Goal: Task Accomplishment & Management: Manage account settings

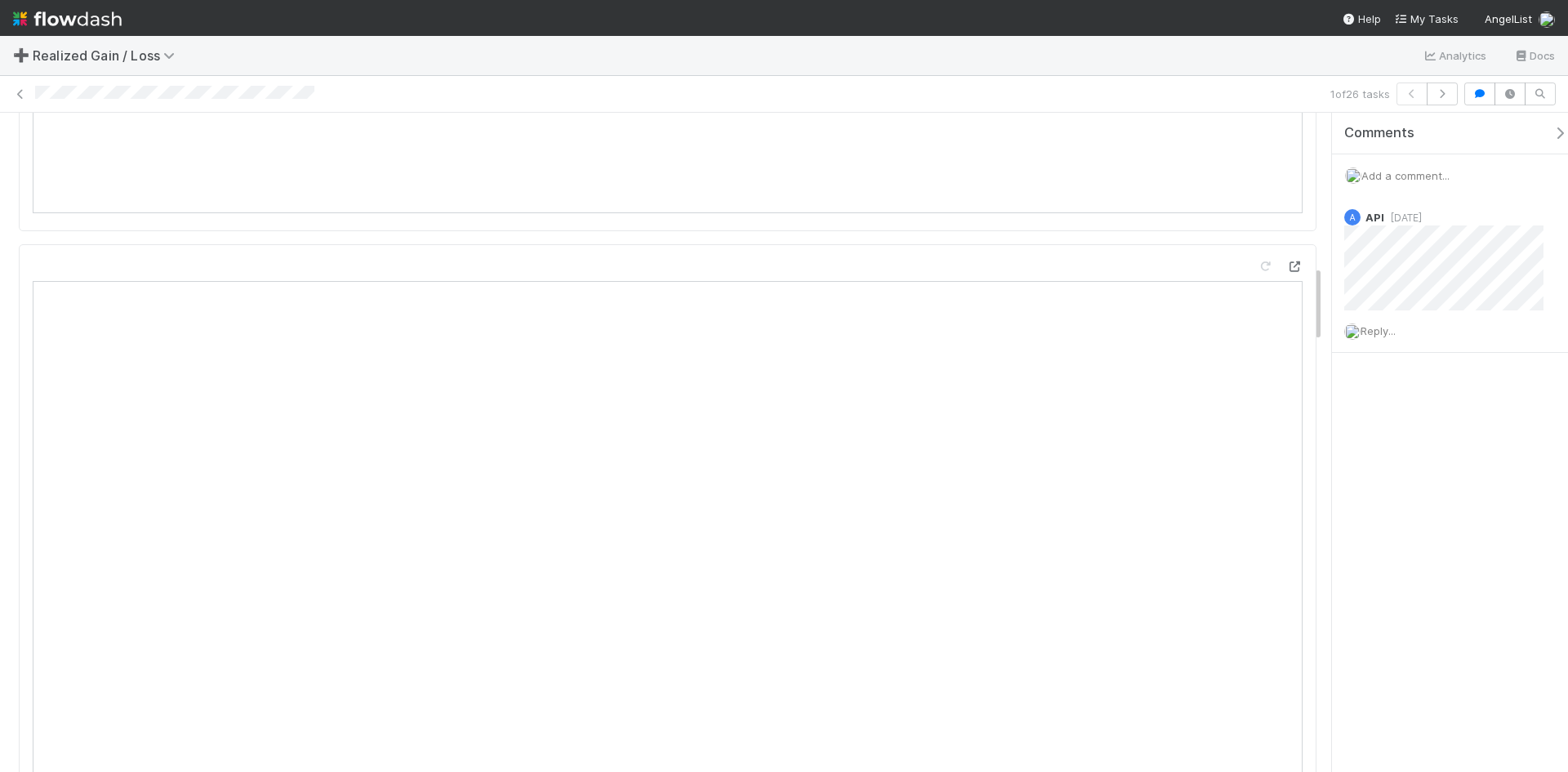
scroll to position [1470, 0]
click at [1425, 173] on span "Add a comment..." at bounding box center [1405, 175] width 88 height 13
click at [1432, 454] on button "Add Comment" at bounding box center [1405, 459] width 95 height 28
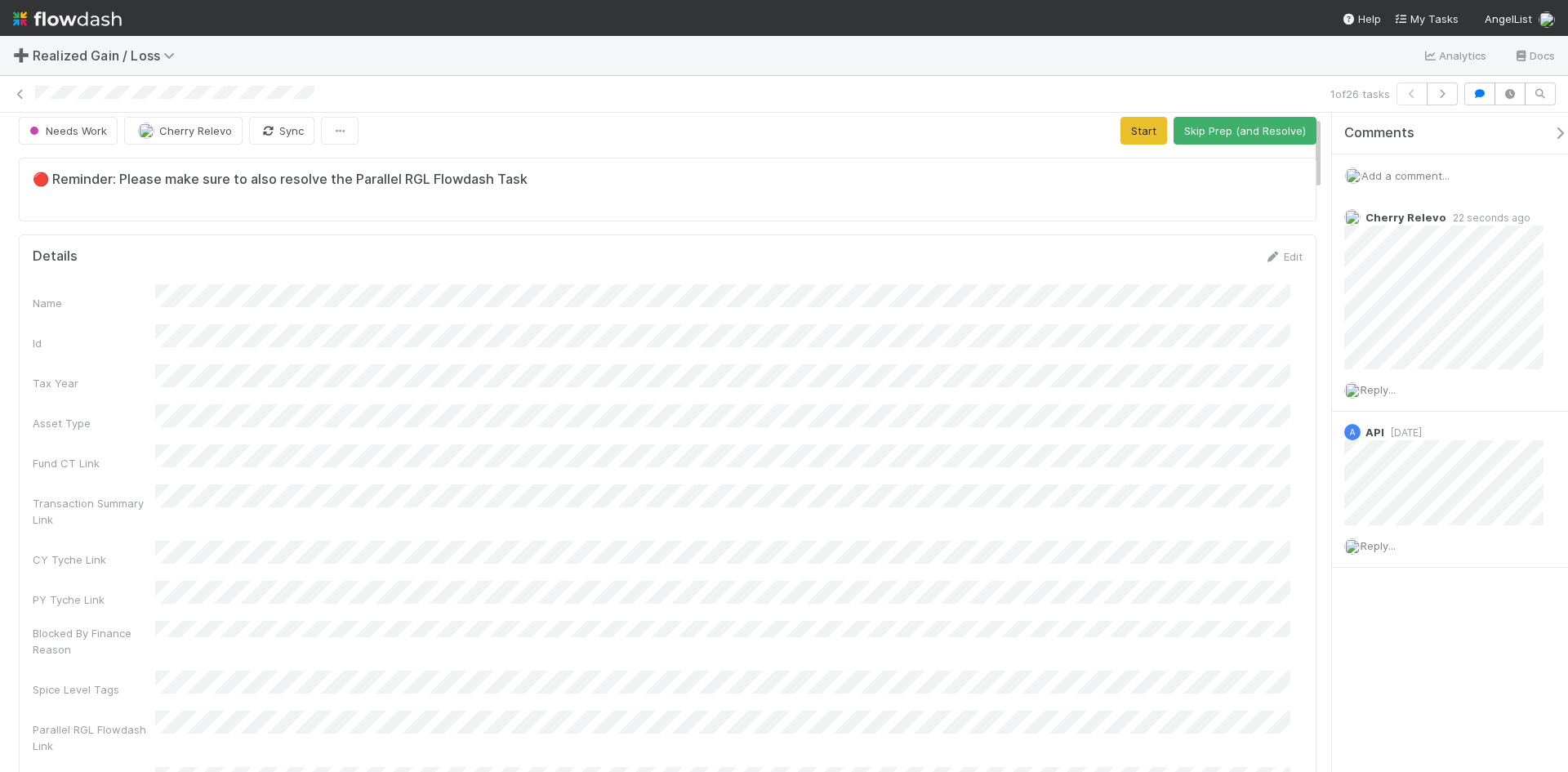
scroll to position [0, 0]
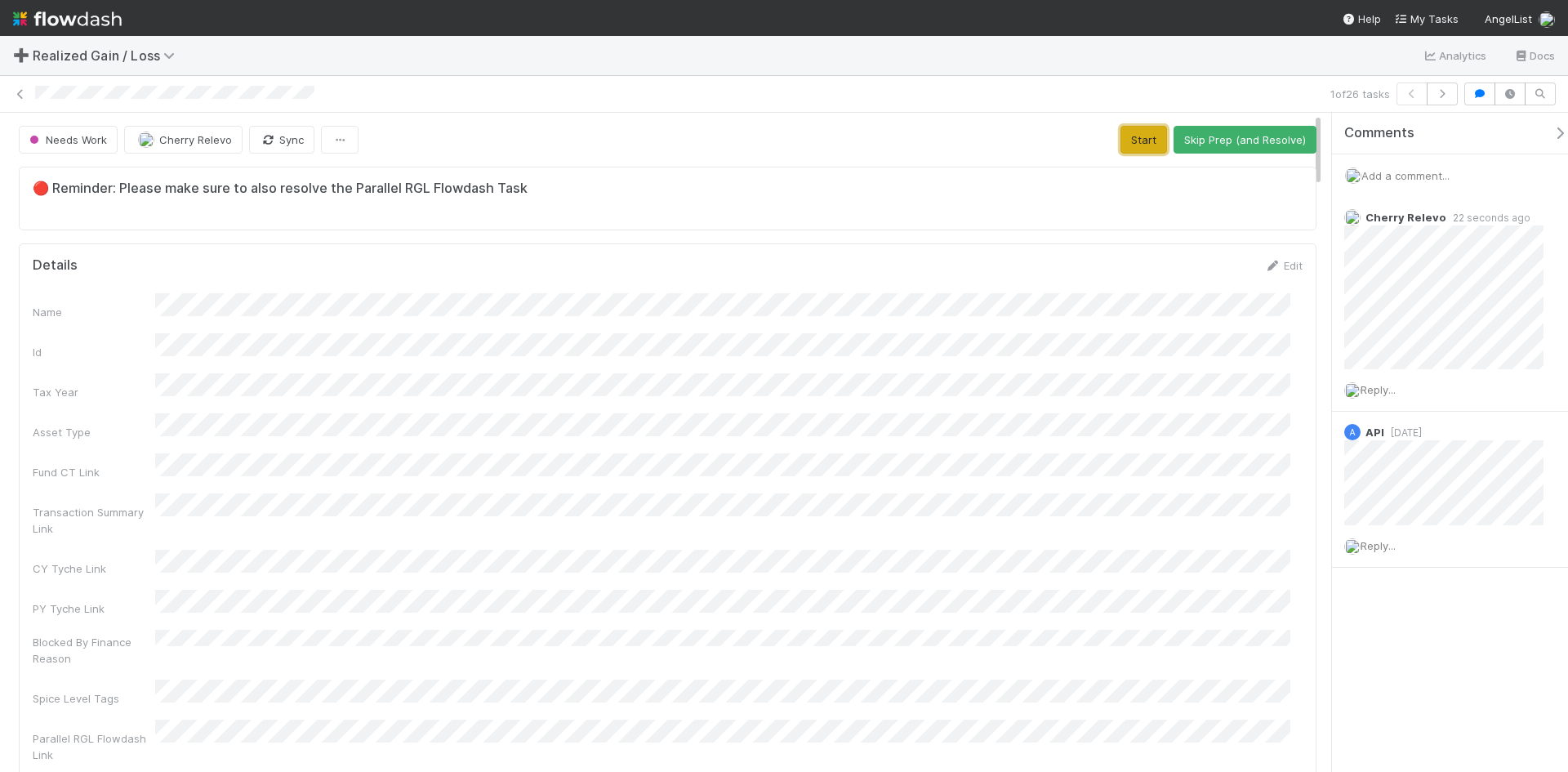
drag, startPoint x: 1129, startPoint y: 140, endPoint x: 1114, endPoint y: 161, distance: 25.8
click at [1128, 139] on button "Start" at bounding box center [1144, 140] width 47 height 28
click at [1219, 141] on button "Request Review (and Resolve)" at bounding box center [1227, 140] width 177 height 28
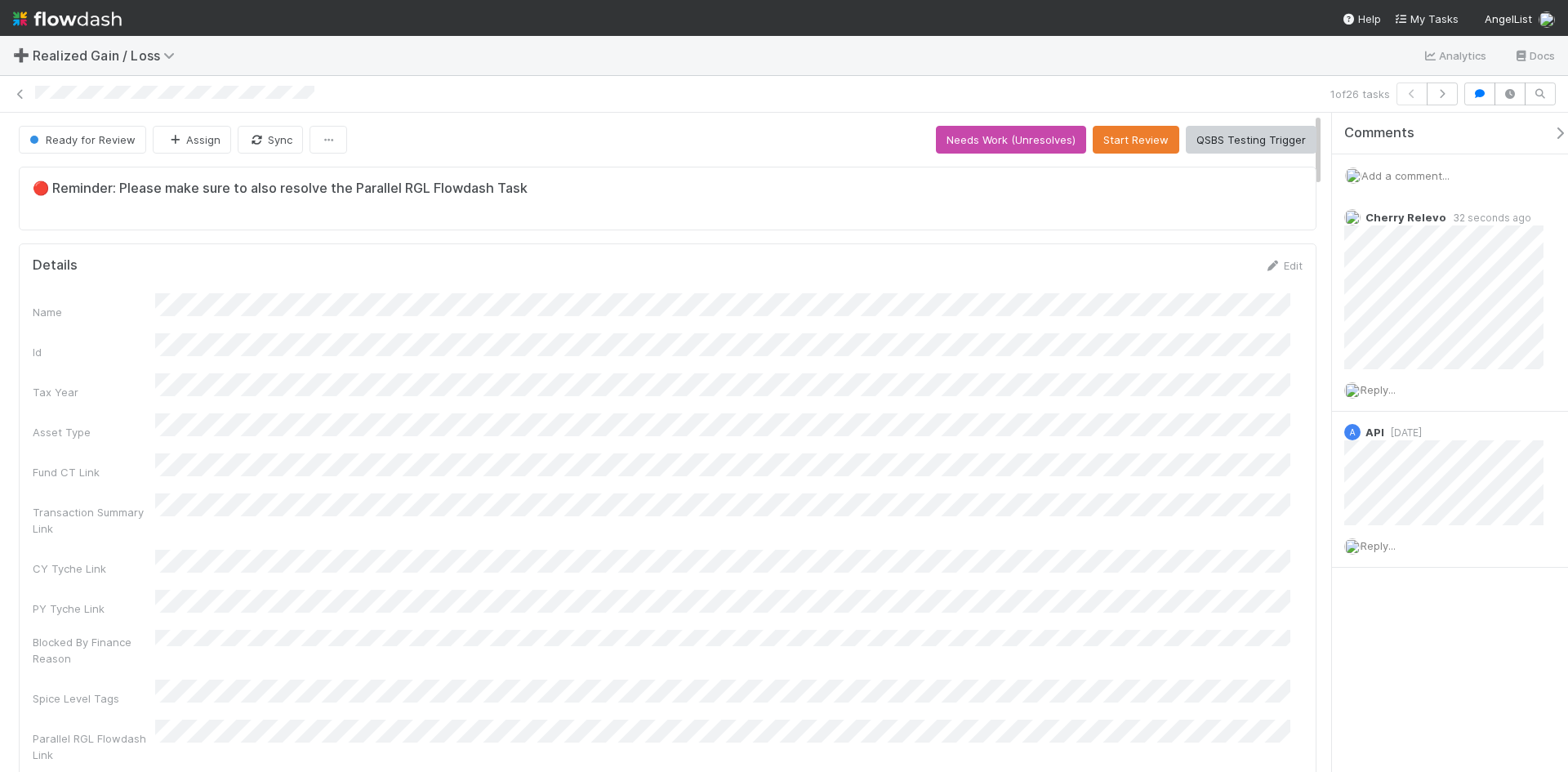
drag, startPoint x: 1438, startPoint y: 706, endPoint x: 930, endPoint y: 429, distance: 578.6
click at [1427, 707] on div "Comments Add a comment... Cherry Relevo 32 seconds ago Reply... A API 1 month a…" at bounding box center [1449, 442] width 236 height 659
click at [24, 95] on icon at bounding box center [20, 94] width 16 height 11
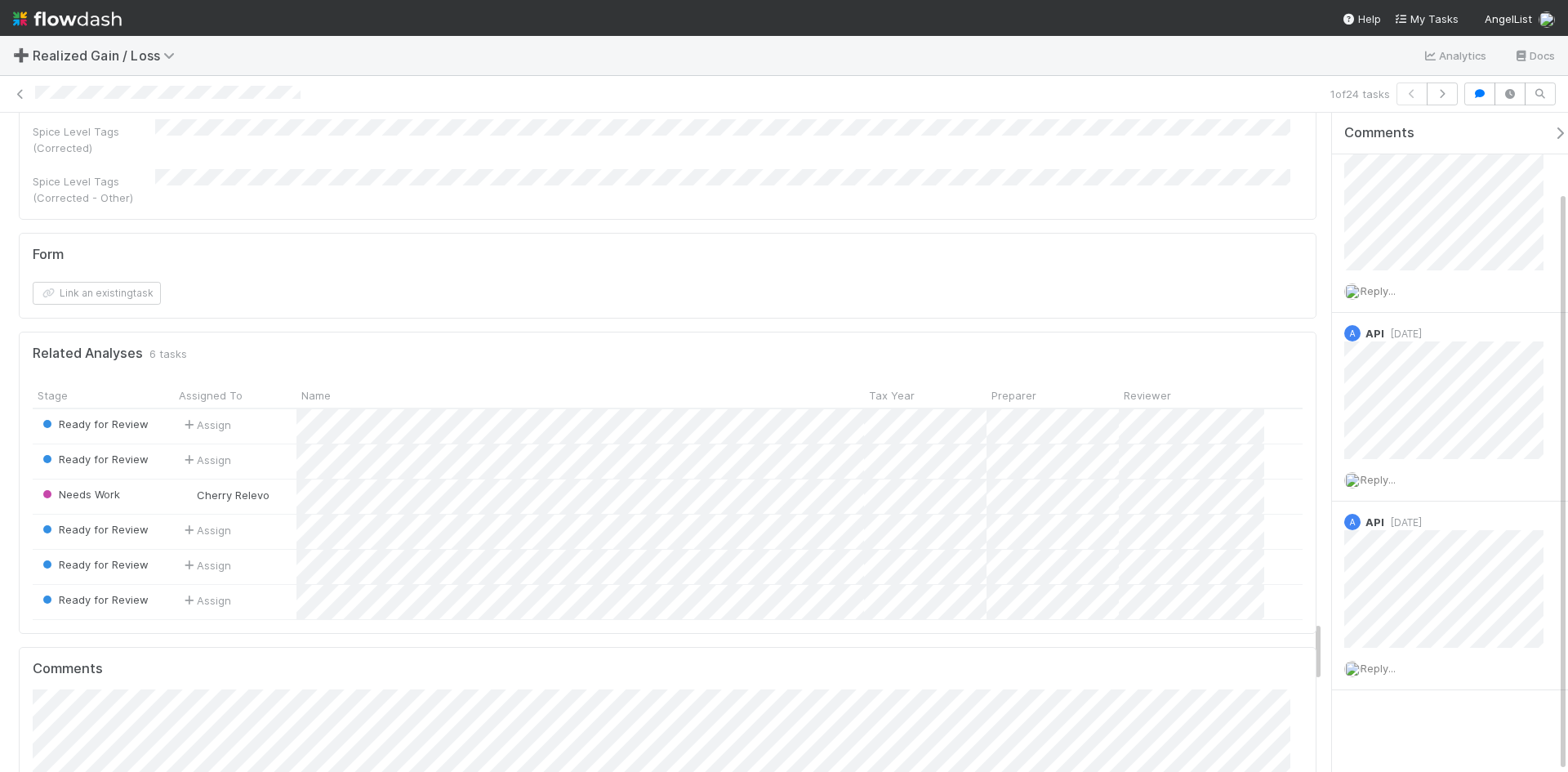
scroll to position [5470, 0]
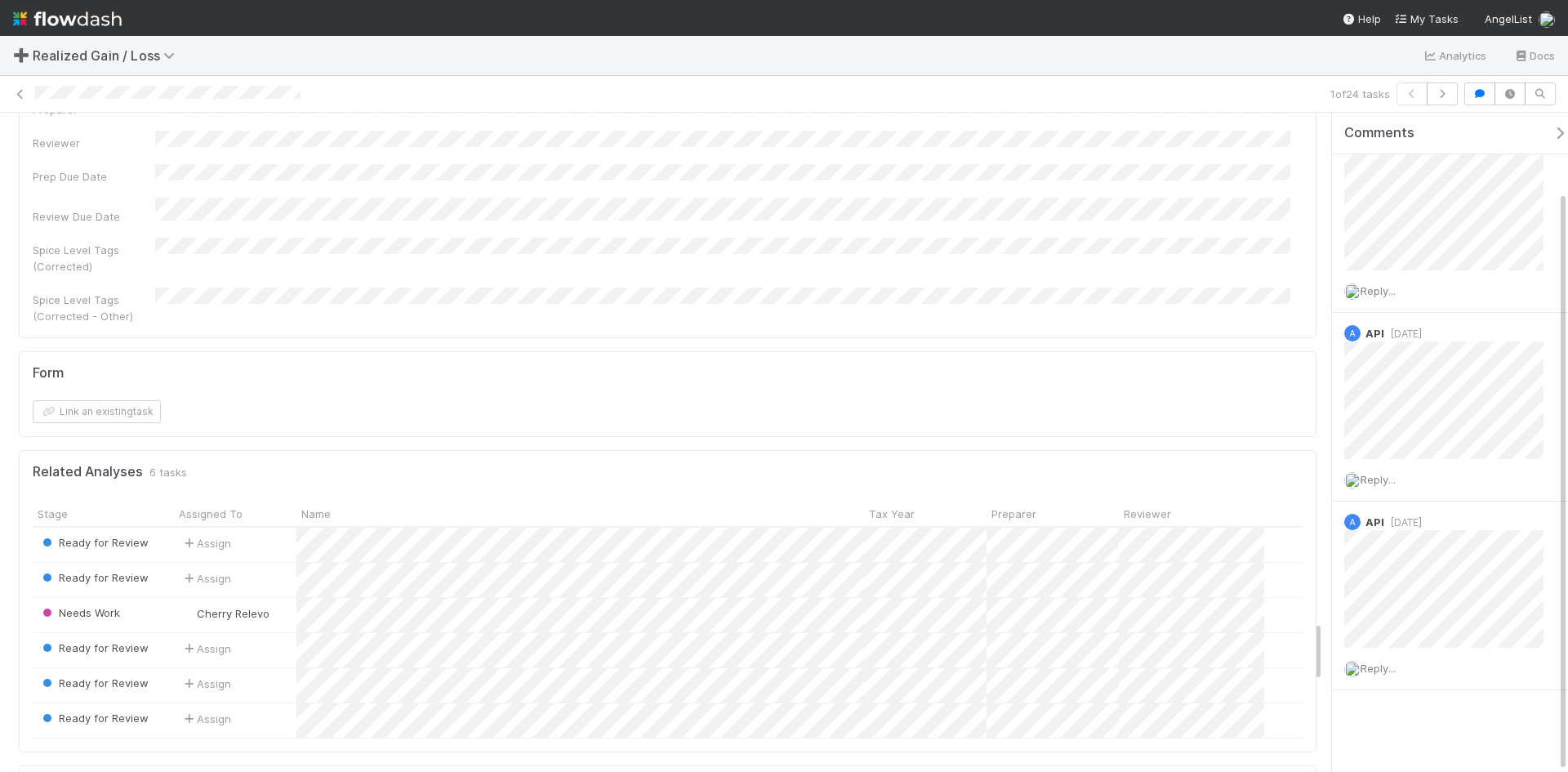
drag, startPoint x: 1315, startPoint y: 655, endPoint x: 1317, endPoint y: 530, distance: 125.0
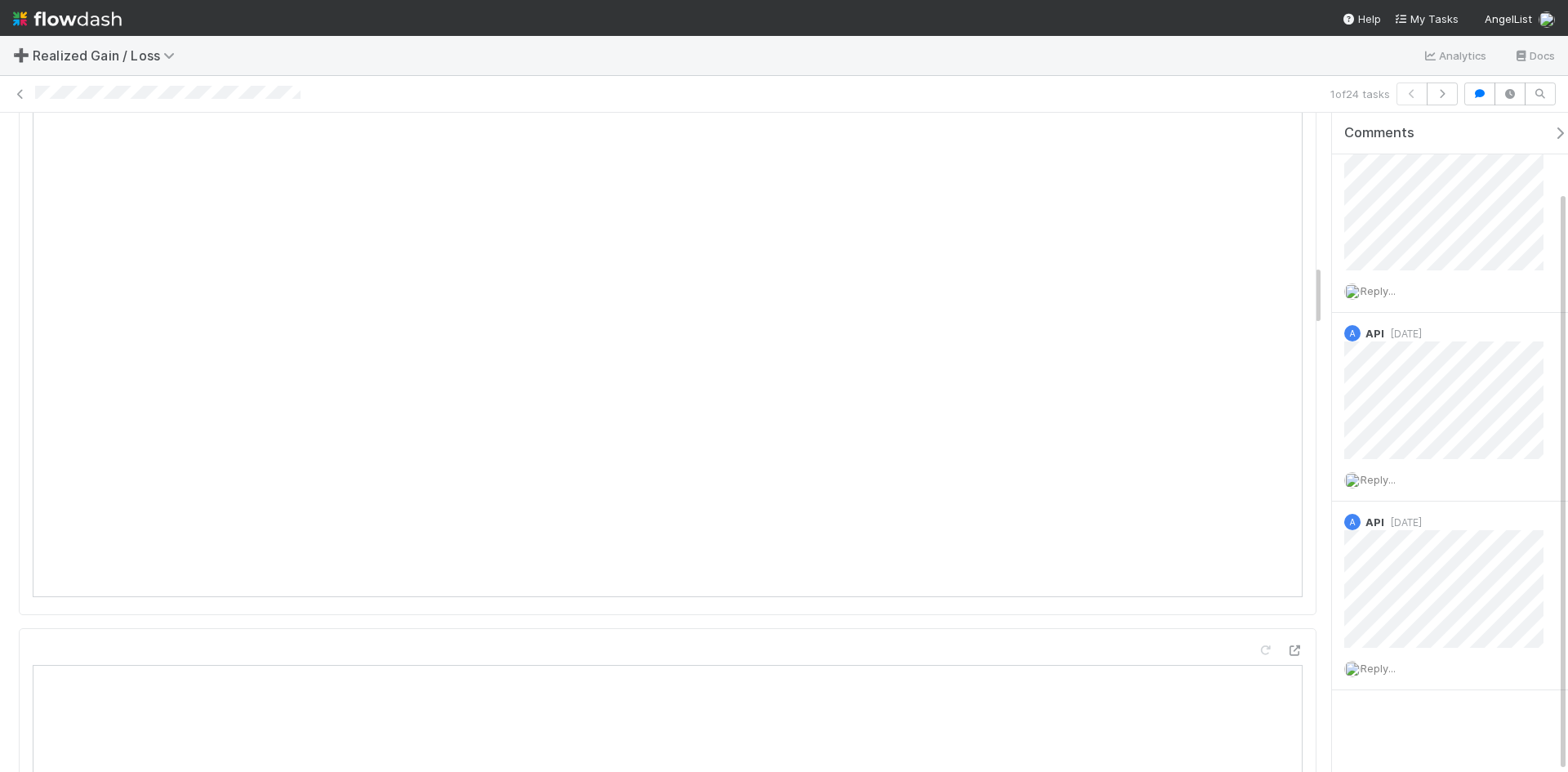
scroll to position [1560, 0]
click at [204, 90] on div "1 of 24 tasks" at bounding box center [784, 94] width 1568 height 23
drag, startPoint x: 34, startPoint y: 94, endPoint x: 244, endPoint y: 104, distance: 210.2
click at [244, 104] on div "1 of 24 tasks" at bounding box center [784, 94] width 1568 height 23
click at [379, 92] on div at bounding box center [679, 94] width 1288 height 17
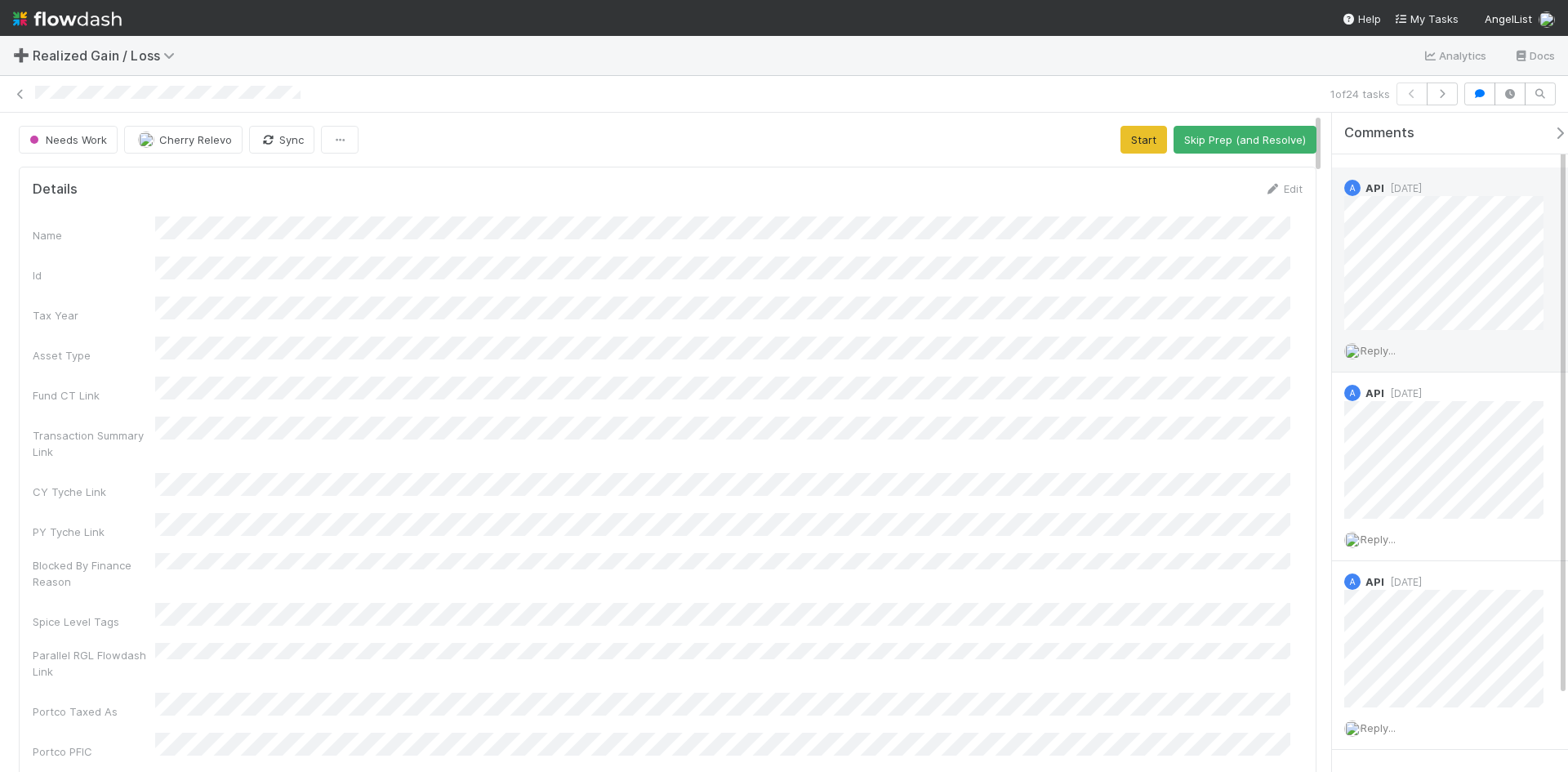
scroll to position [0, 0]
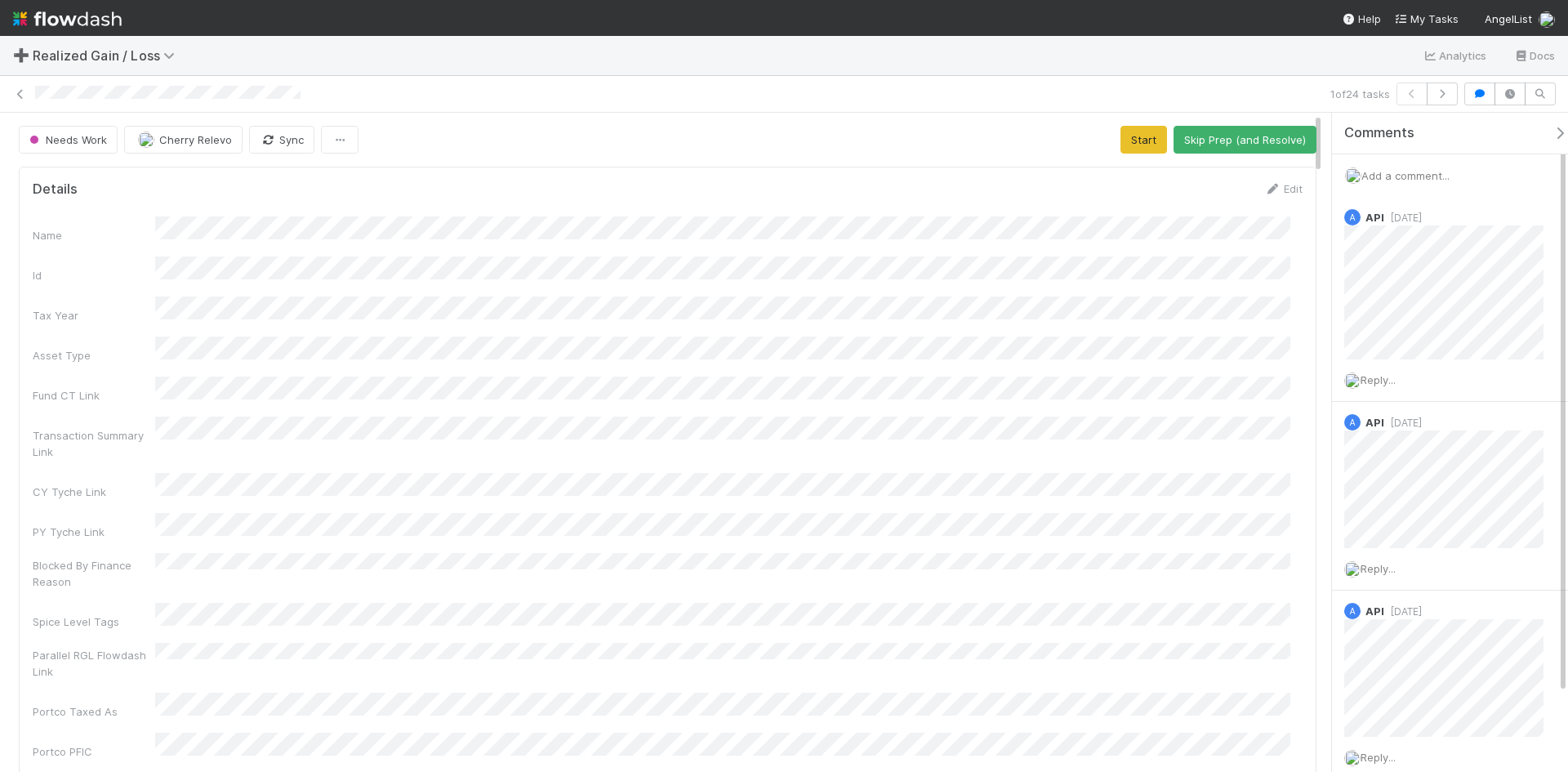
click at [1386, 181] on span "Add a comment..." at bounding box center [1405, 175] width 88 height 13
click at [1421, 506] on button "Add Comment" at bounding box center [1405, 512] width 95 height 28
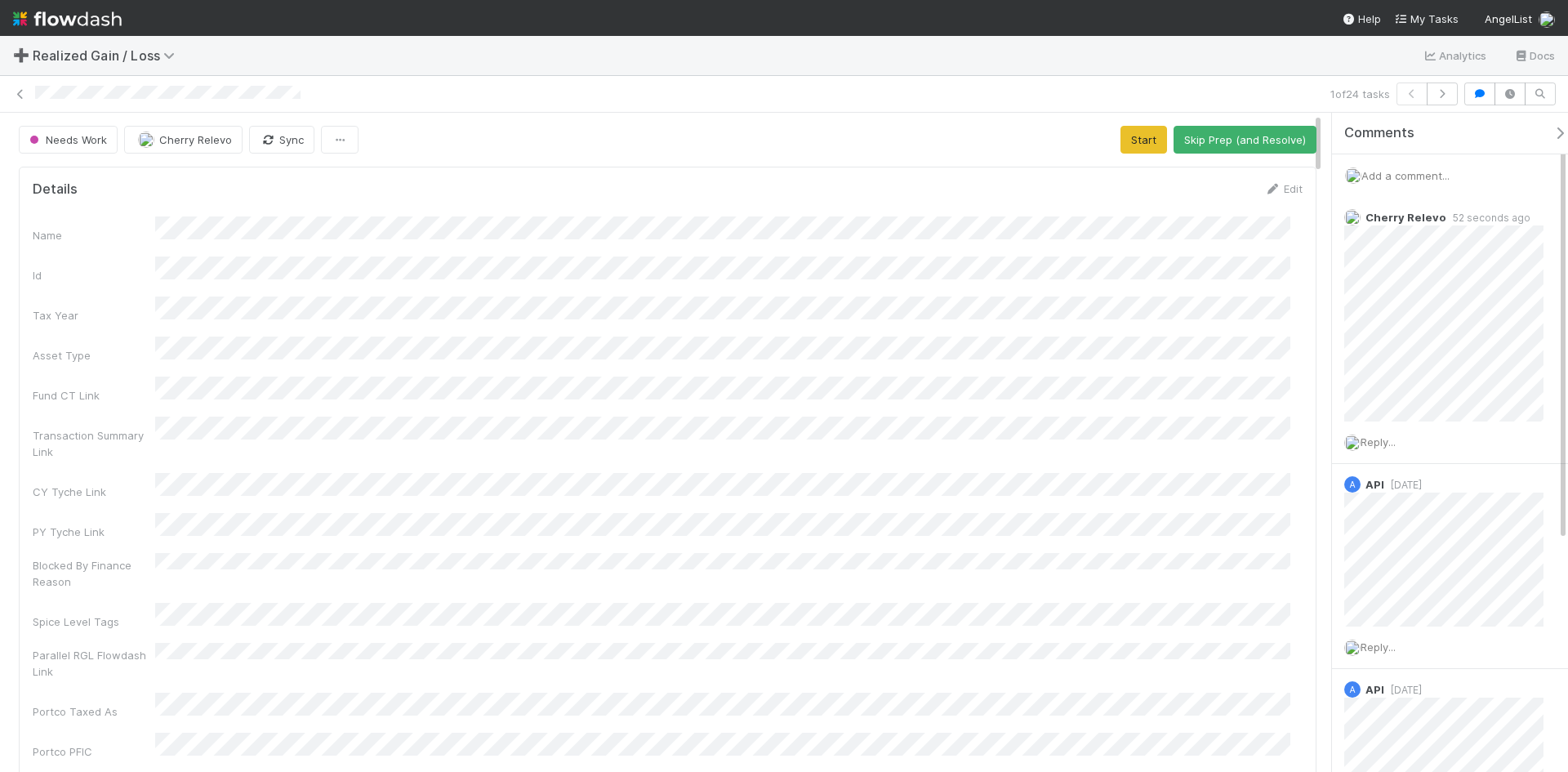
click at [1265, 185] on icon at bounding box center [1272, 189] width 16 height 11
drag, startPoint x: 1195, startPoint y: 201, endPoint x: 1202, endPoint y: 219, distance: 19.3
click at [1197, 201] on button "Save" at bounding box center [1215, 195] width 47 height 28
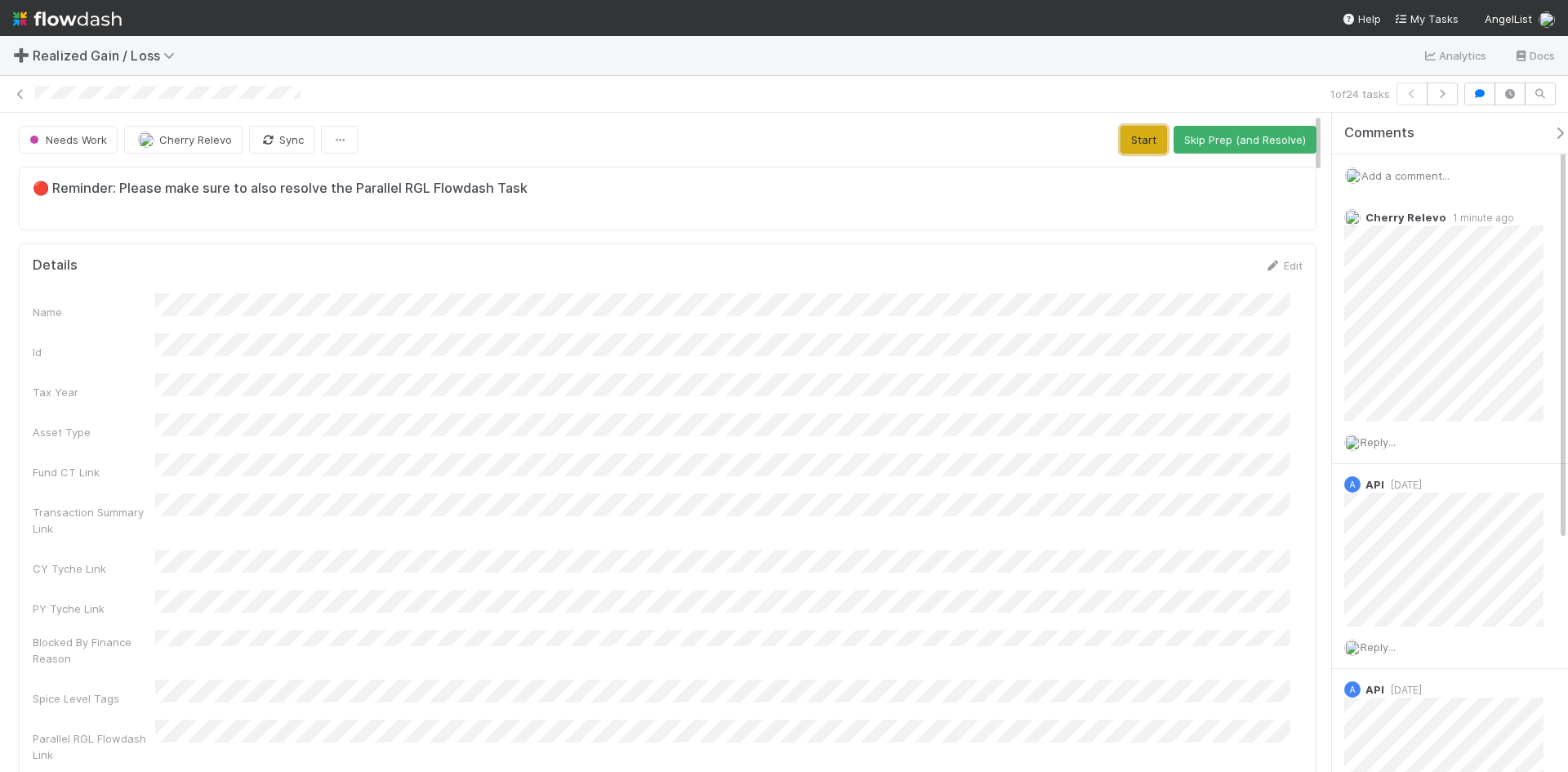
click at [1135, 139] on button "Start" at bounding box center [1144, 140] width 47 height 28
click at [1199, 139] on button "Request Review (and Resolve)" at bounding box center [1227, 140] width 177 height 28
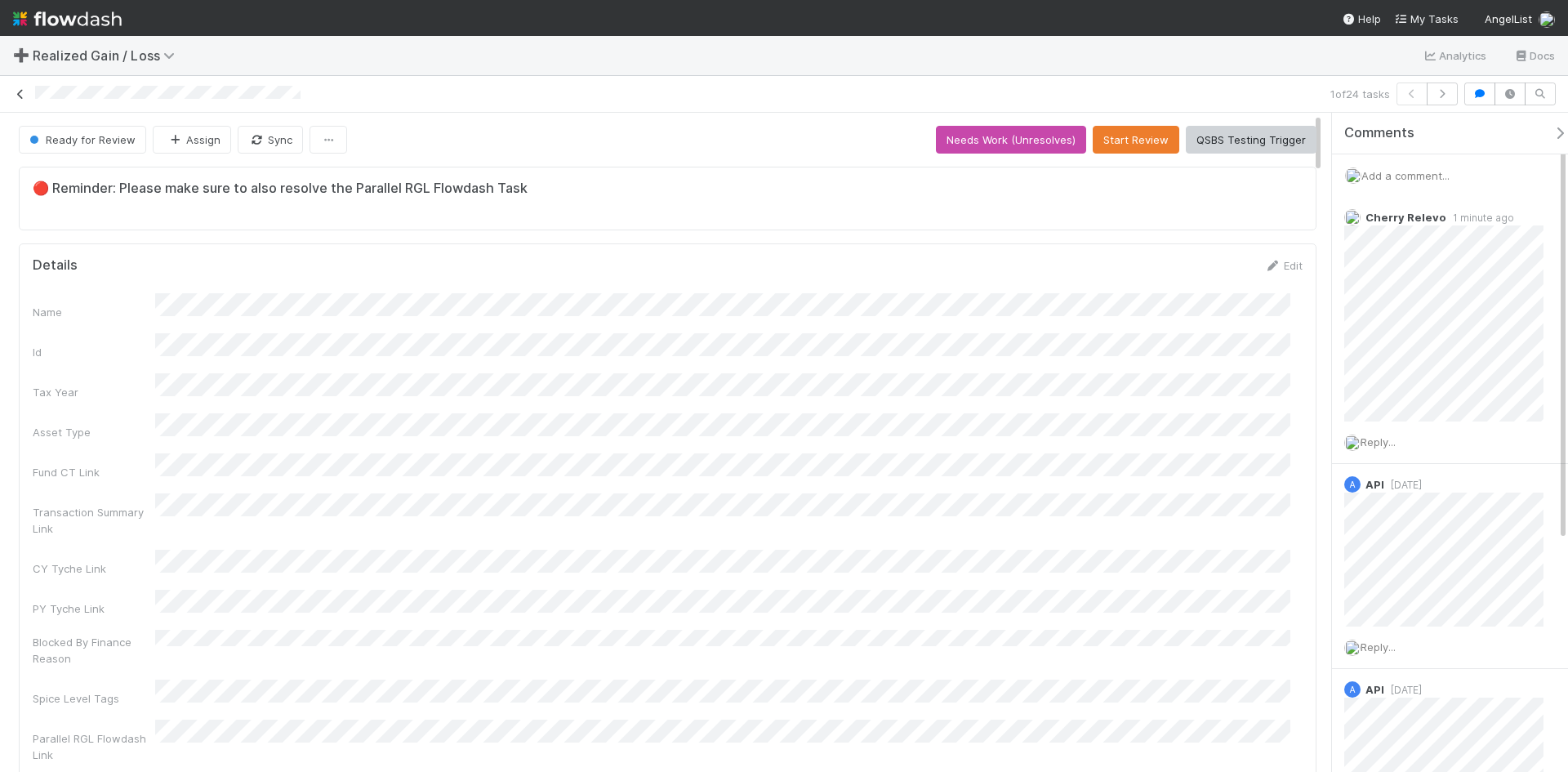
click at [20, 96] on icon at bounding box center [20, 94] width 16 height 11
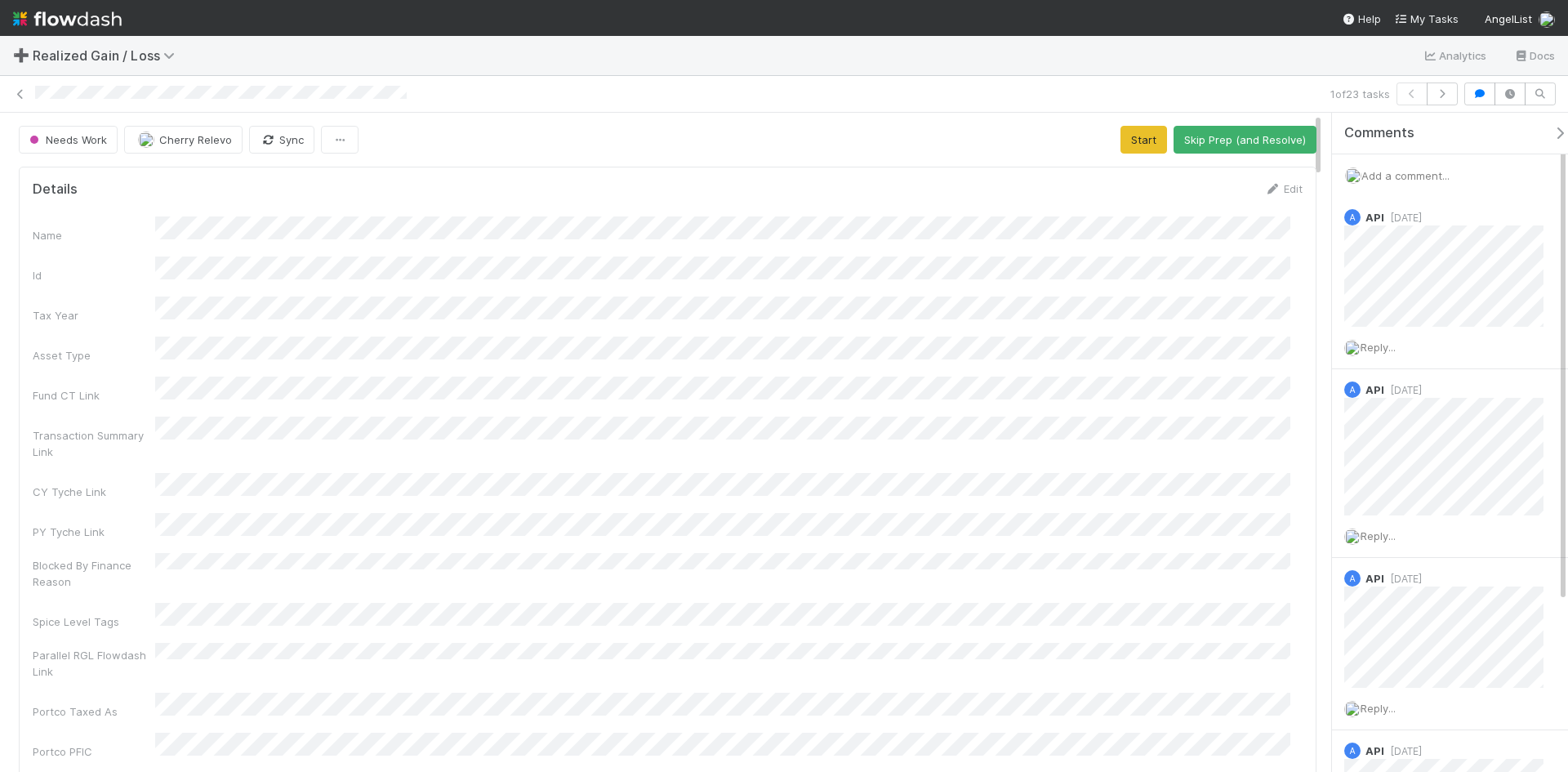
click at [587, 67] on div "➕ Realized Gain / Loss Analytics Docs" at bounding box center [784, 55] width 1568 height 39
click at [586, 67] on div "➕ Realized Gain / Loss Analytics Docs" at bounding box center [784, 55] width 1568 height 39
click at [1134, 143] on button "Start" at bounding box center [1144, 140] width 47 height 28
click at [1170, 136] on button "Request Review (and Resolve)" at bounding box center [1227, 140] width 177 height 28
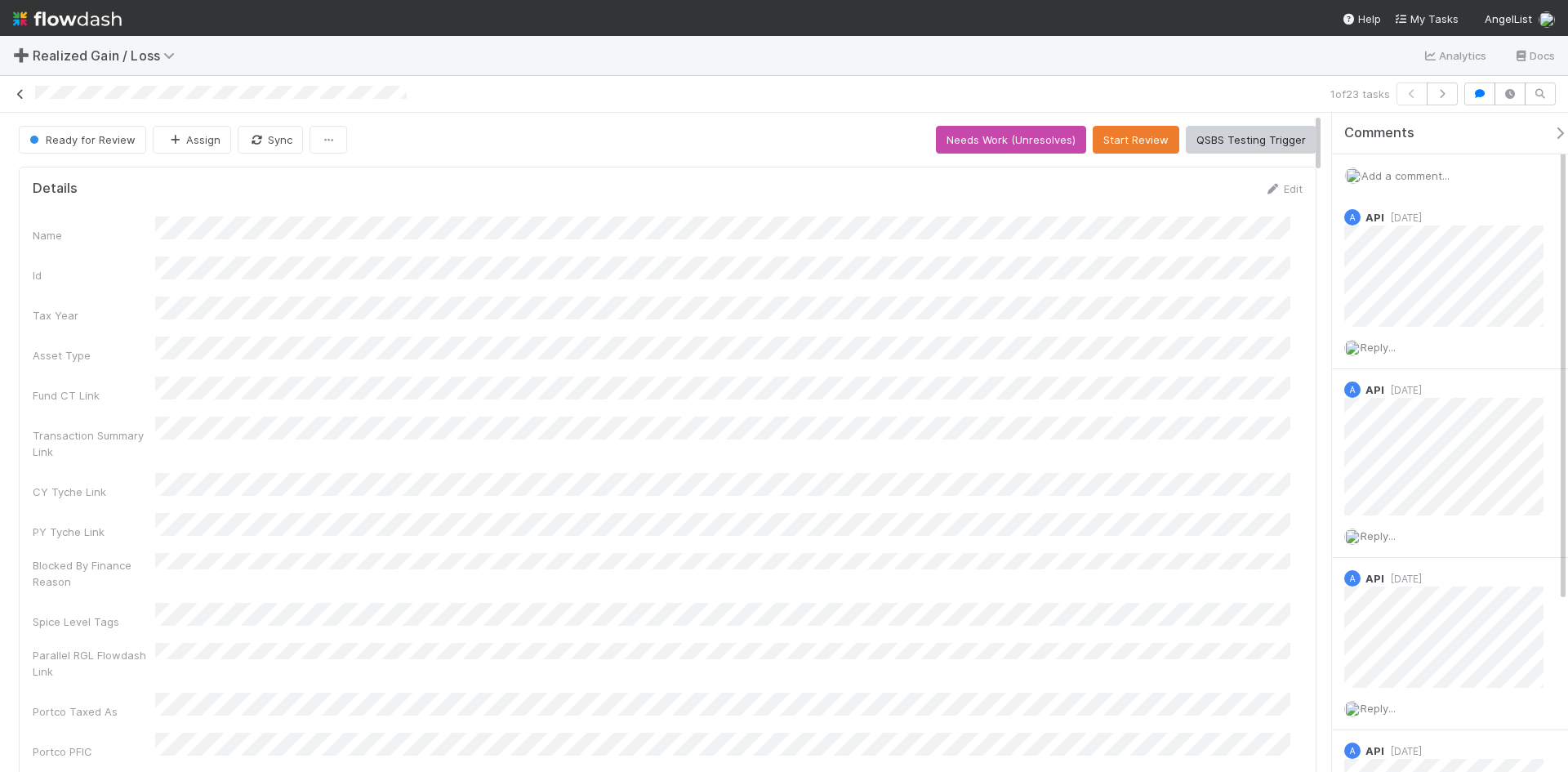
click at [21, 99] on icon at bounding box center [20, 94] width 16 height 11
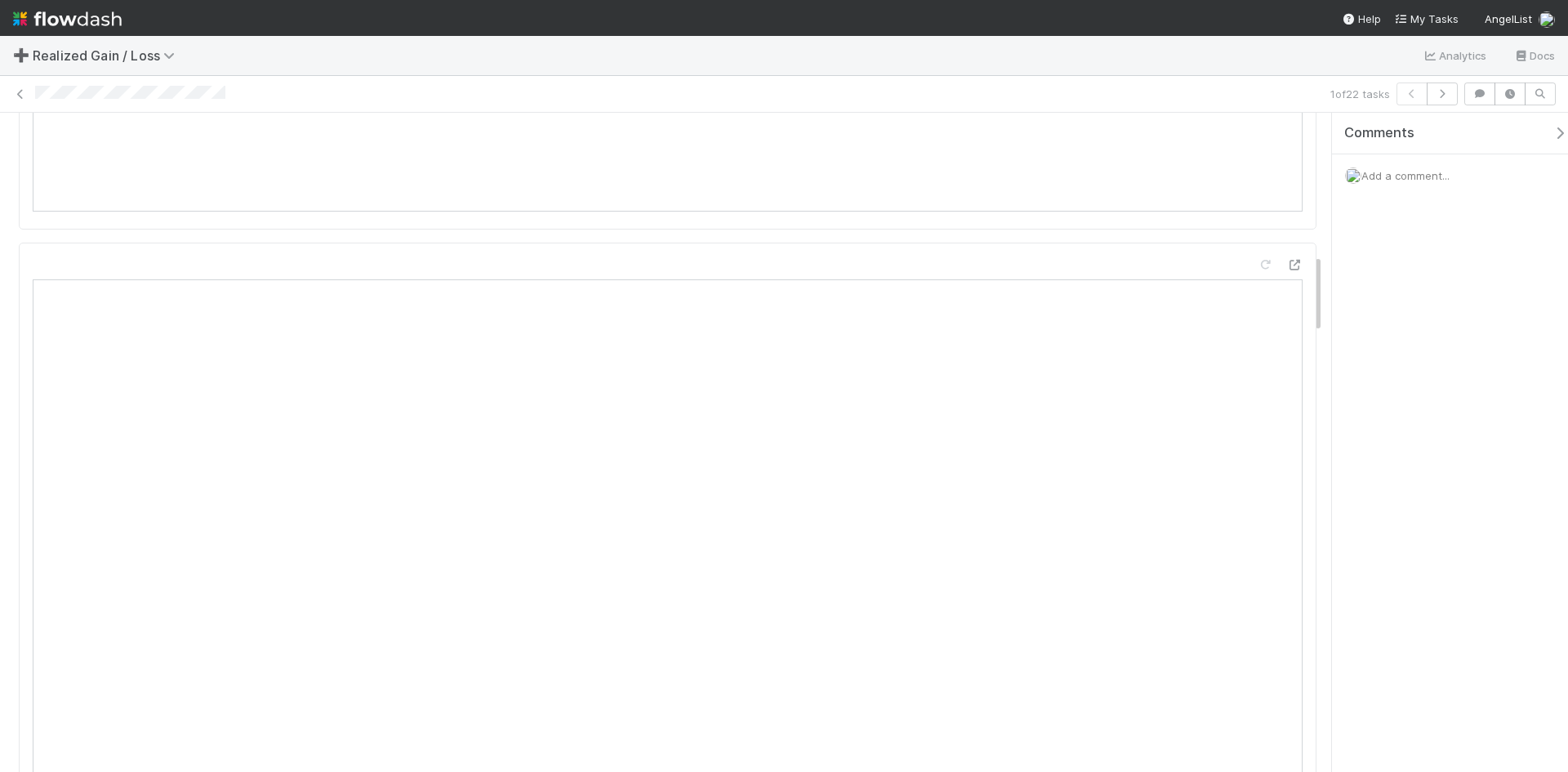
scroll to position [1388, 0]
click at [1417, 178] on span "Add a comment..." at bounding box center [1405, 175] width 88 height 13
click at [1424, 452] on button "Add Comment" at bounding box center [1405, 450] width 95 height 28
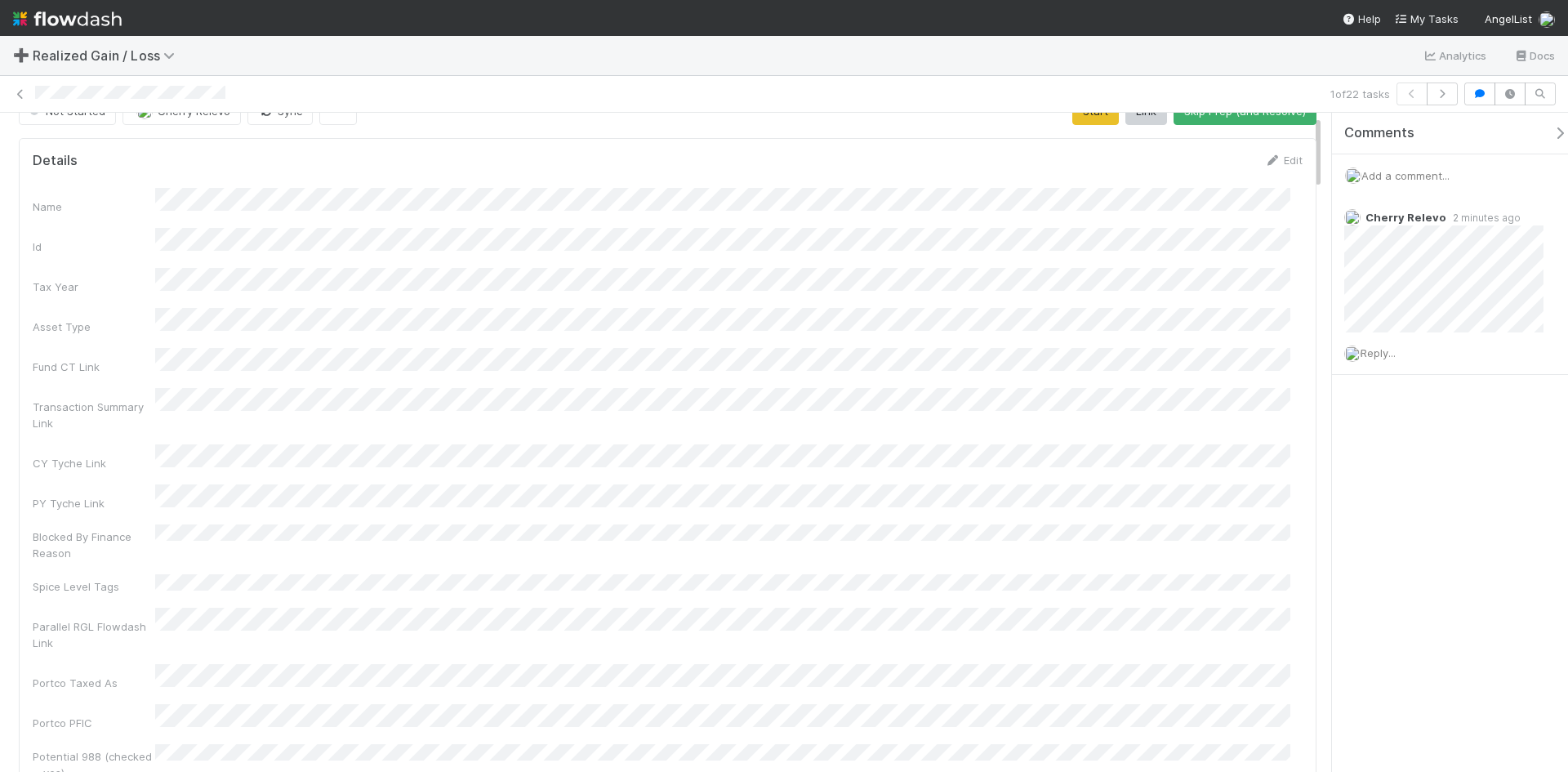
scroll to position [0, 0]
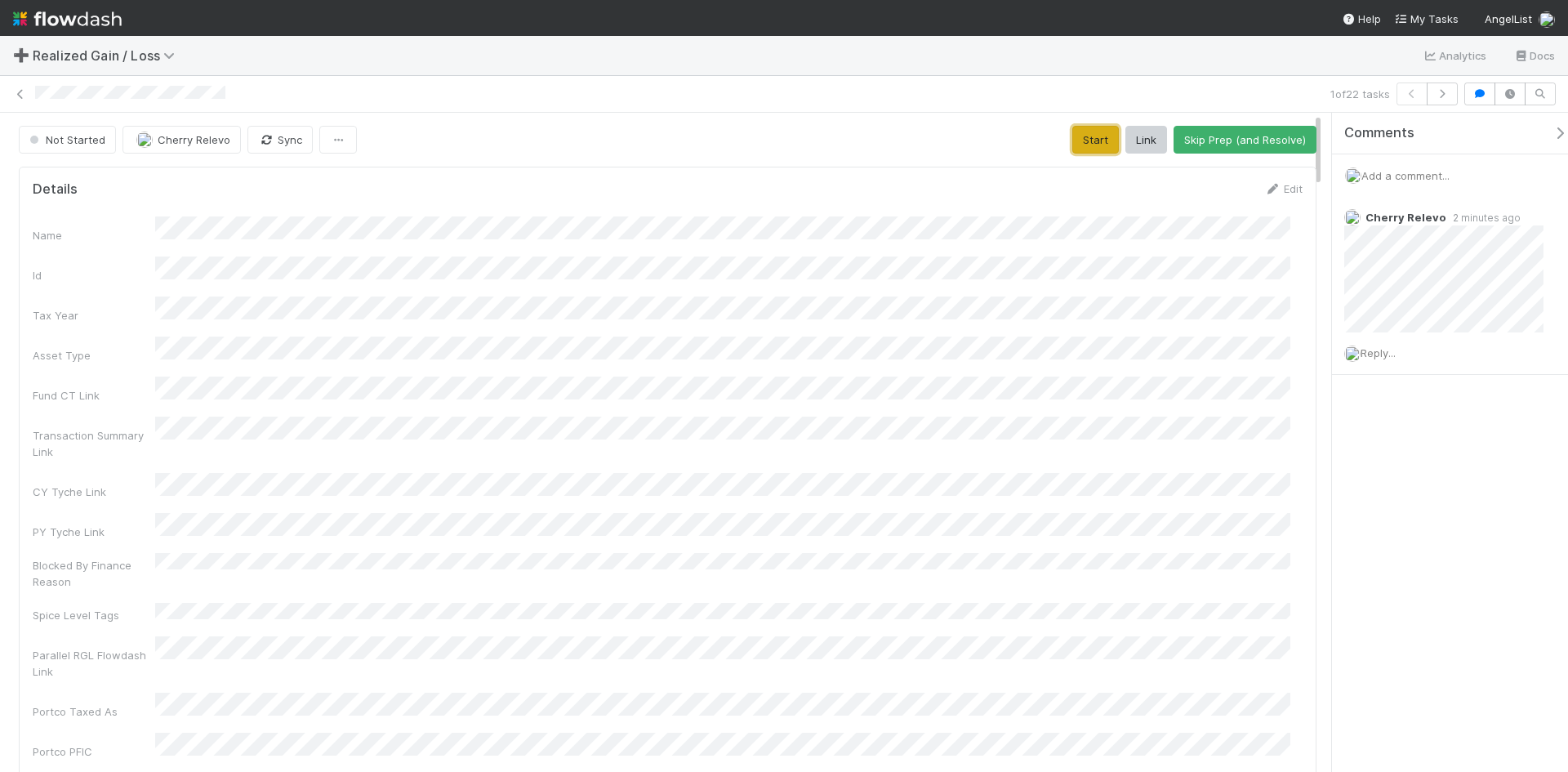
click at [1082, 140] on button "Start" at bounding box center [1095, 140] width 47 height 28
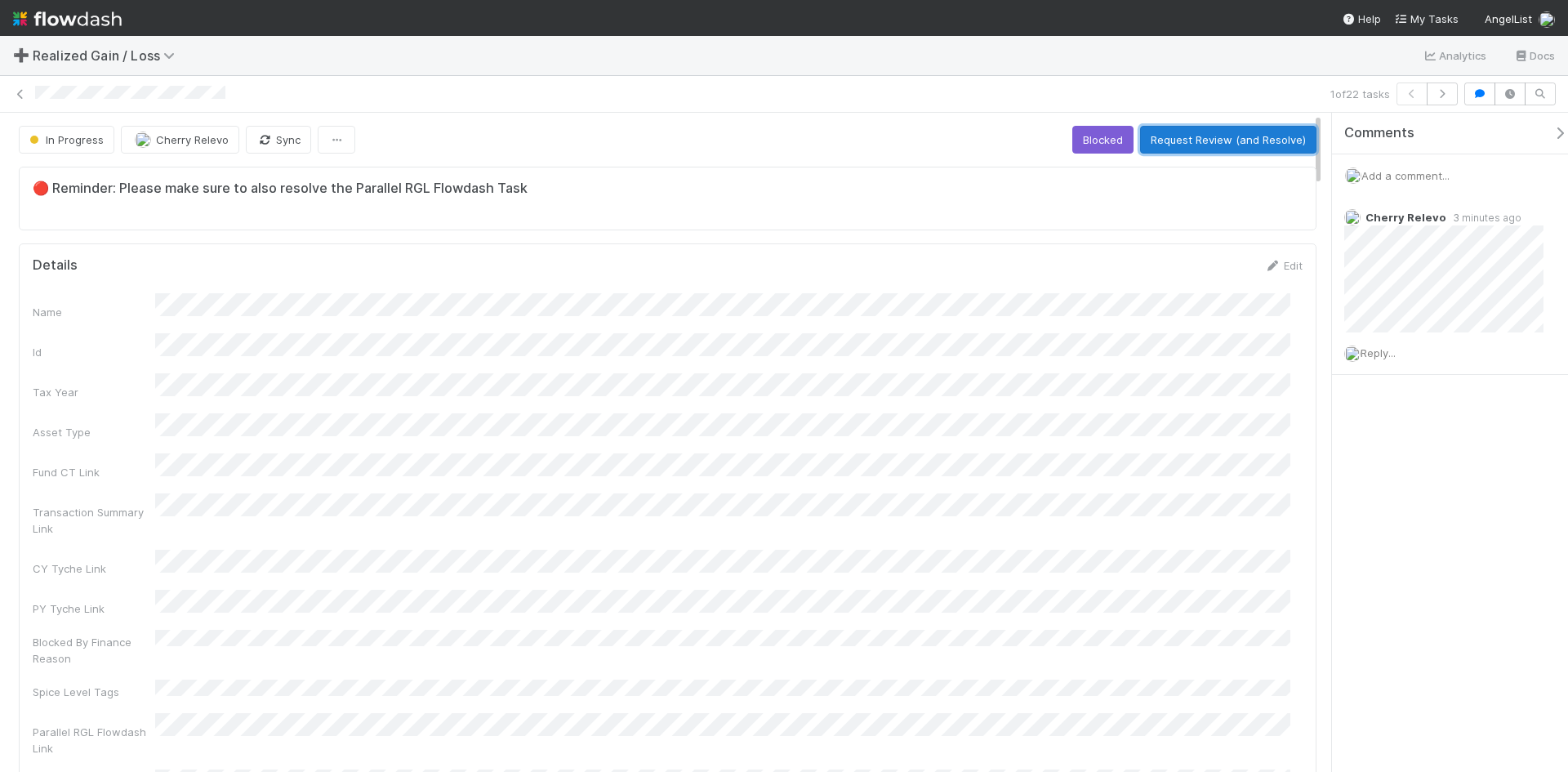
drag, startPoint x: 1209, startPoint y: 141, endPoint x: 1194, endPoint y: 155, distance: 20.5
click at [1209, 143] on button "Request Review (and Resolve)" at bounding box center [1227, 140] width 177 height 28
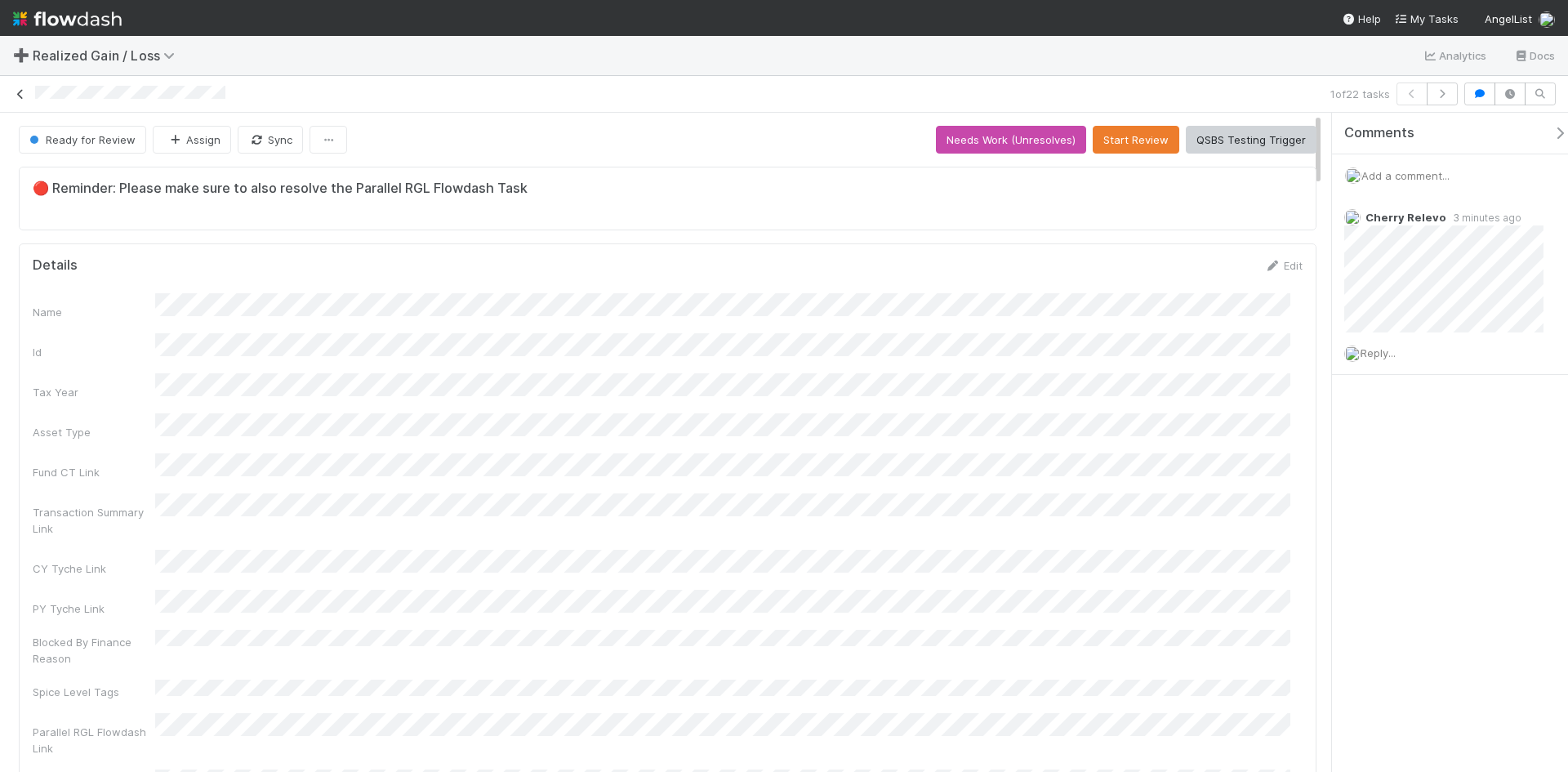
click at [22, 92] on icon at bounding box center [20, 94] width 16 height 11
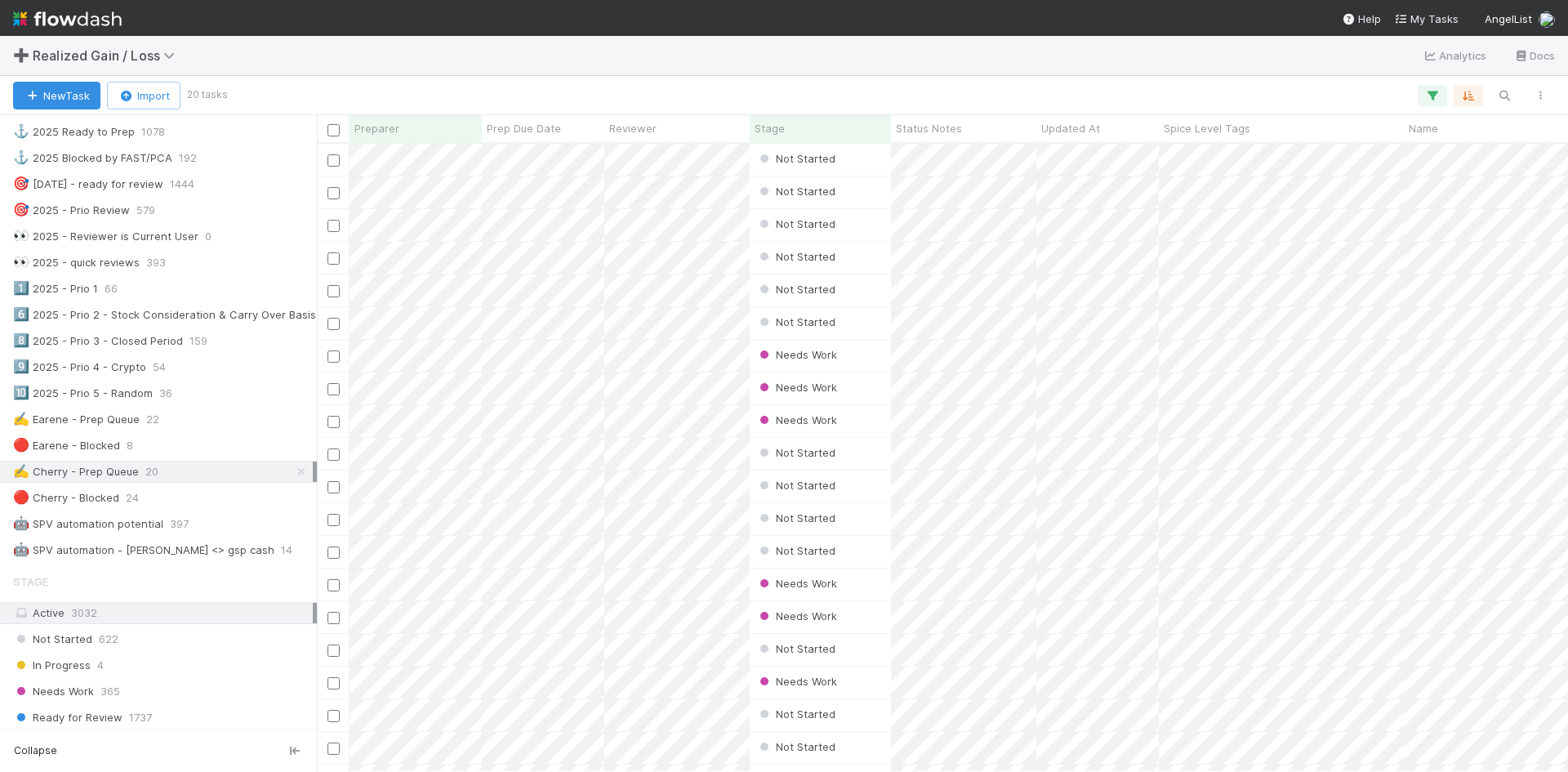
scroll to position [653, 0]
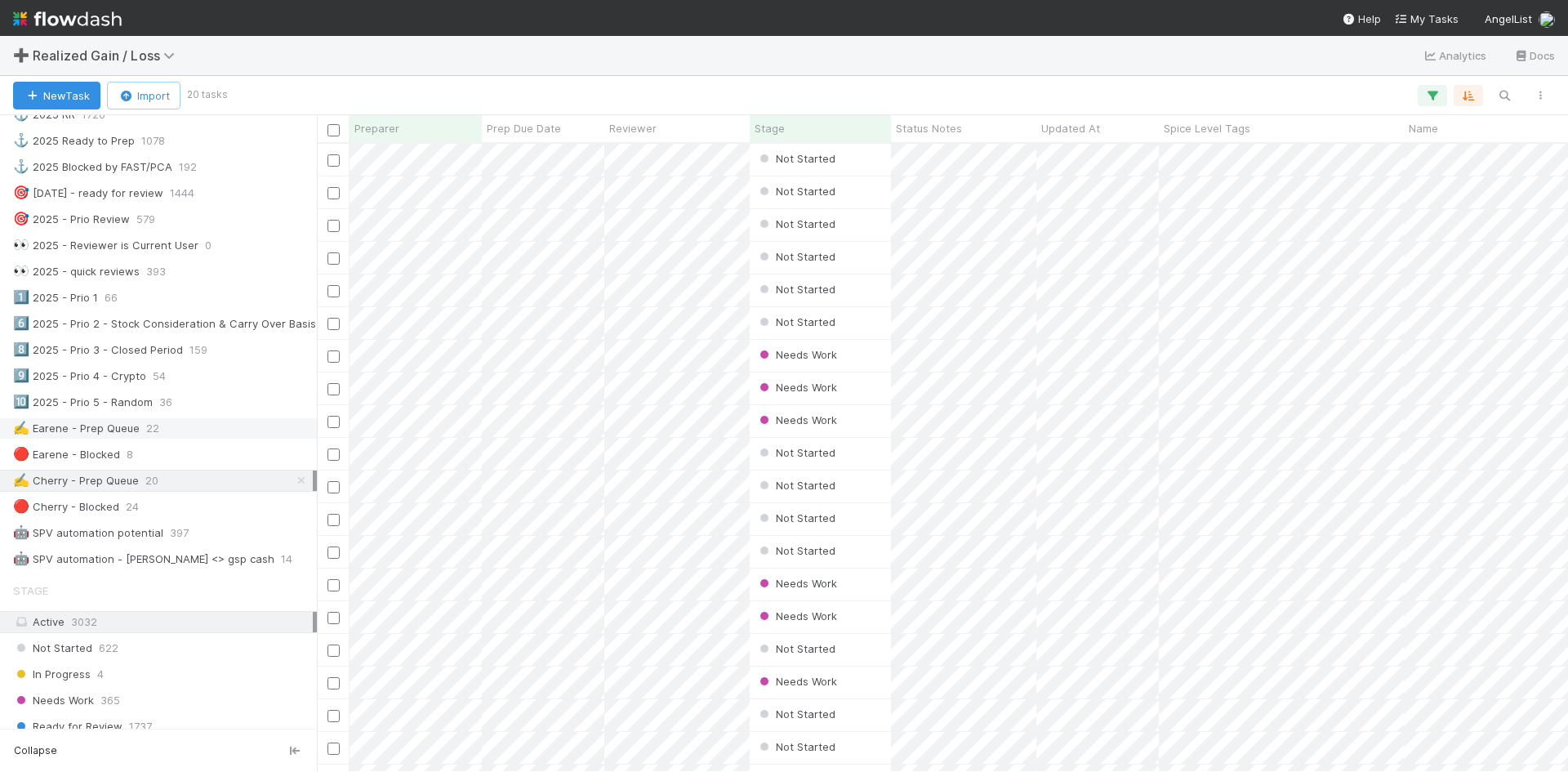
click at [132, 431] on div "✍️ Earene - Prep Queue" at bounding box center [76, 428] width 127 height 20
click at [110, 481] on div "✍️ Cherry - Prep Queue" at bounding box center [76, 480] width 126 height 20
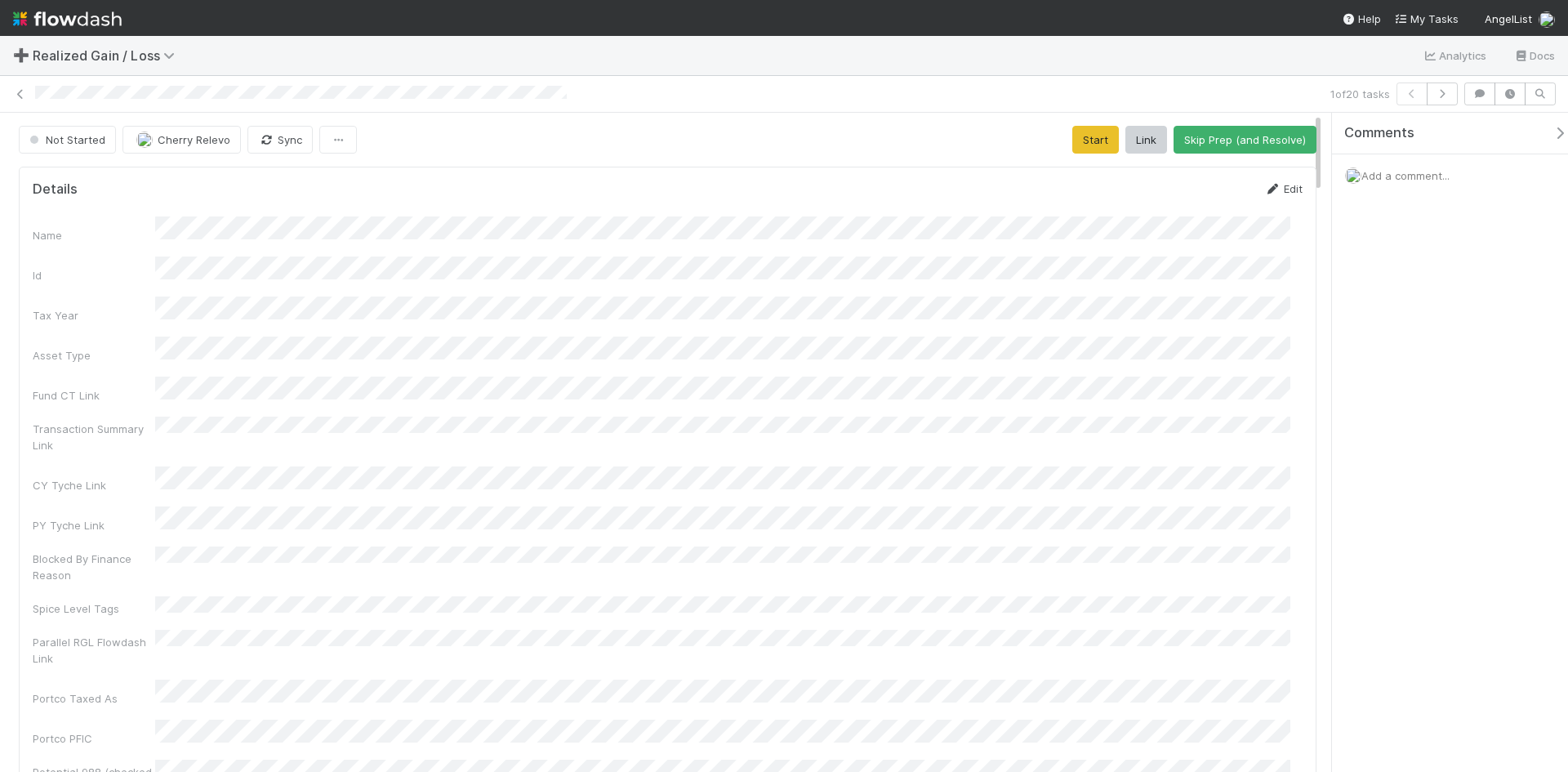
click at [1265, 189] on icon at bounding box center [1272, 189] width 16 height 11
click at [1212, 192] on button "Save" at bounding box center [1215, 195] width 47 height 28
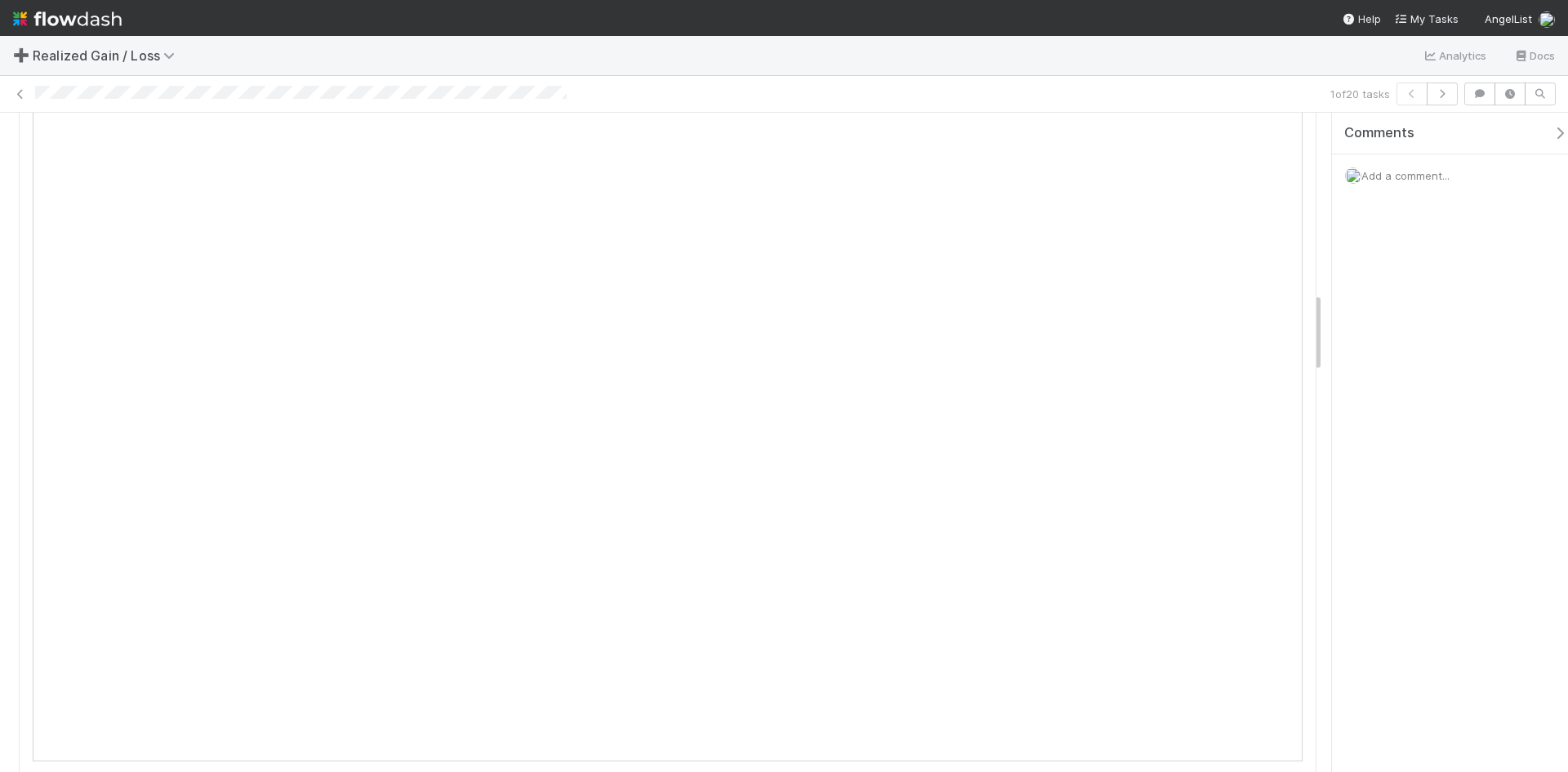
scroll to position [1470, 0]
click at [1402, 172] on span "Add a comment..." at bounding box center [1405, 175] width 88 height 13
click at [1407, 446] on button "Add Comment" at bounding box center [1405, 450] width 95 height 28
click at [1437, 173] on span "Add a comment..." at bounding box center [1405, 175] width 88 height 13
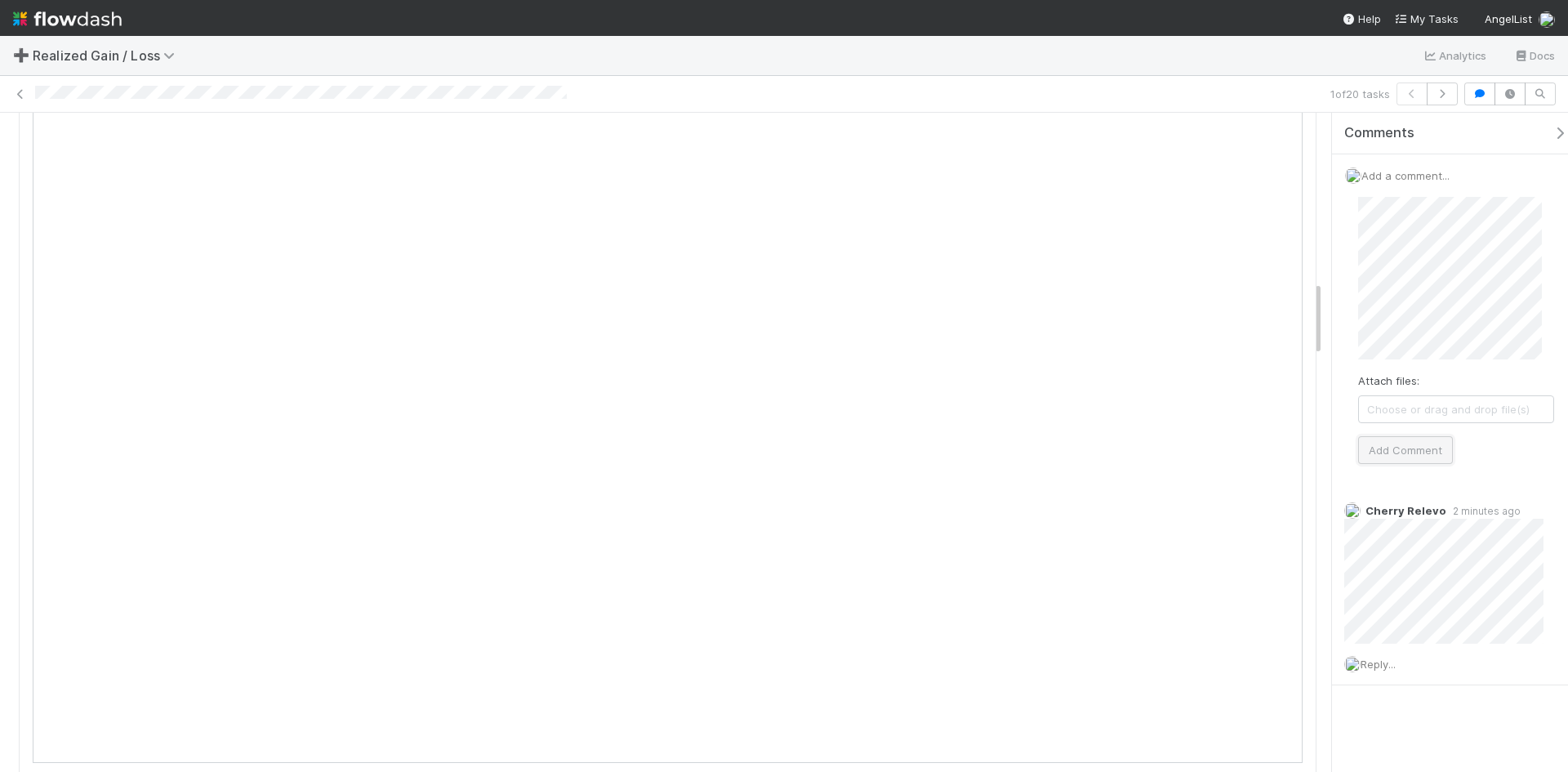
click at [1422, 450] on button "Add Comment" at bounding box center [1405, 450] width 95 height 28
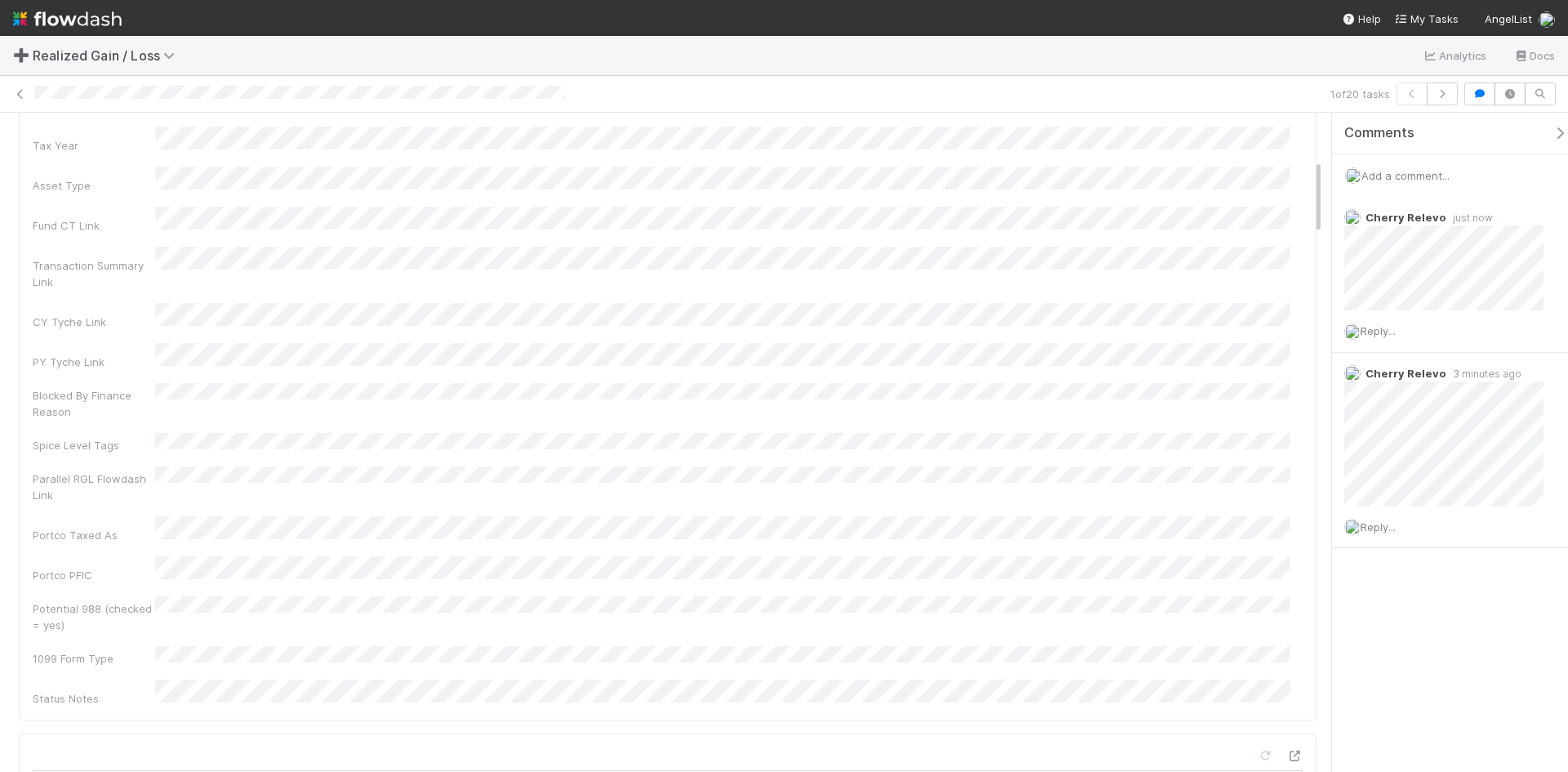
scroll to position [0, 0]
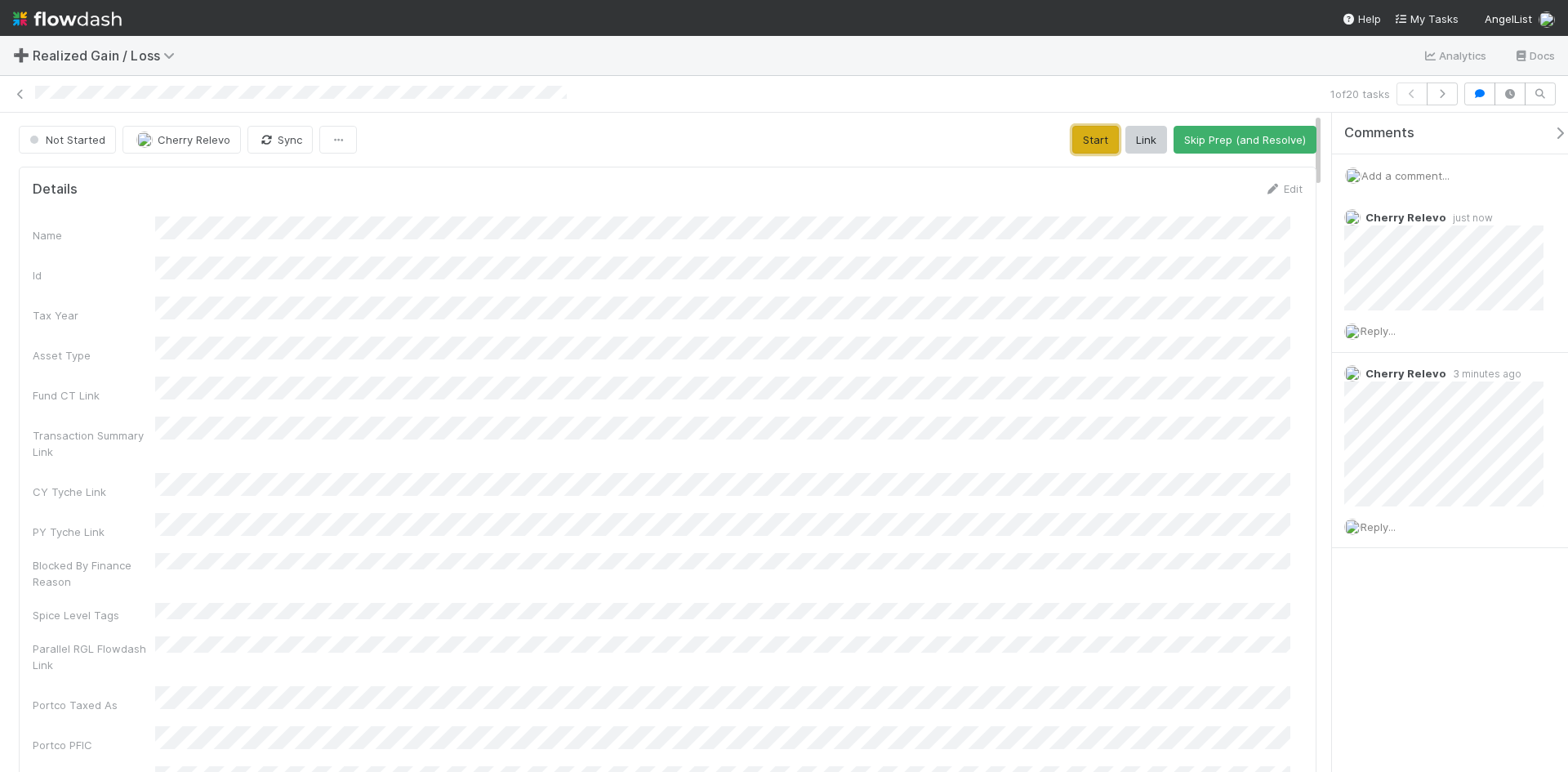
click at [1090, 137] on button "Start" at bounding box center [1095, 140] width 47 height 28
click at [1251, 137] on button "Request Review (and Resolve)" at bounding box center [1227, 140] width 177 height 28
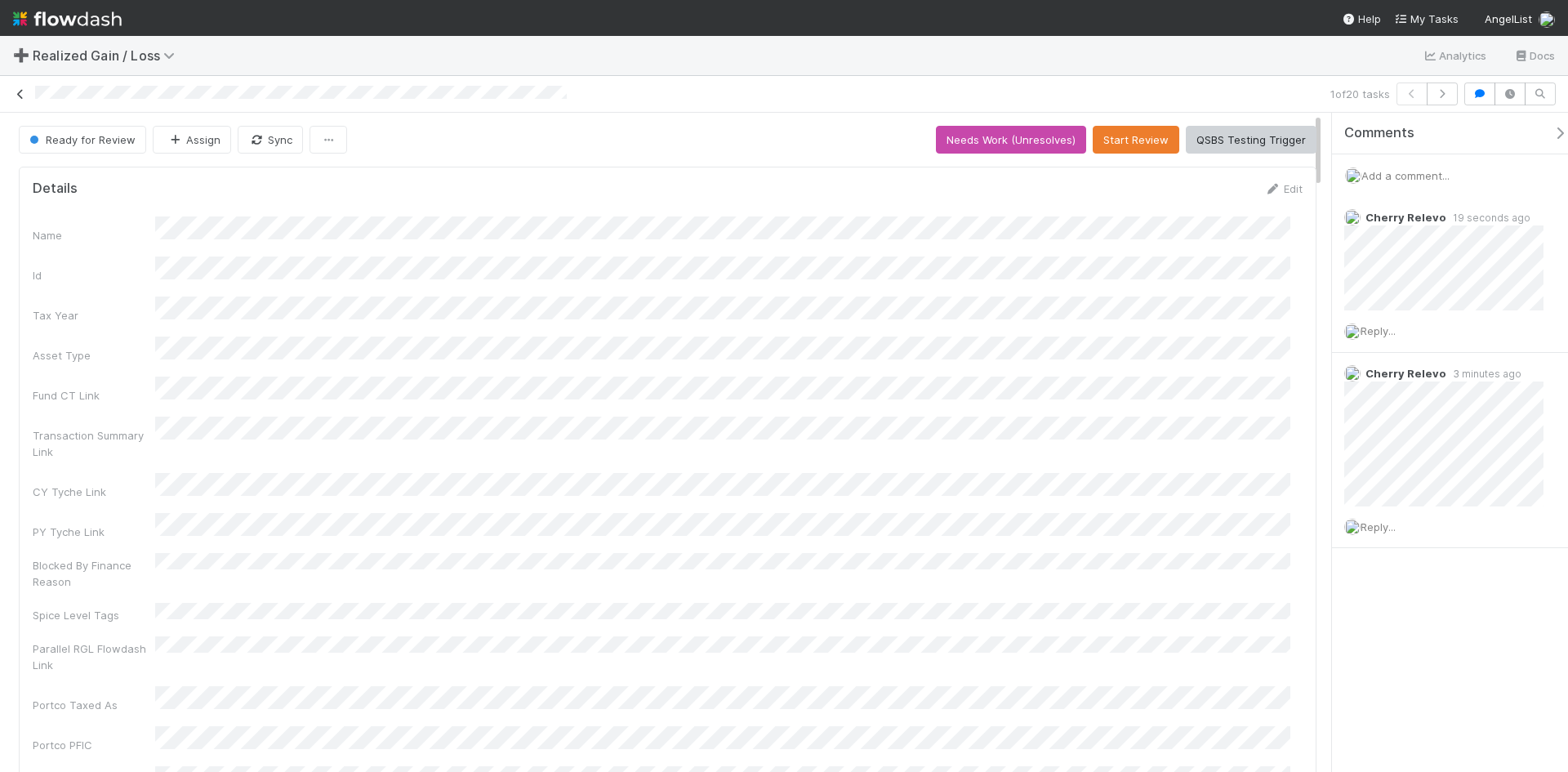
click at [23, 97] on icon at bounding box center [20, 94] width 16 height 11
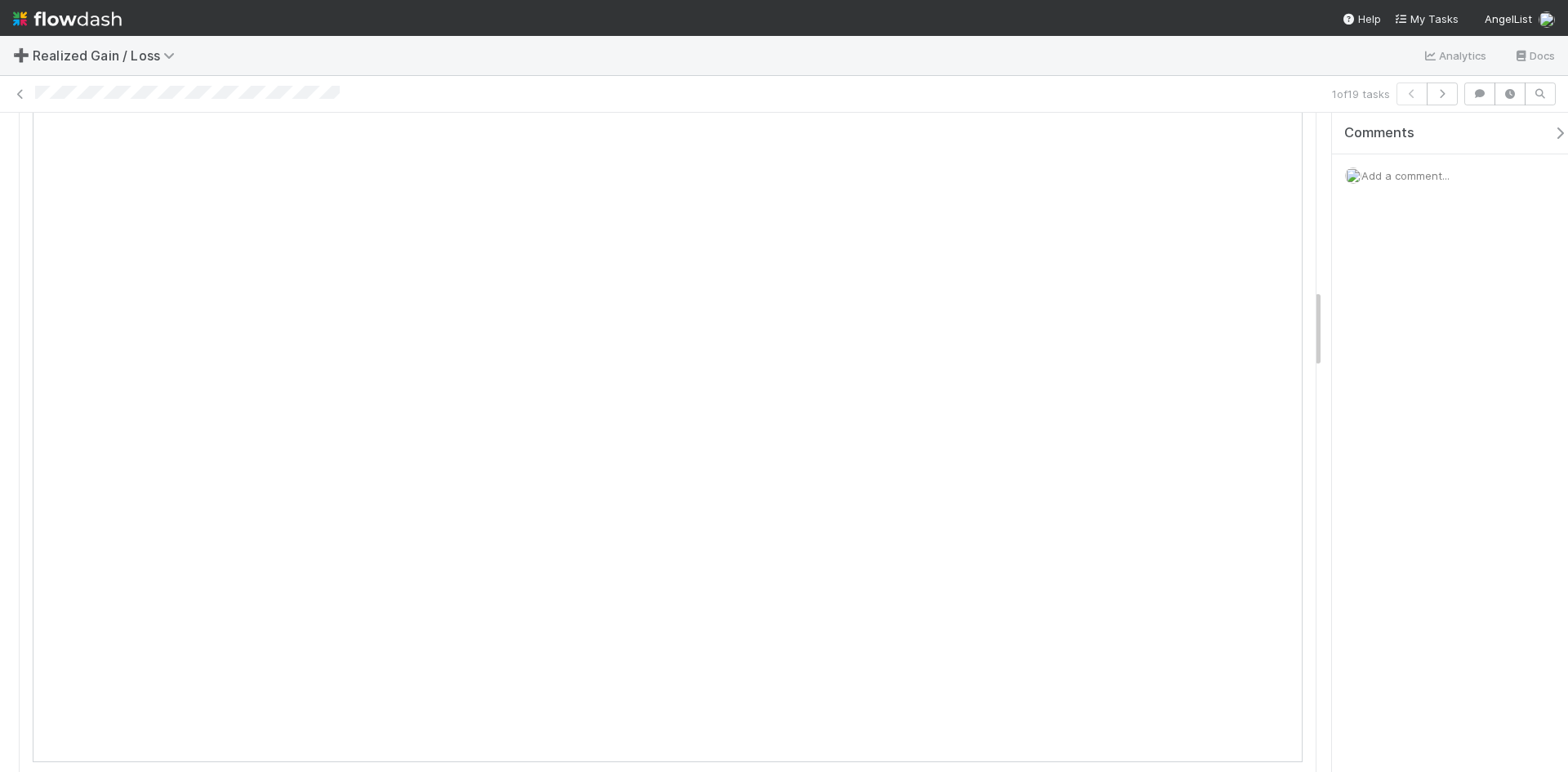
scroll to position [1470, 0]
click at [676, 90] on div at bounding box center [680, 94] width 1290 height 17
click at [1446, 179] on span "Add a comment..." at bounding box center [1405, 175] width 88 height 13
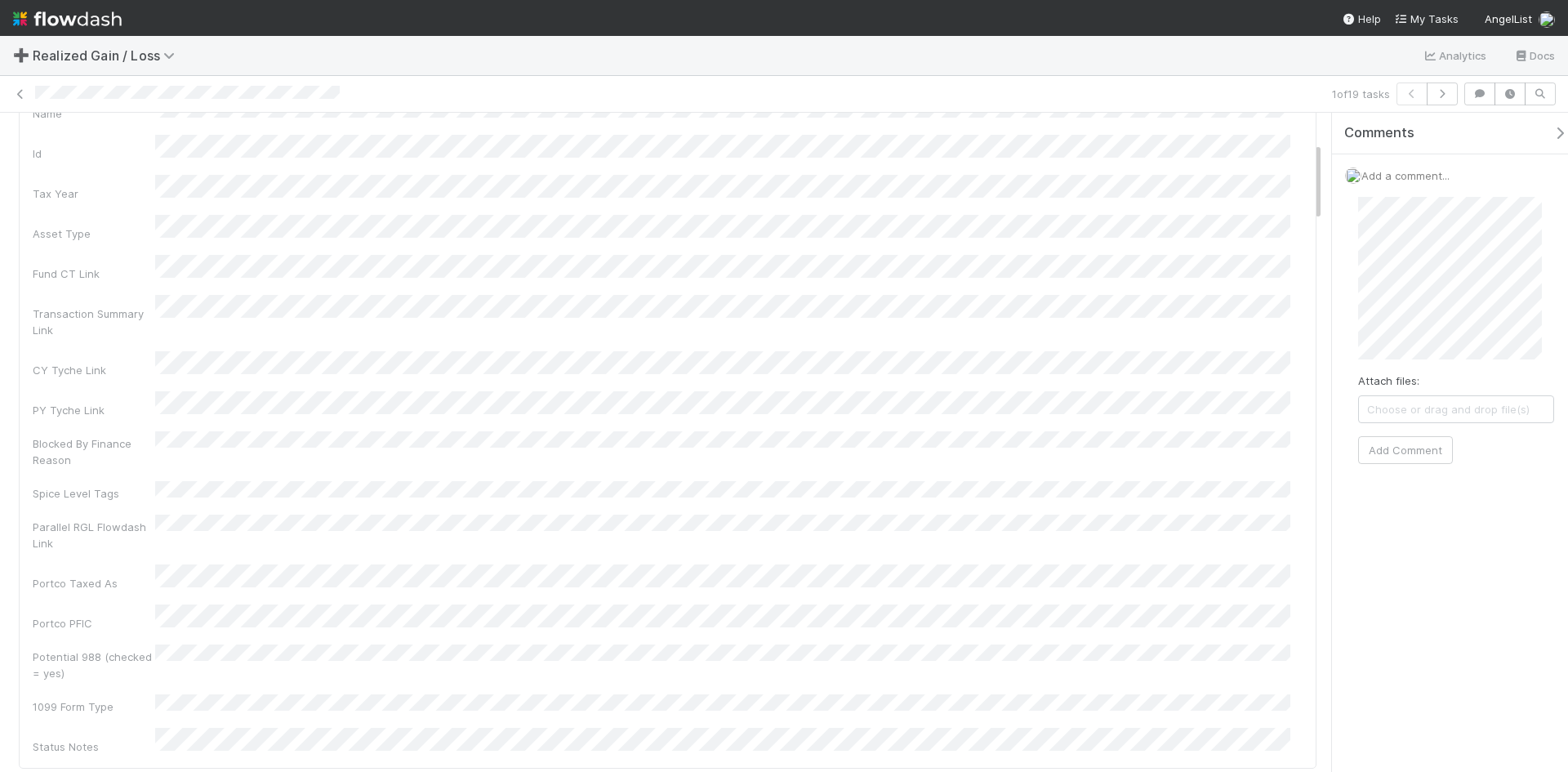
scroll to position [0, 0]
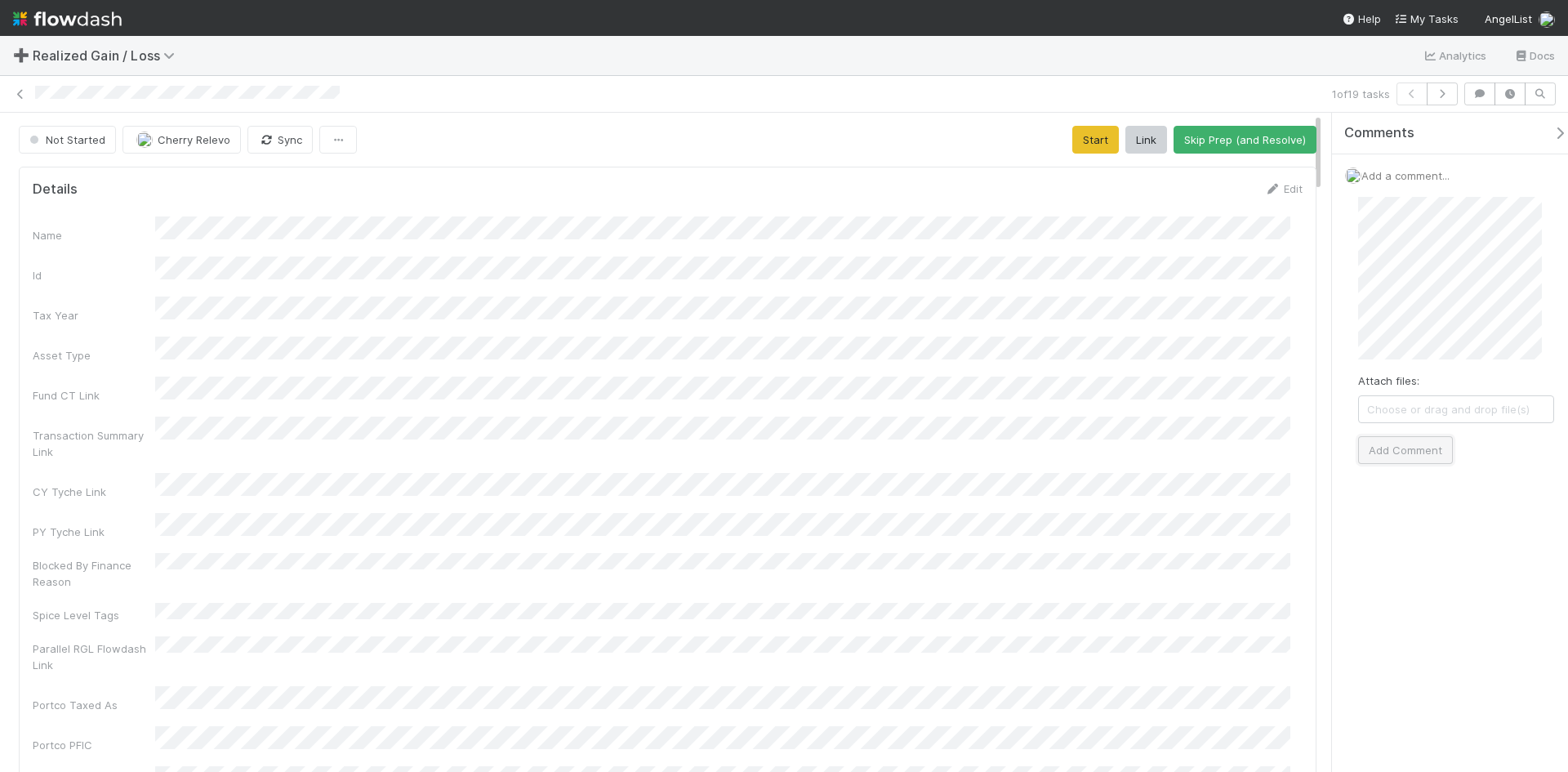
click at [1403, 445] on button "Add Comment" at bounding box center [1405, 450] width 95 height 28
click at [1081, 135] on button "Start" at bounding box center [1095, 140] width 47 height 28
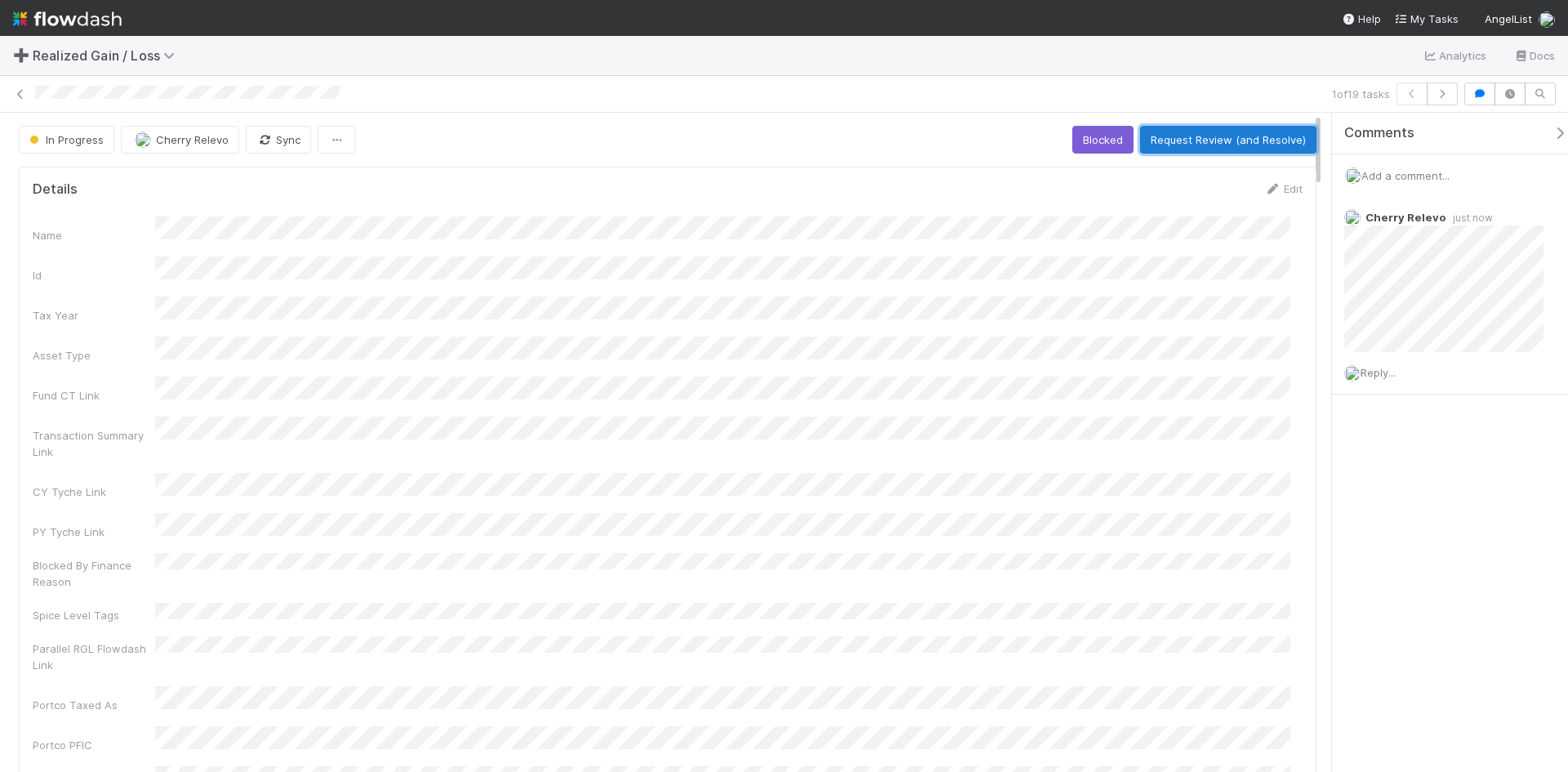
click at [1219, 141] on button "Request Review (and Resolve)" at bounding box center [1227, 140] width 177 height 28
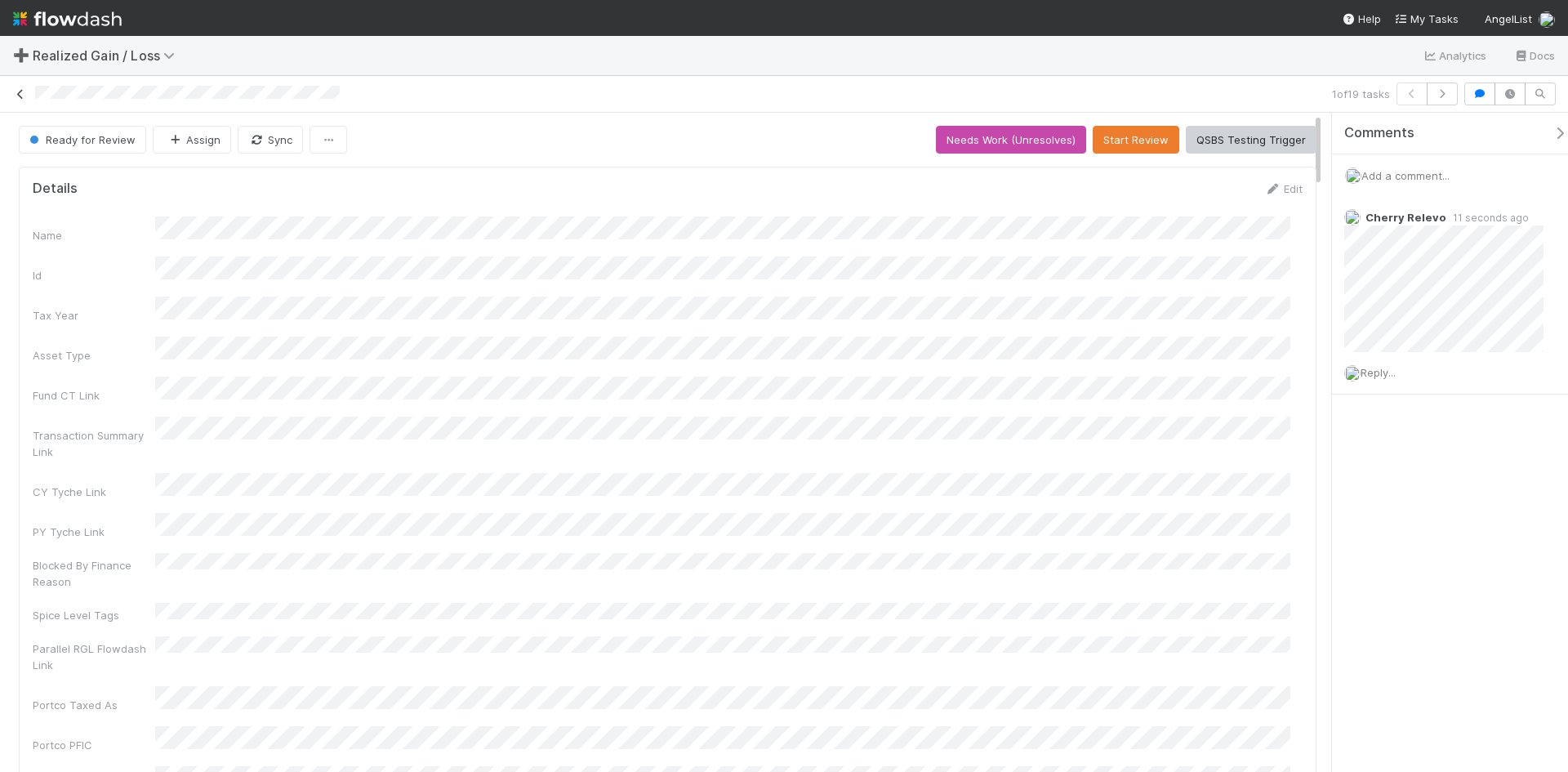
click at [19, 96] on icon at bounding box center [20, 94] width 16 height 11
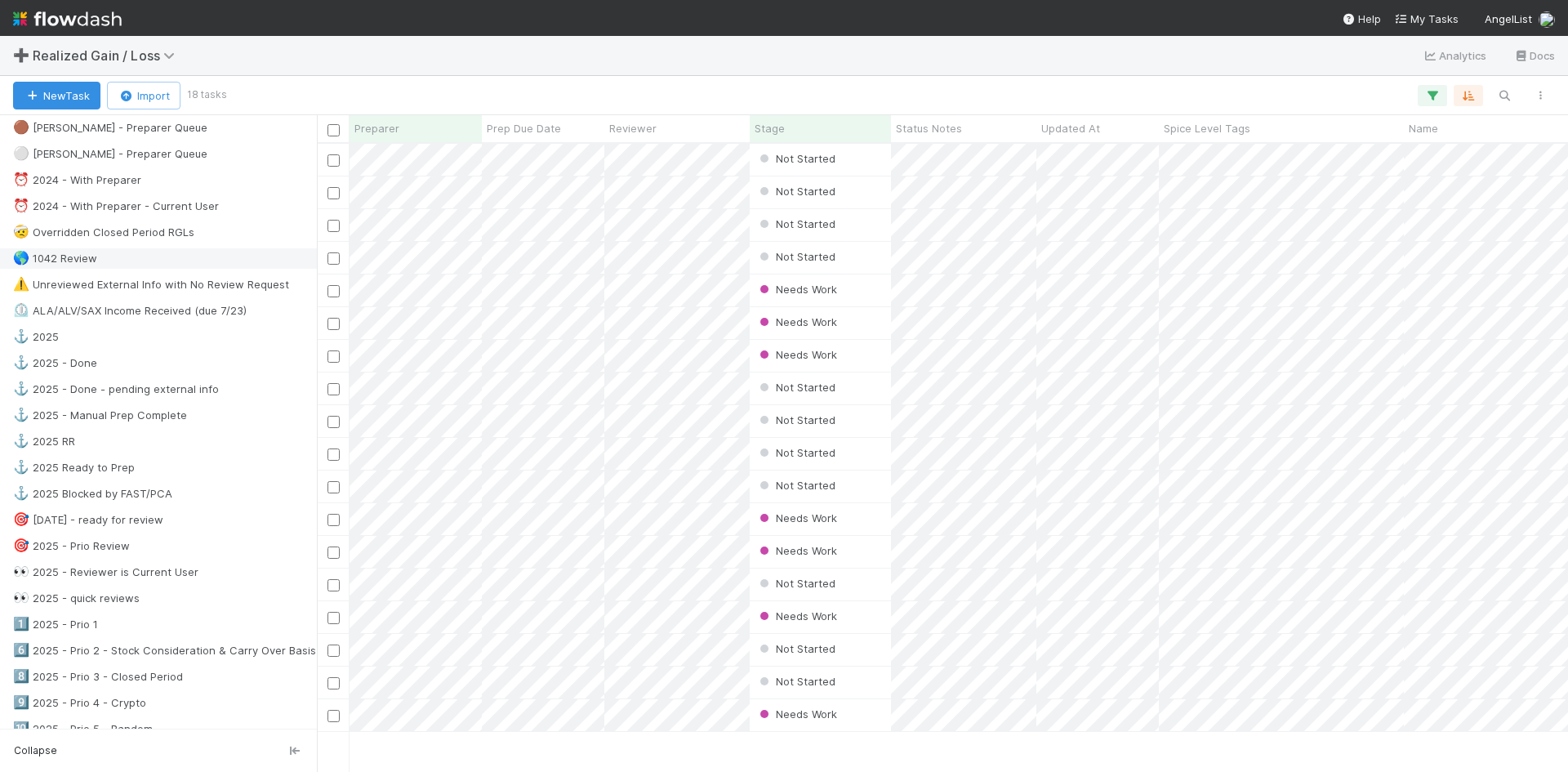
scroll to position [653, 0]
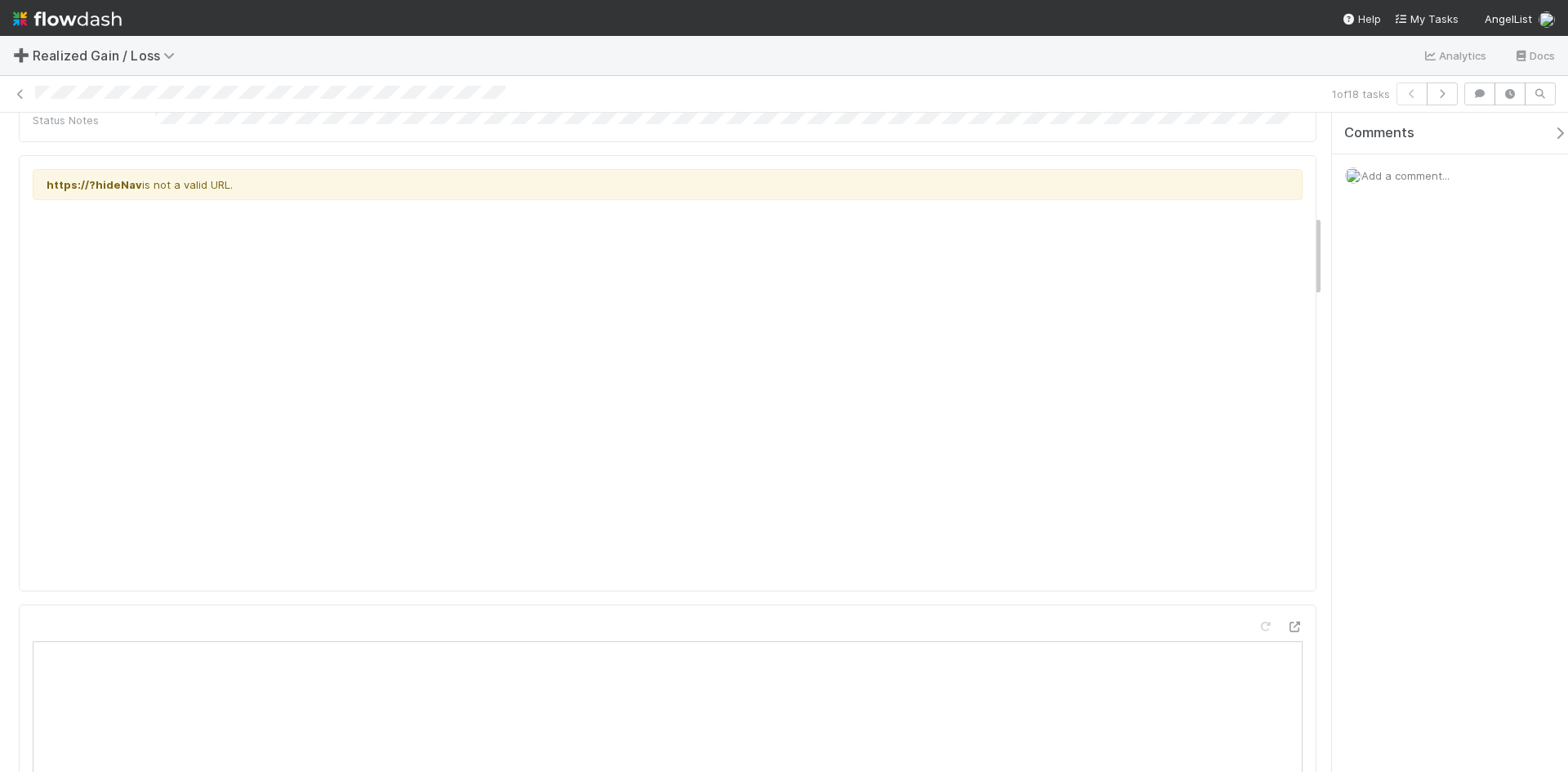
scroll to position [735, 0]
drag, startPoint x: 1430, startPoint y: 439, endPoint x: 1331, endPoint y: 513, distance: 123.6
click at [1429, 441] on div "Comments Add a comment..." at bounding box center [1449, 442] width 236 height 659
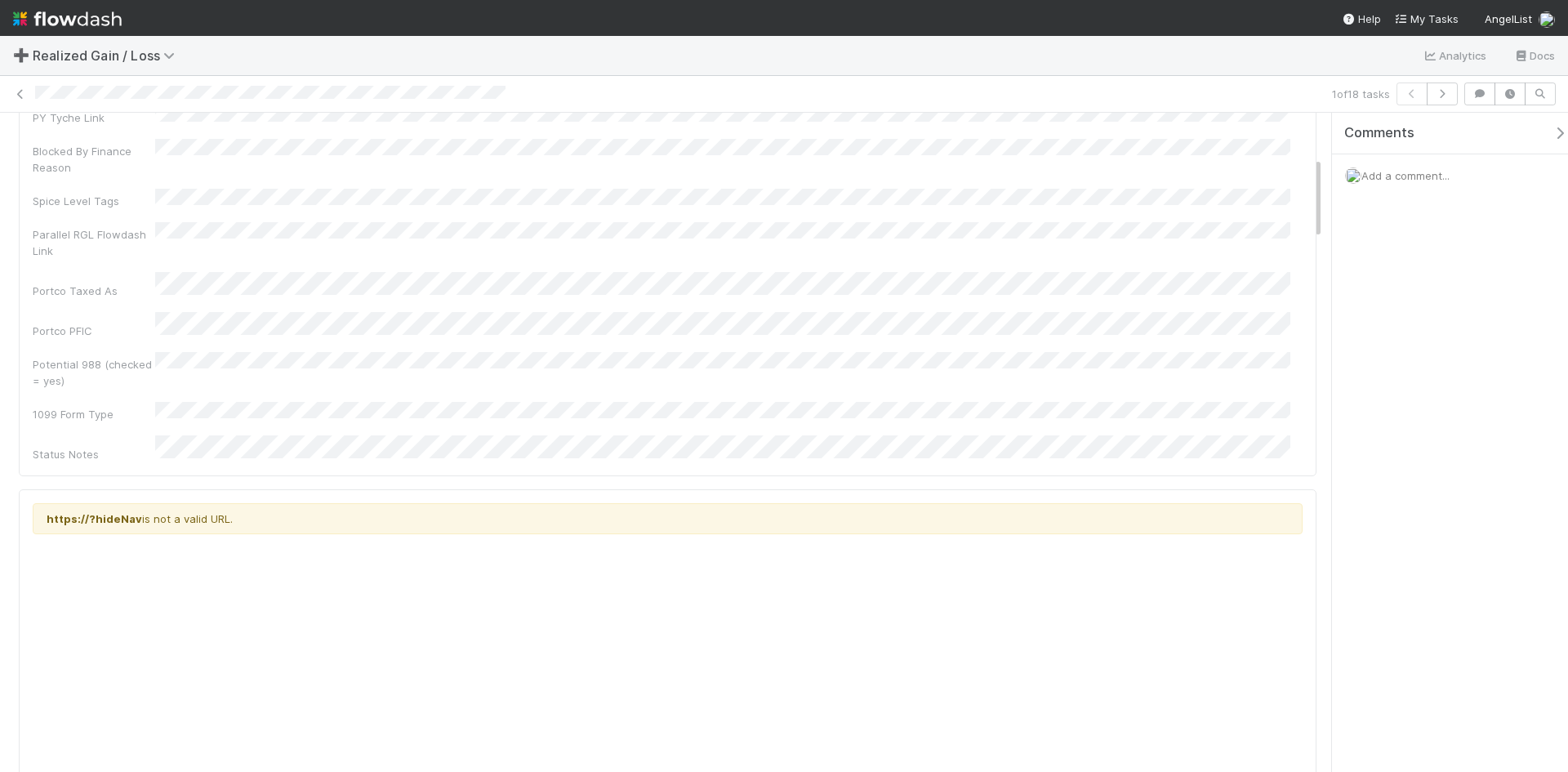
scroll to position [0, 0]
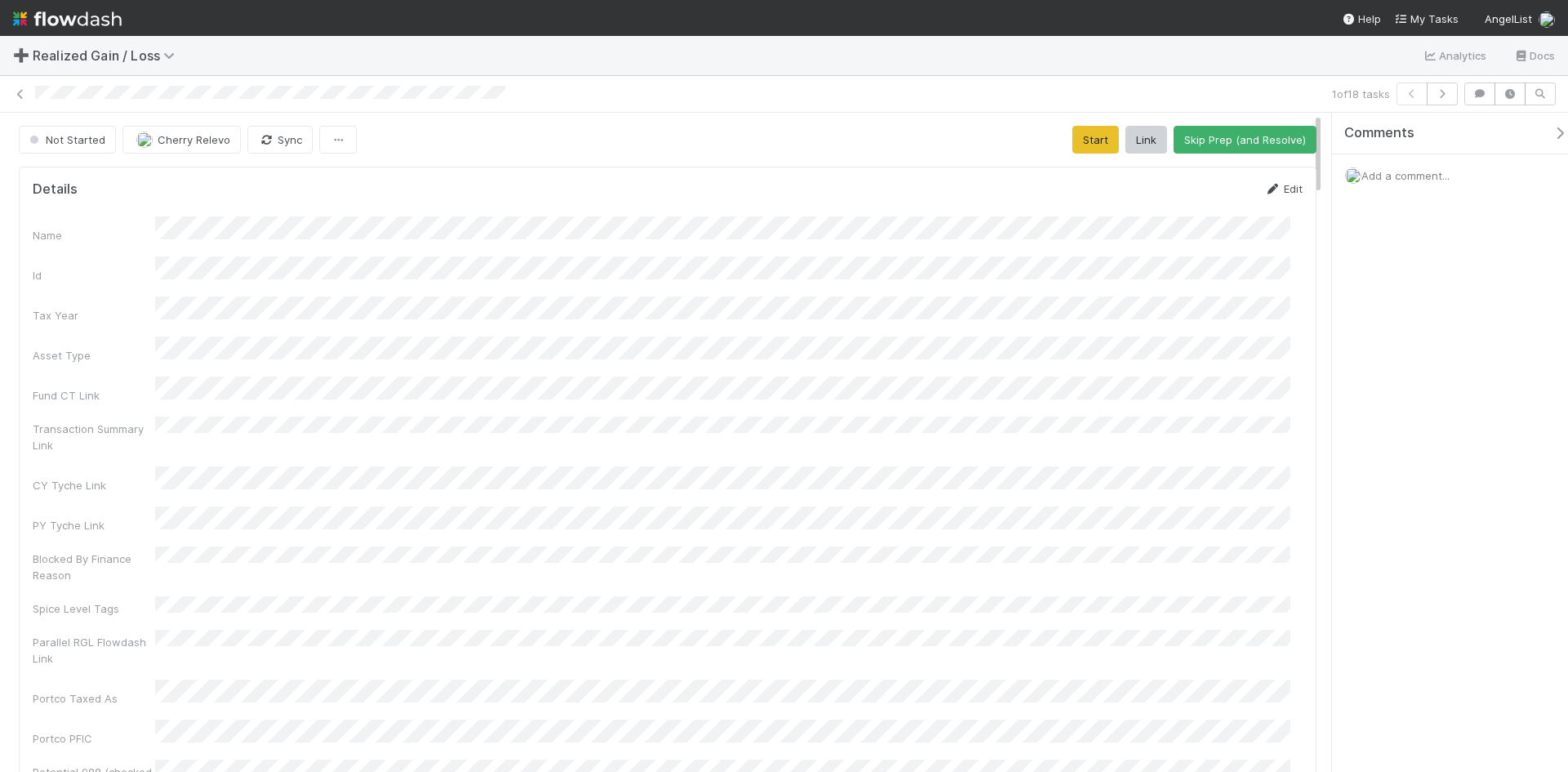
click at [1268, 188] on link "Edit" at bounding box center [1283, 188] width 38 height 13
click at [1199, 208] on button "Save" at bounding box center [1215, 195] width 47 height 28
drag, startPoint x: 1084, startPoint y: 138, endPoint x: 1077, endPoint y: 186, distance: 48.5
click at [1084, 137] on button "Start" at bounding box center [1095, 140] width 47 height 28
click at [1205, 141] on button "Request Review (and Resolve)" at bounding box center [1227, 140] width 177 height 28
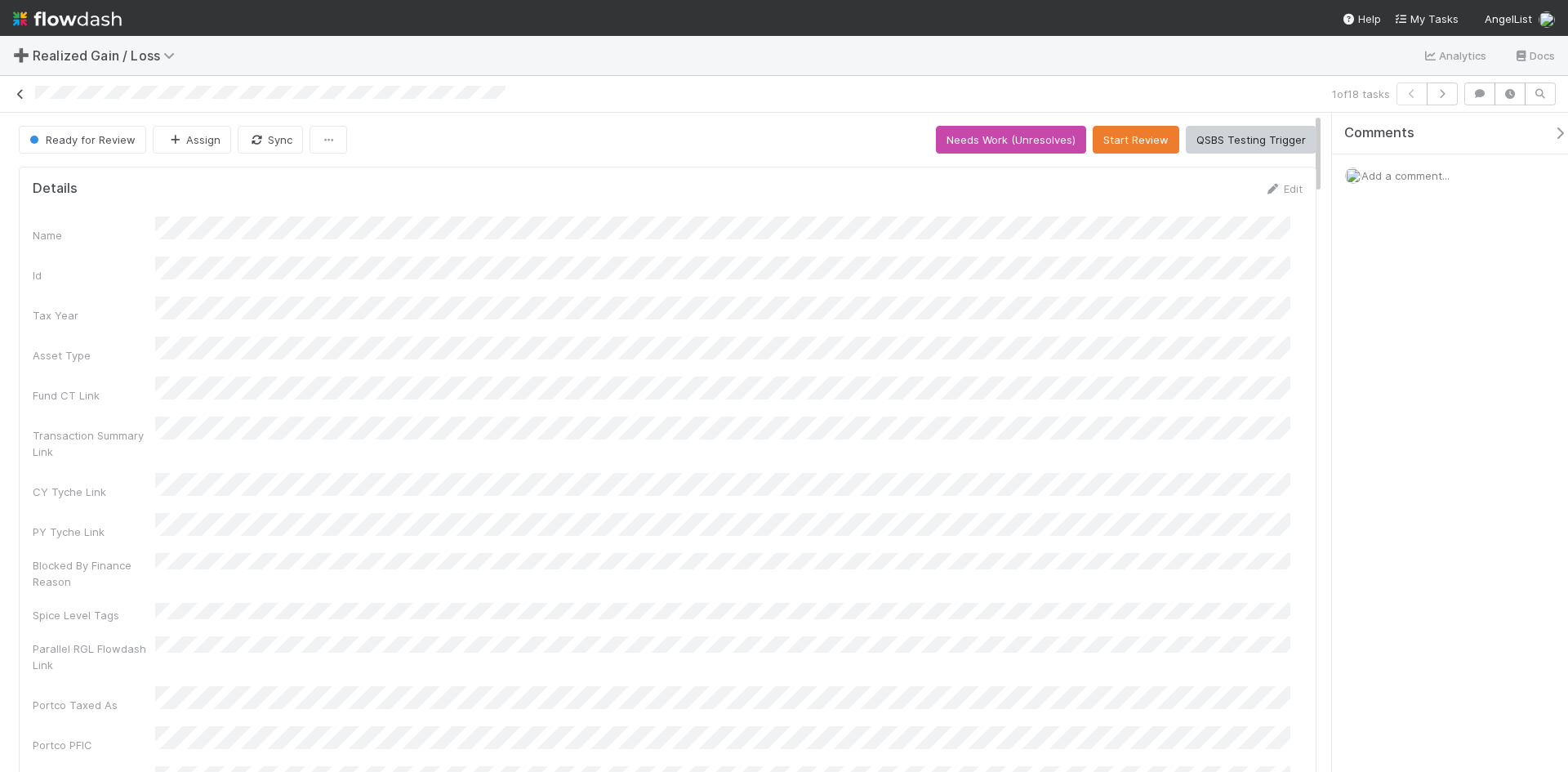
click at [20, 96] on icon at bounding box center [20, 94] width 16 height 11
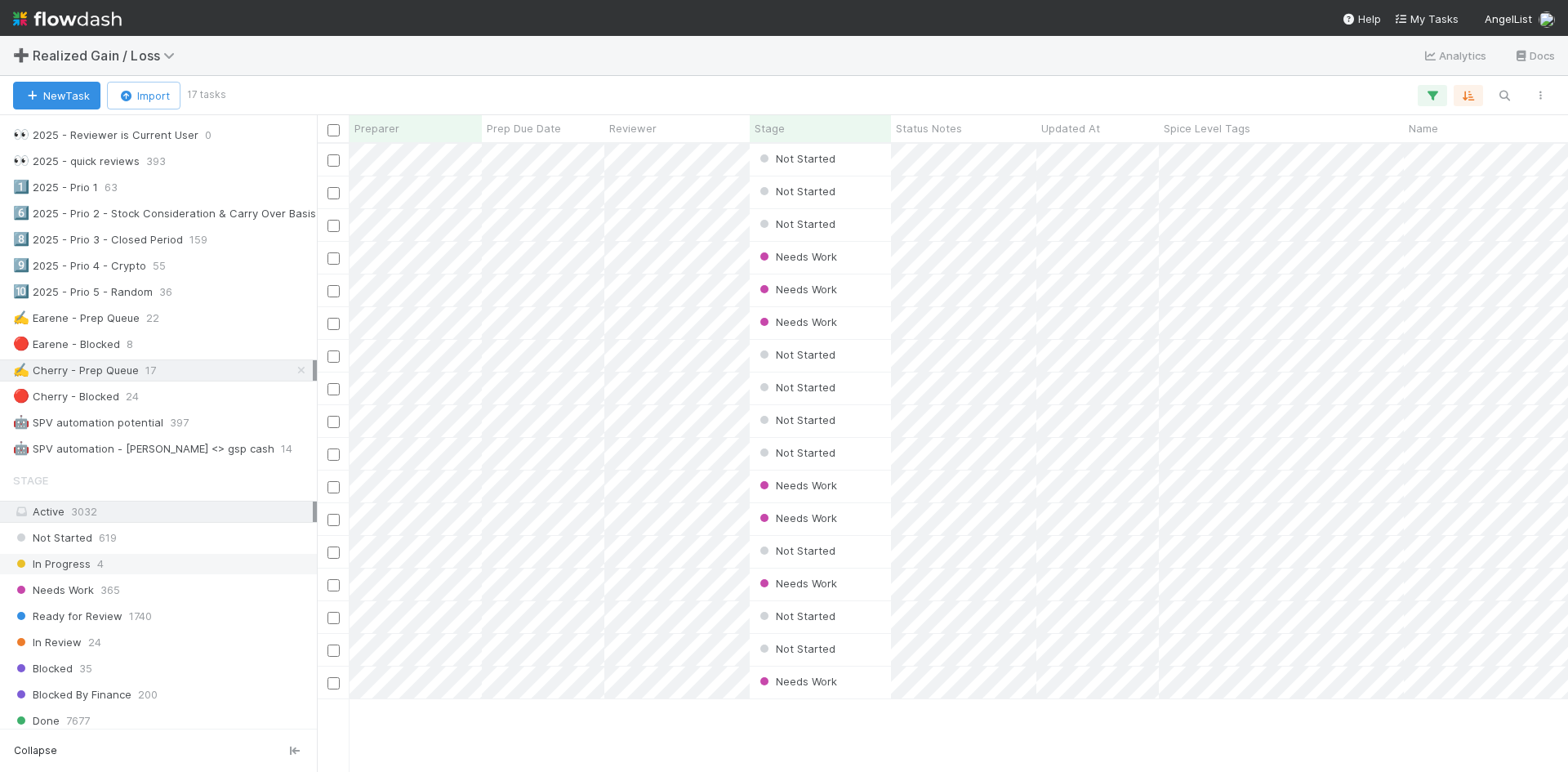
scroll to position [735, 0]
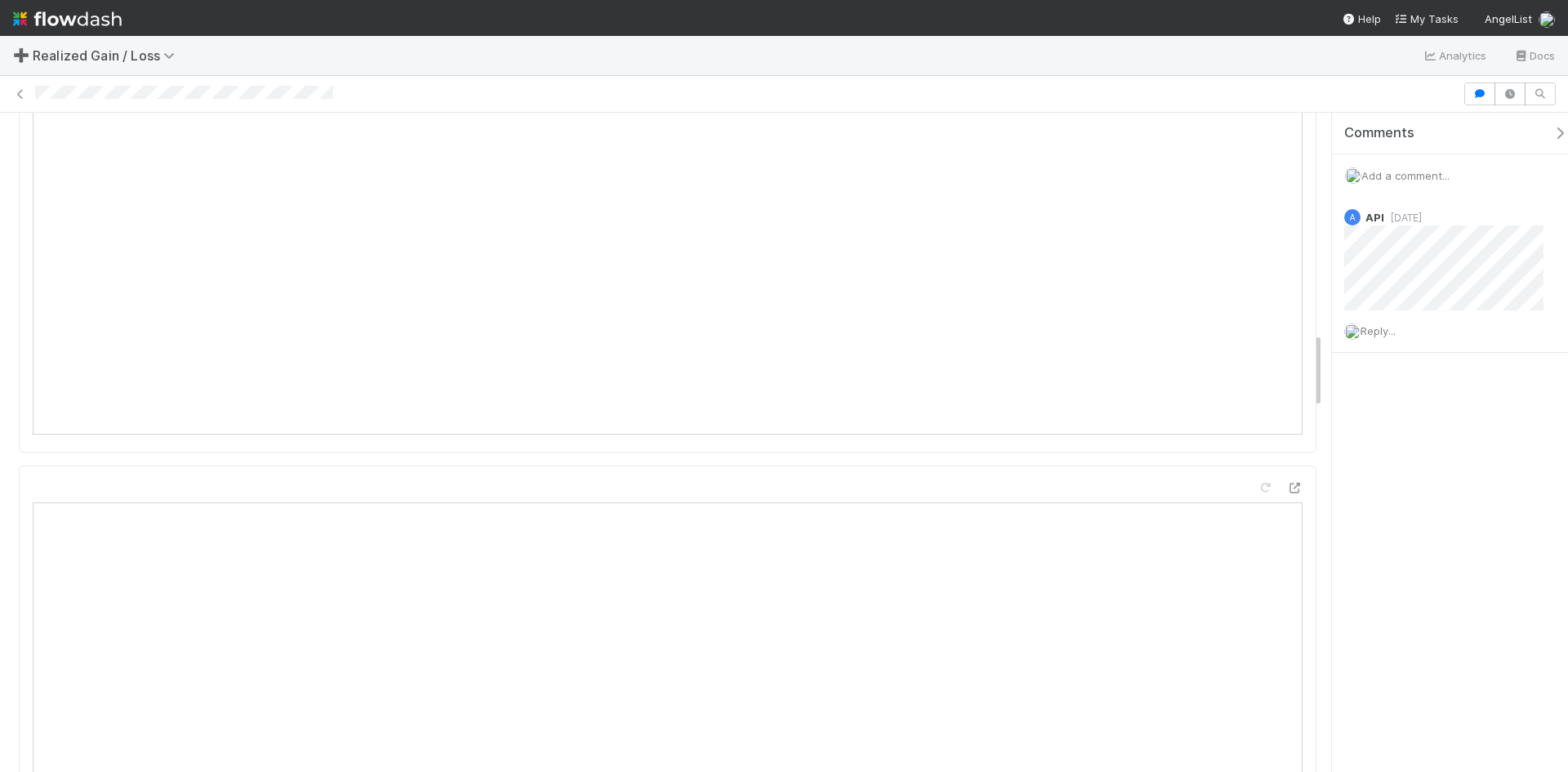
scroll to position [1959, 0]
click at [1391, 177] on span "Add a comment..." at bounding box center [1405, 175] width 88 height 13
click at [1420, 462] on button "Add Comment" at bounding box center [1405, 459] width 95 height 28
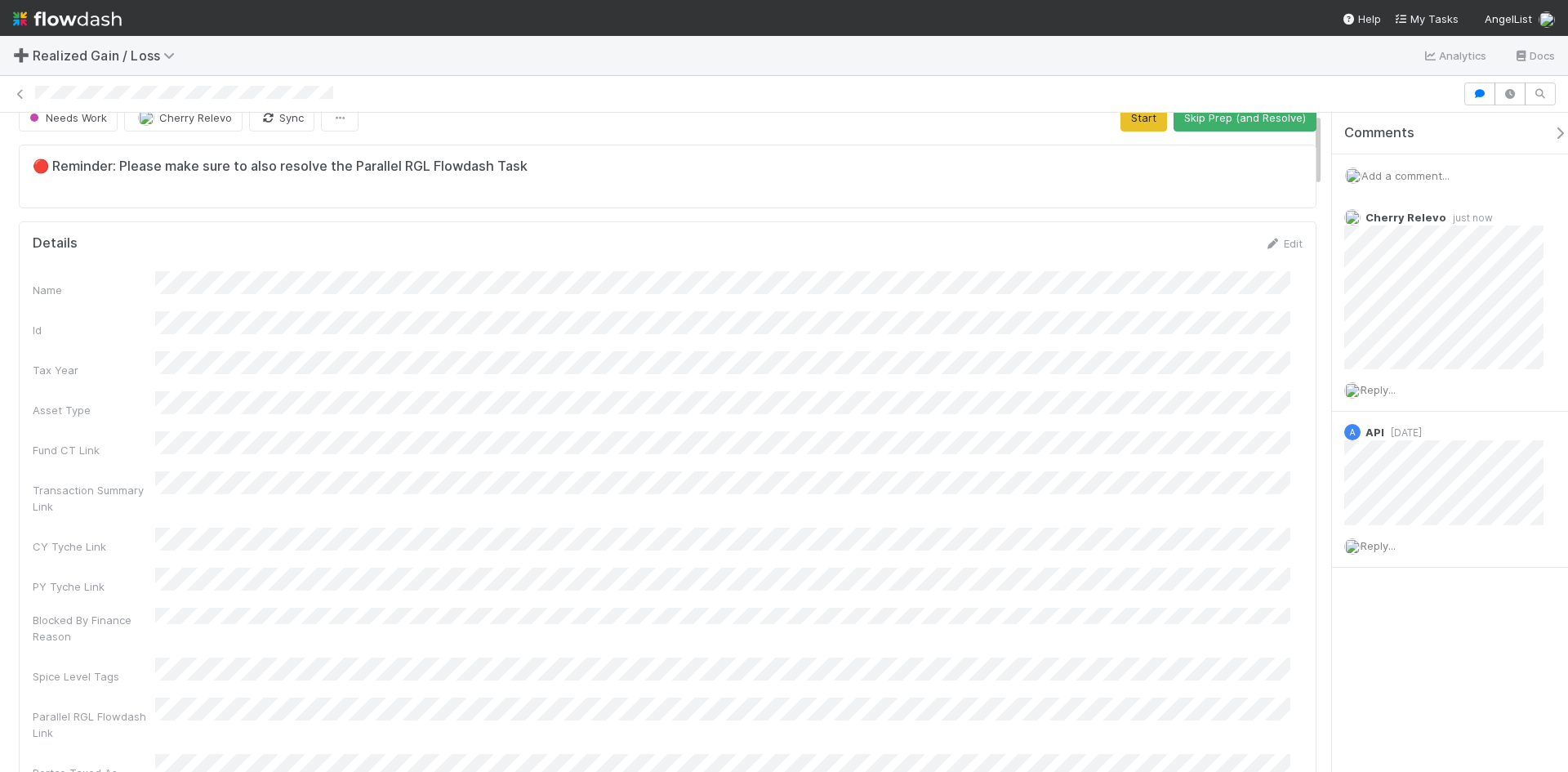
scroll to position [0, 0]
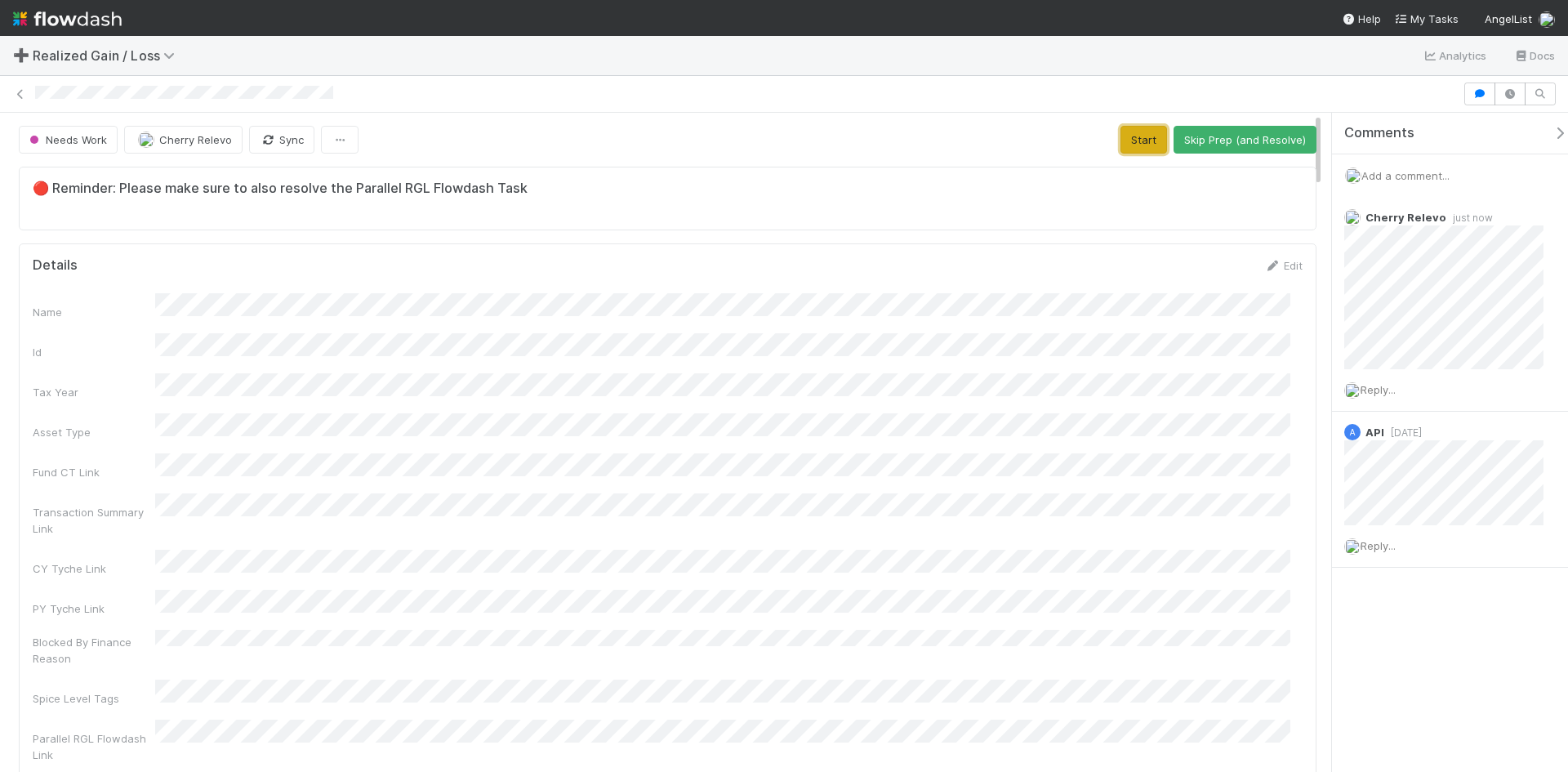
click at [1132, 137] on button "Start" at bounding box center [1144, 140] width 47 height 28
click at [1212, 136] on button "Request Review (and Resolve)" at bounding box center [1227, 140] width 177 height 28
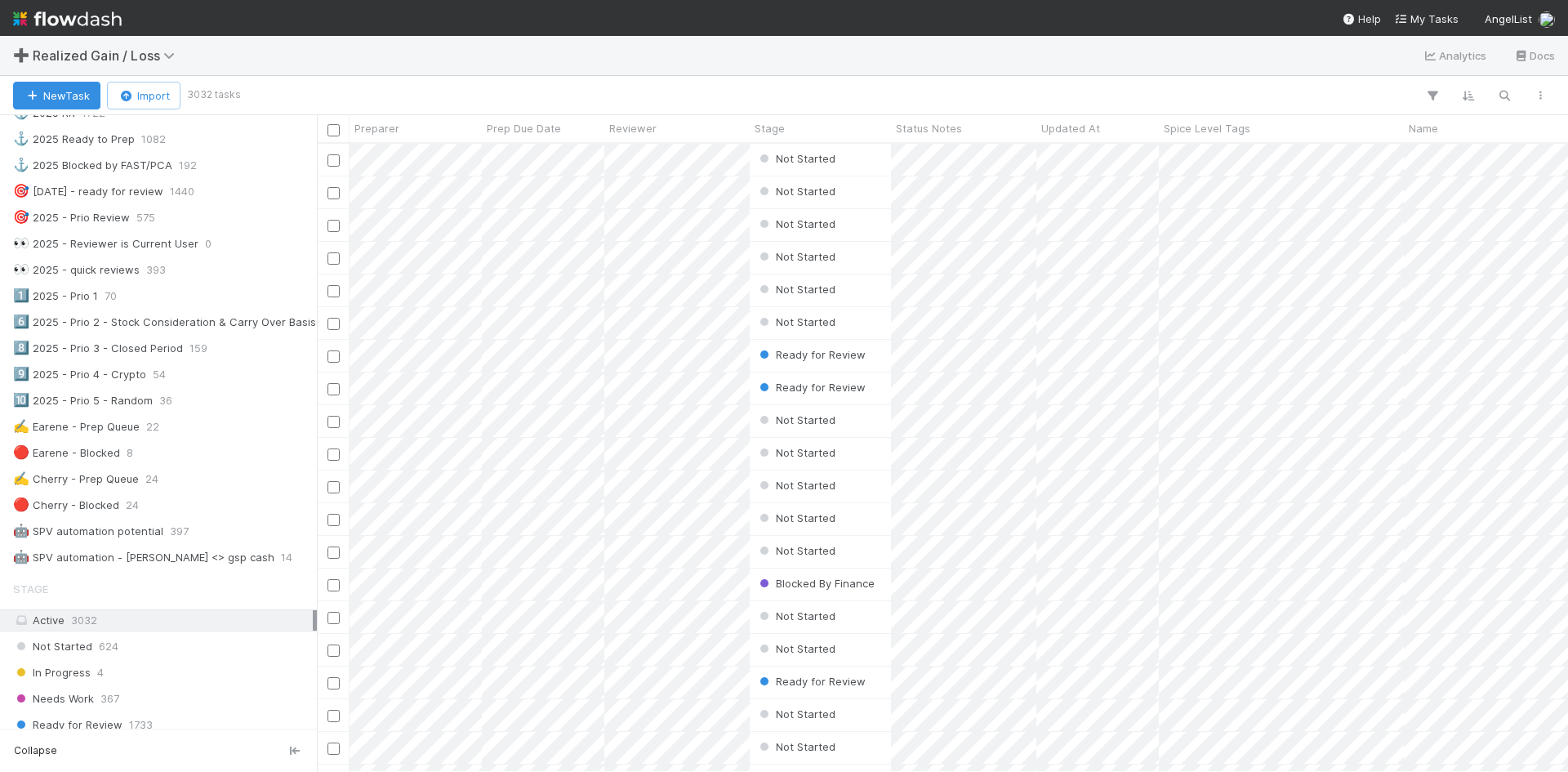
scroll to position [653, 0]
click at [132, 476] on div "✍️ Cherry - Prep Queue" at bounding box center [76, 480] width 126 height 20
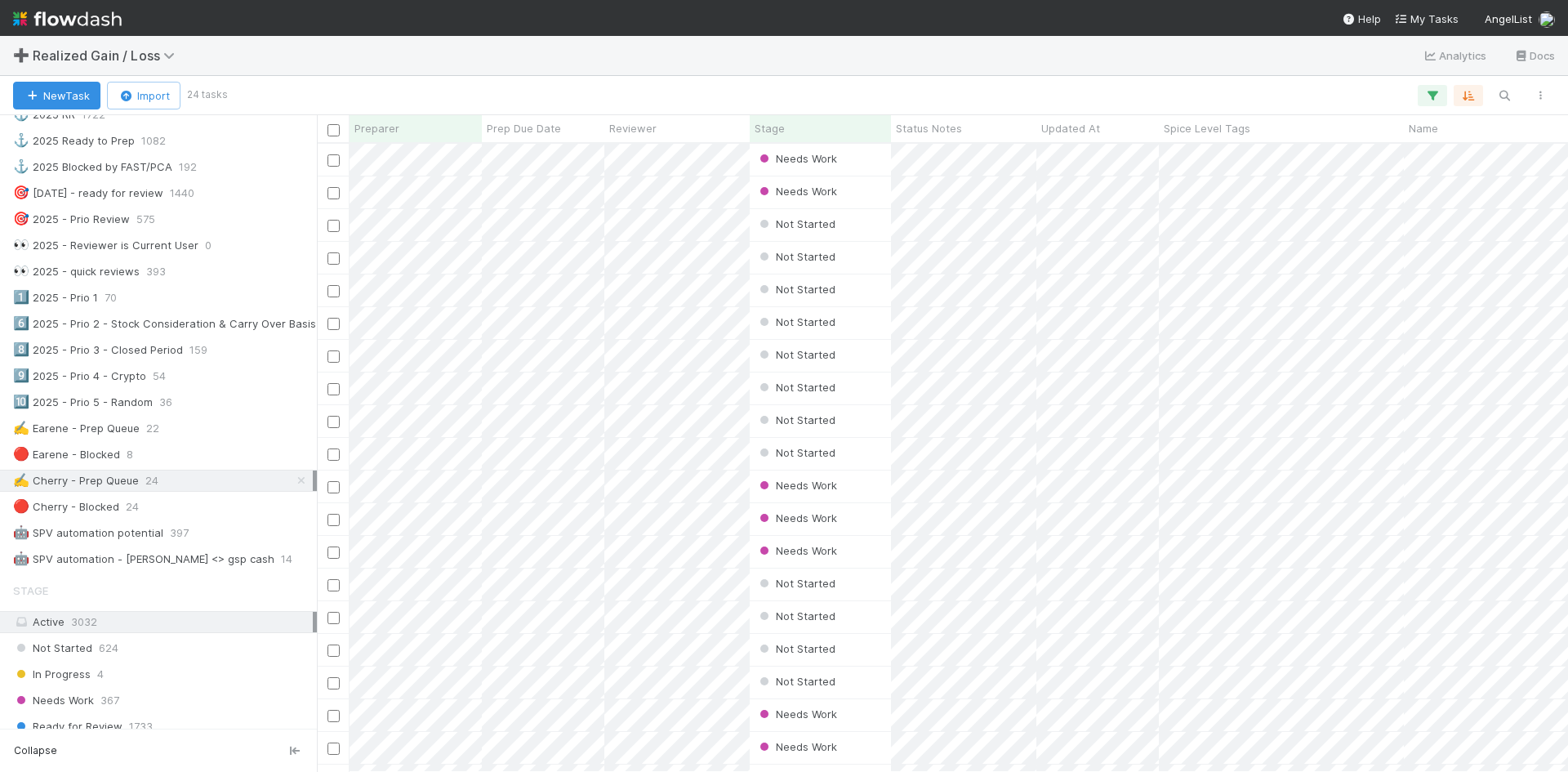
scroll to position [615, 1238]
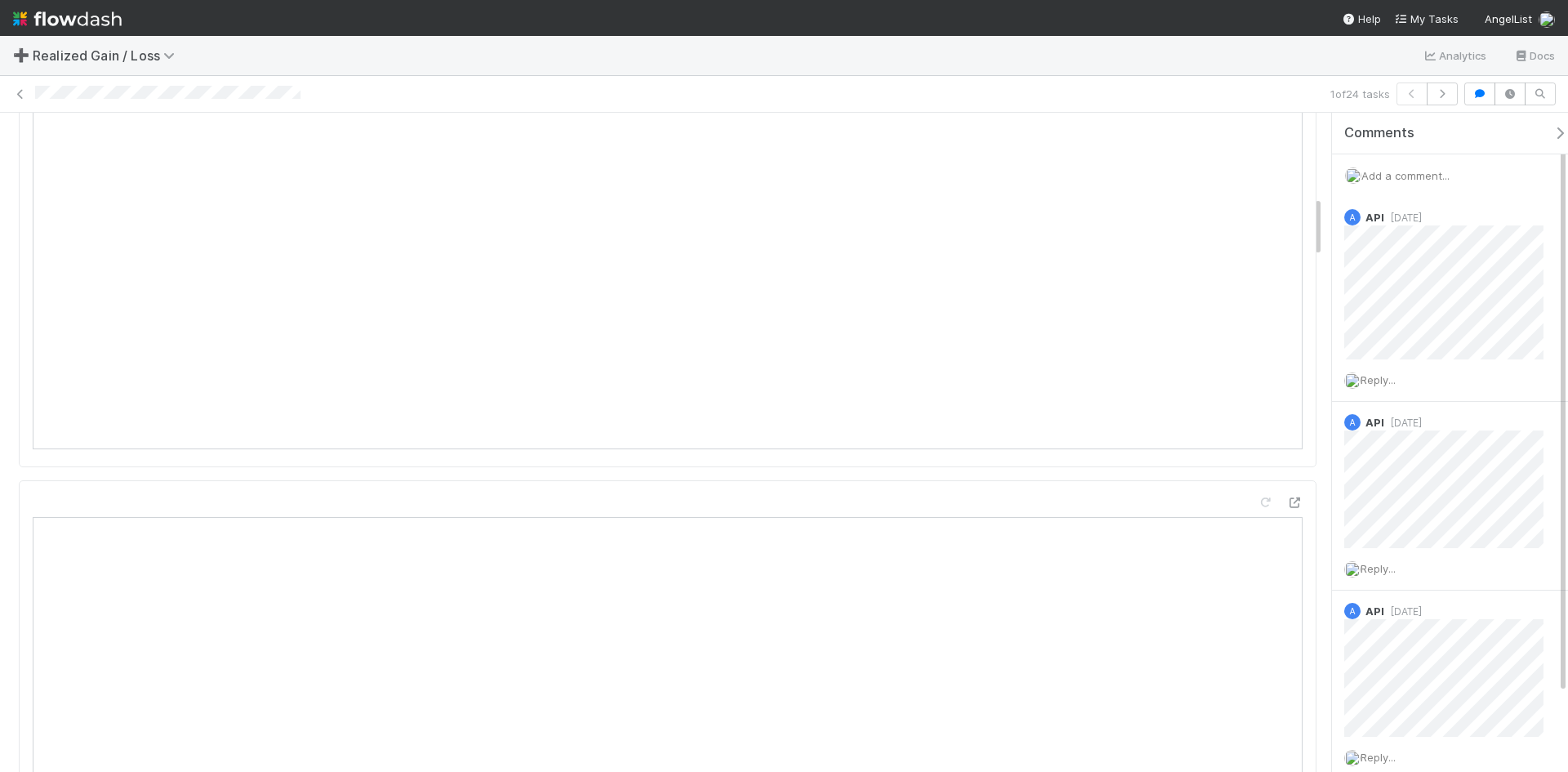
scroll to position [898, 0]
drag, startPoint x: 23, startPoint y: 87, endPoint x: 48, endPoint y: 48, distance: 46.3
click at [23, 87] on link at bounding box center [20, 94] width 16 height 16
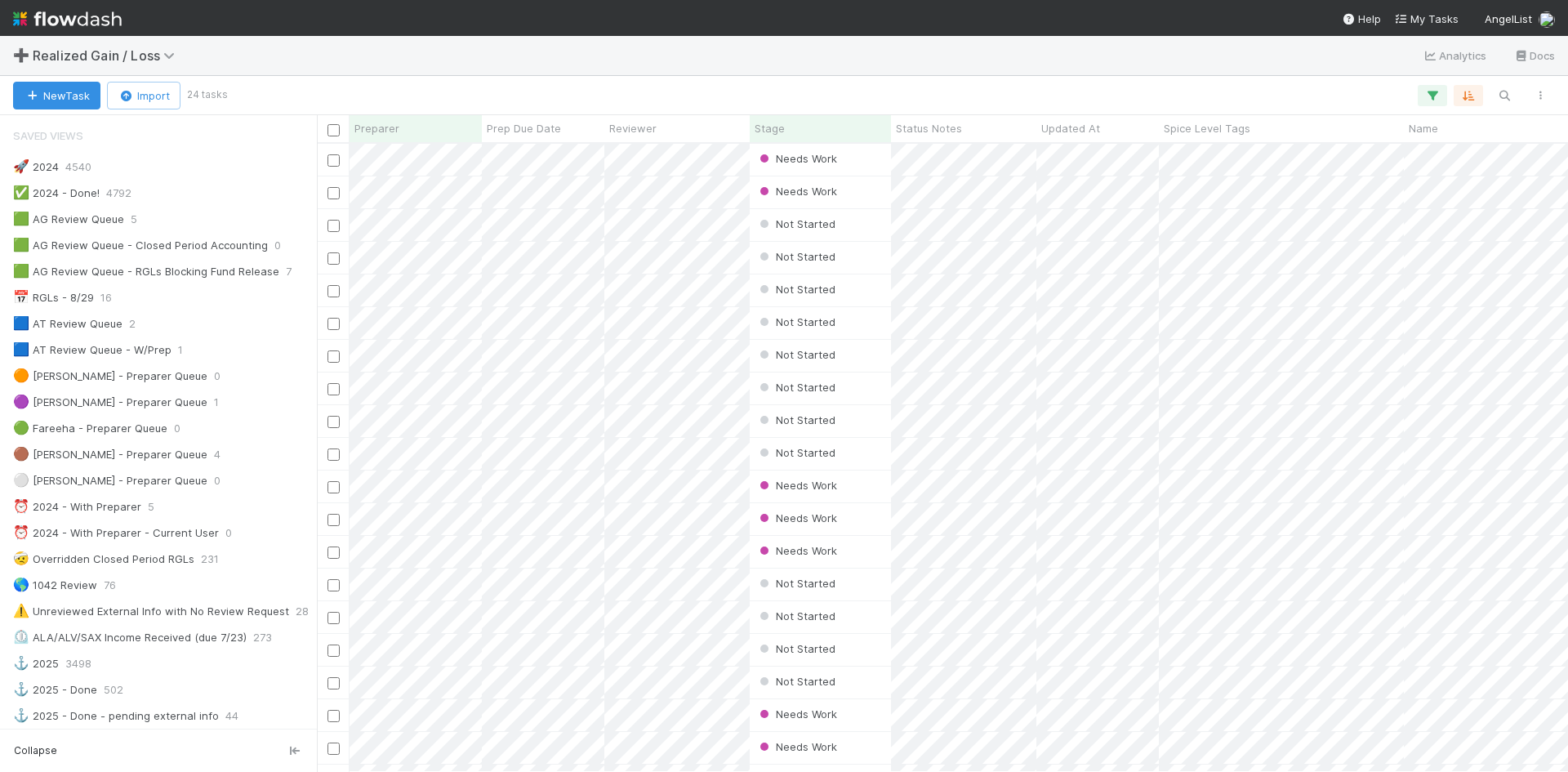
scroll to position [13, 13]
click at [1502, 92] on icon "button" at bounding box center [1504, 95] width 16 height 15
type input "nxyz, inc"
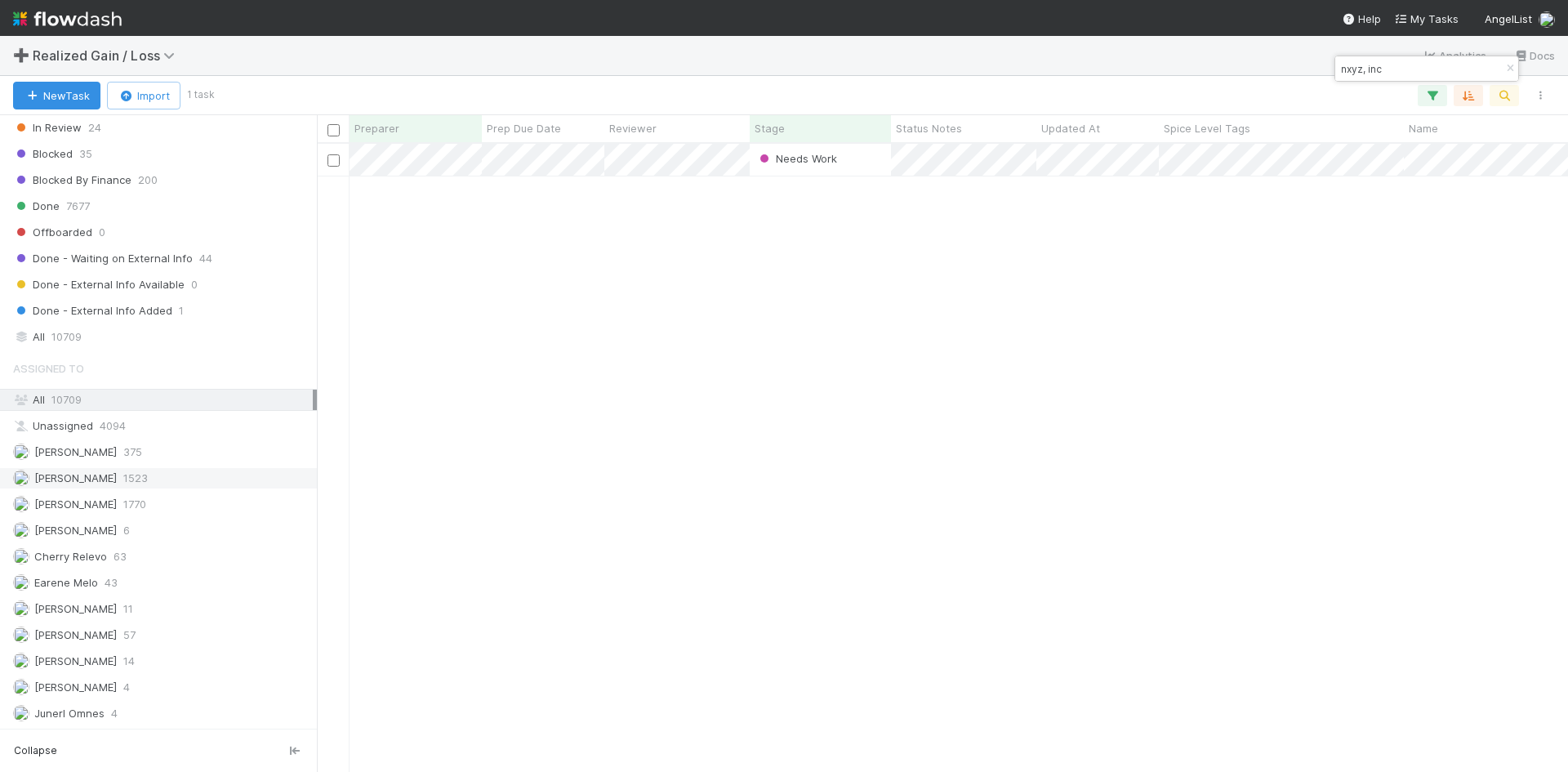
scroll to position [1138, 0]
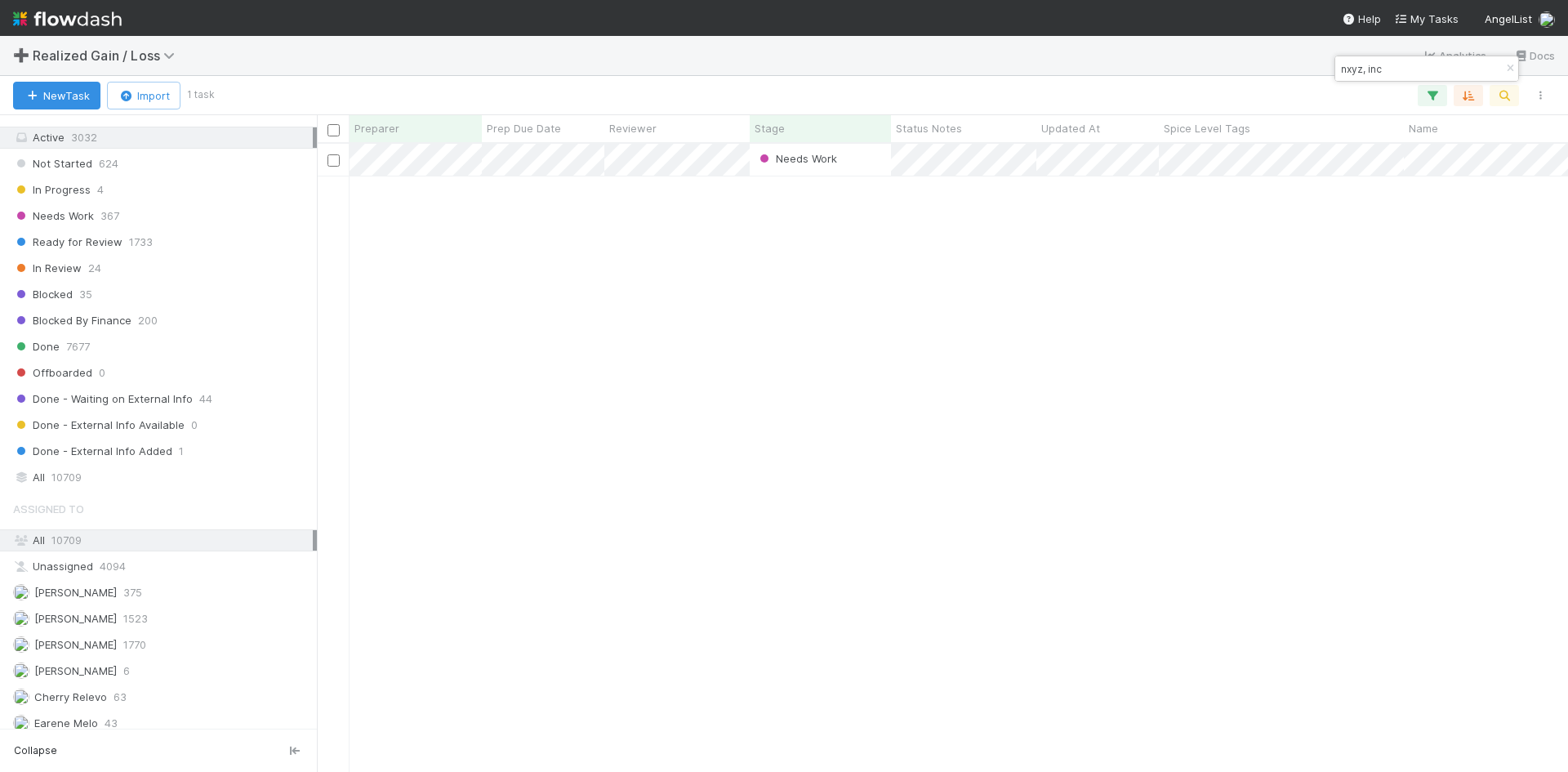
click at [90, 489] on div "Saved Views 🚀 2024 4540 ✅ 2024 - Done! 4792 🟩 AG Review Queue 5 🟩 AG Review Que…" at bounding box center [158, 421] width 317 height 613
click at [104, 476] on div "All 10709" at bounding box center [163, 477] width 300 height 20
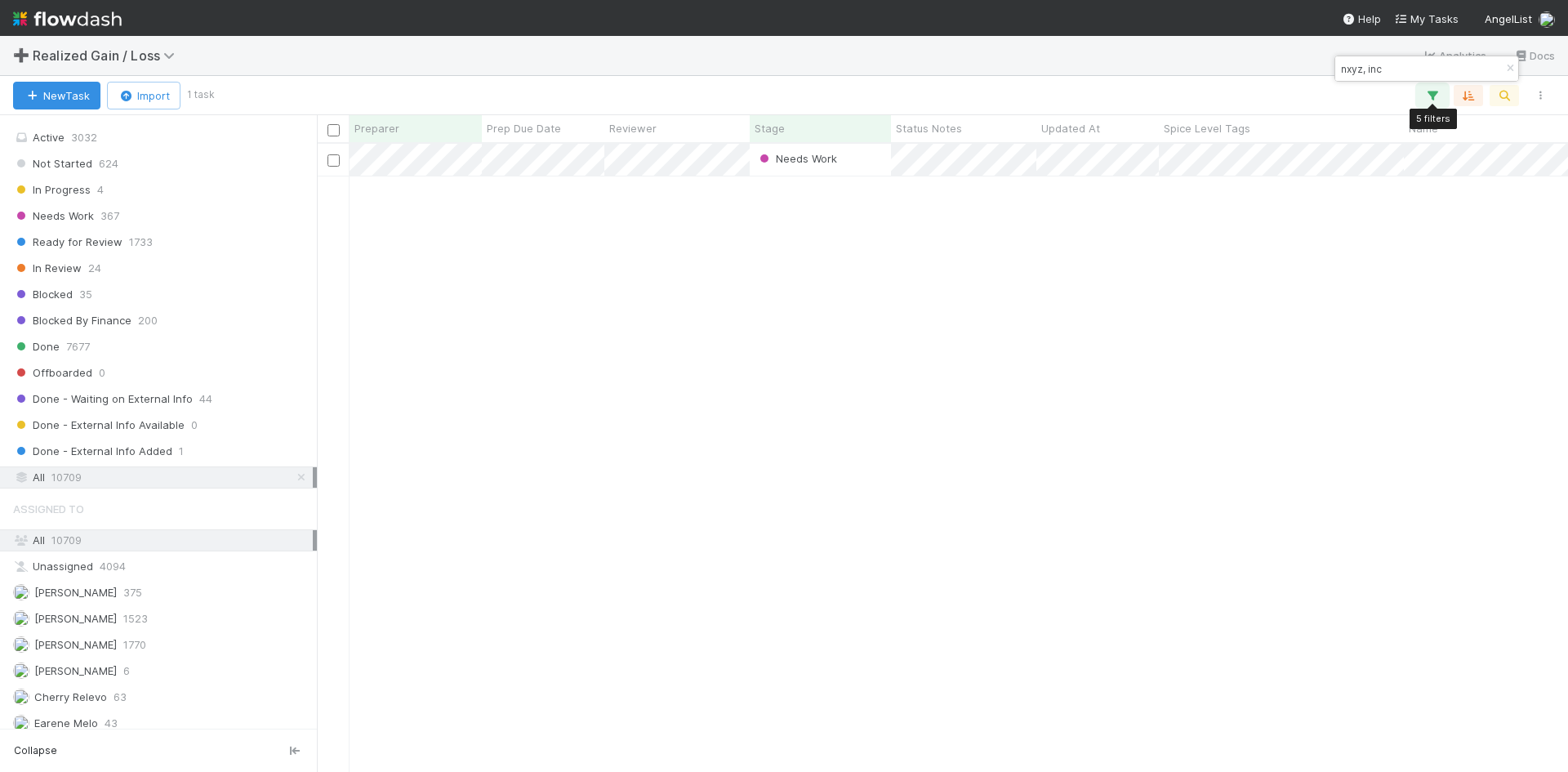
click at [1437, 92] on icon "button" at bounding box center [1432, 95] width 16 height 15
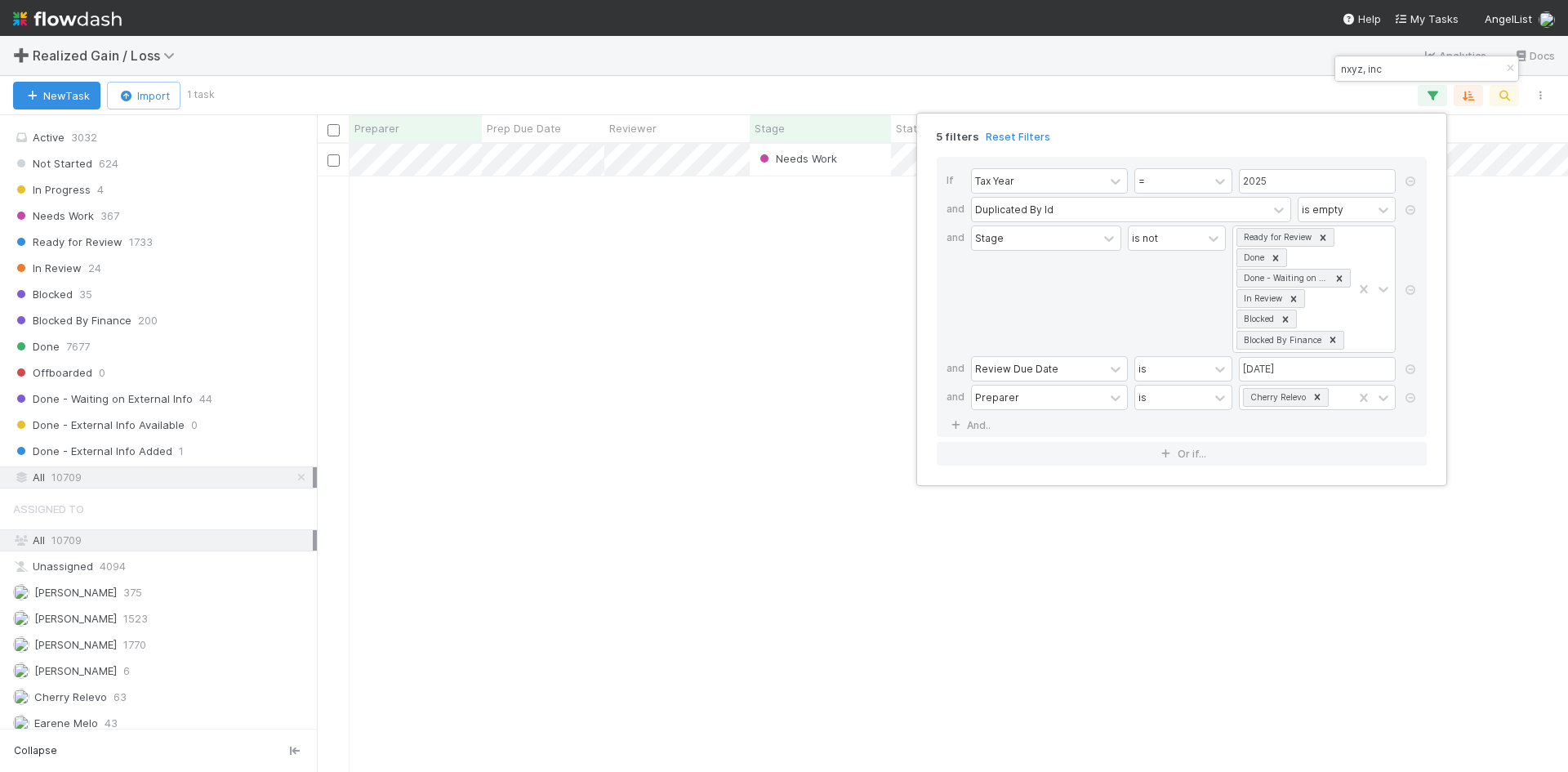
click at [584, 532] on div "5 filters Reset Filters If Tax Year = 2025 and Duplicated By Id is empty and St…" at bounding box center [784, 386] width 1568 height 772
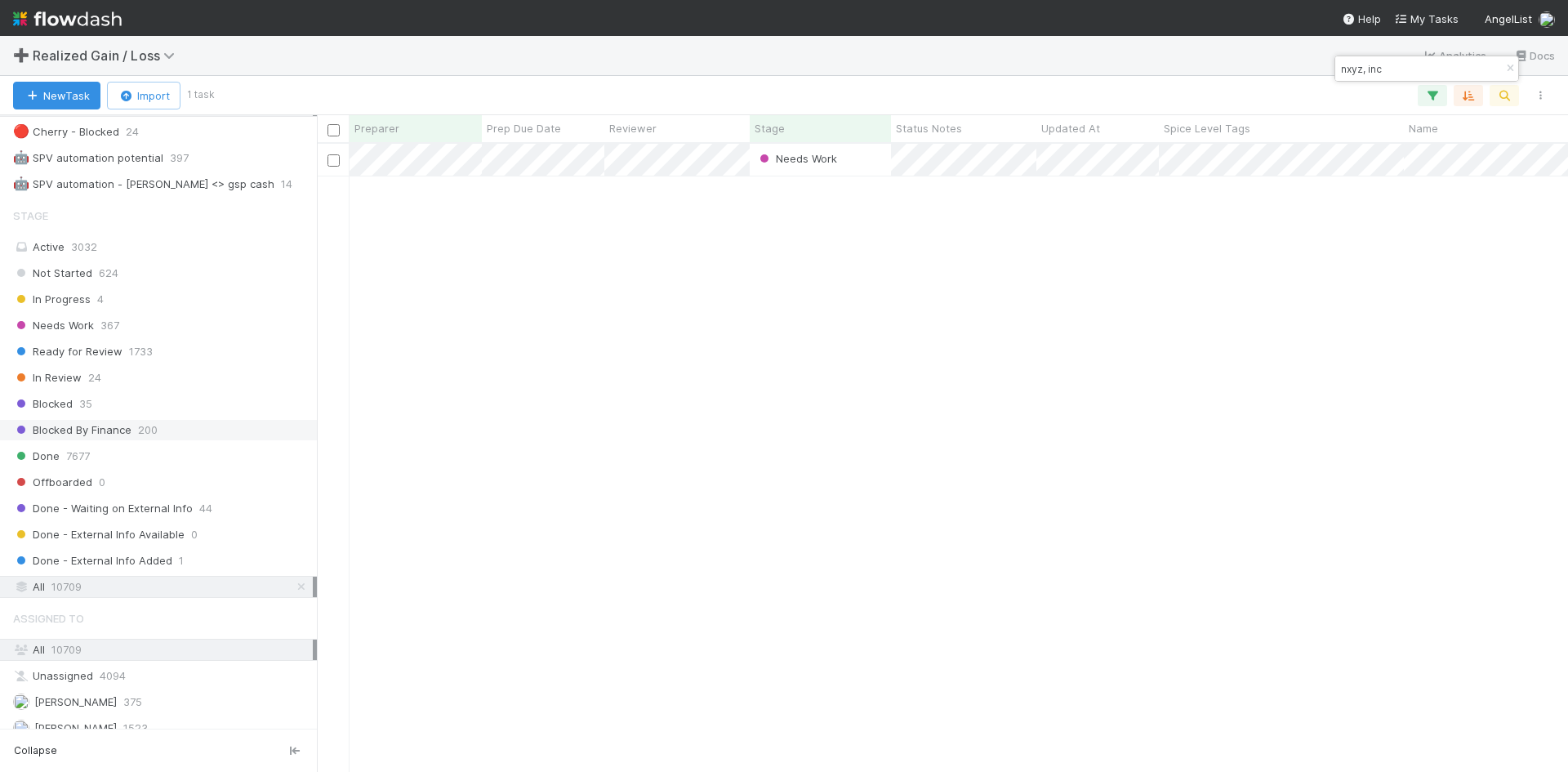
scroll to position [1144, 0]
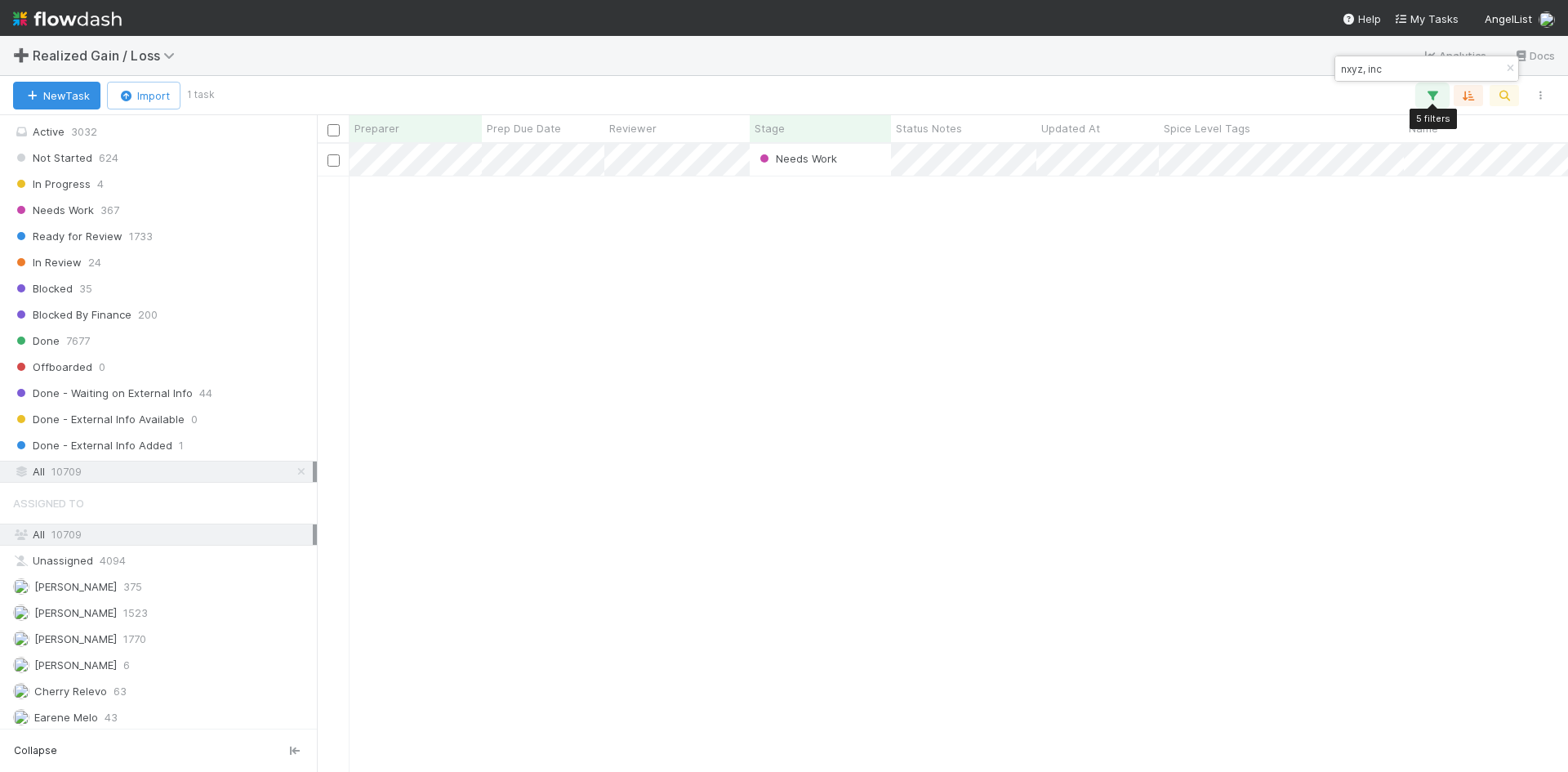
click at [1426, 94] on icon "button" at bounding box center [1432, 95] width 16 height 15
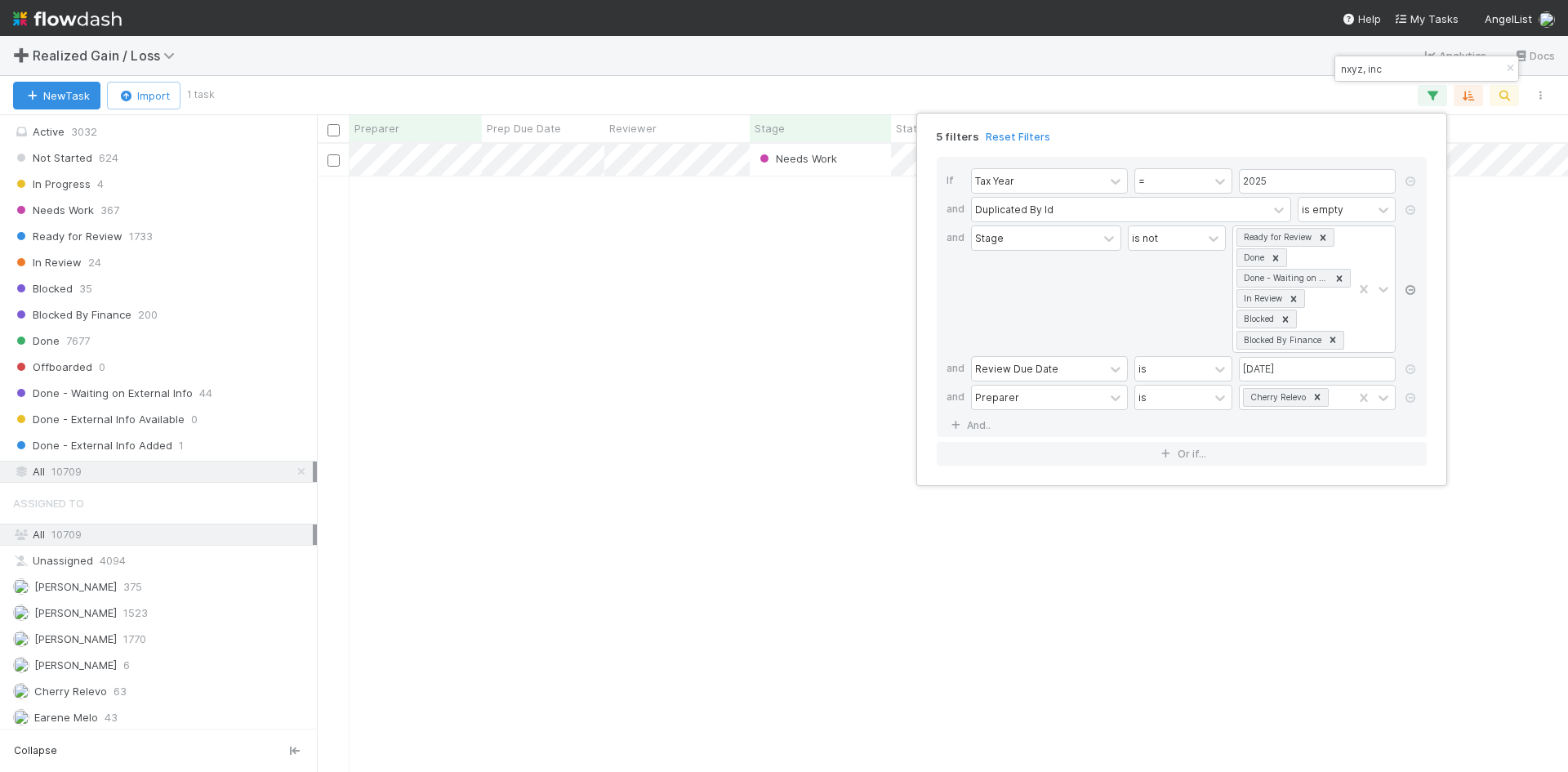
click at [1410, 293] on icon at bounding box center [1410, 290] width 16 height 10
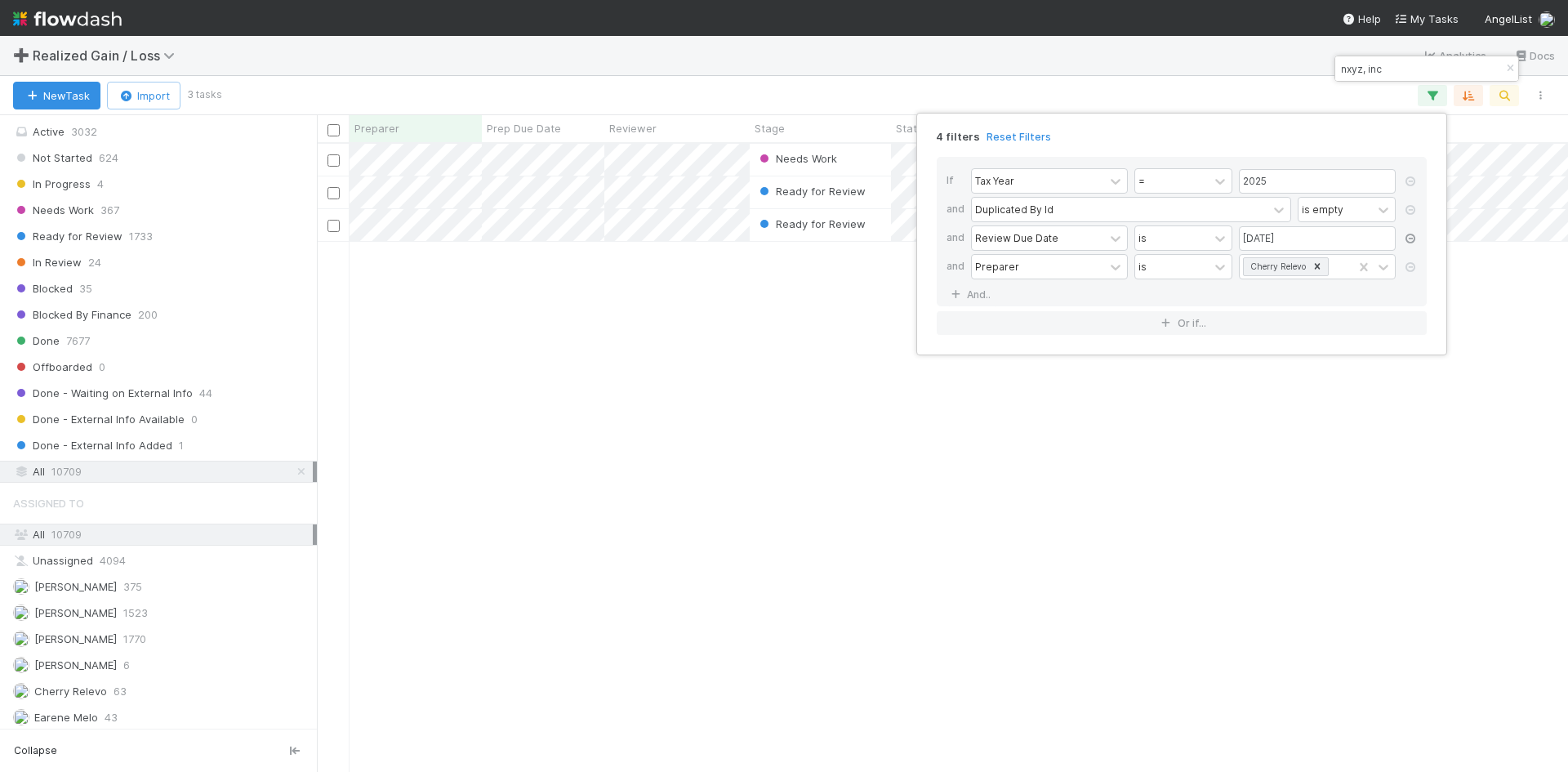
scroll to position [615, 1238]
click at [1410, 244] on icon at bounding box center [1410, 239] width 16 height 10
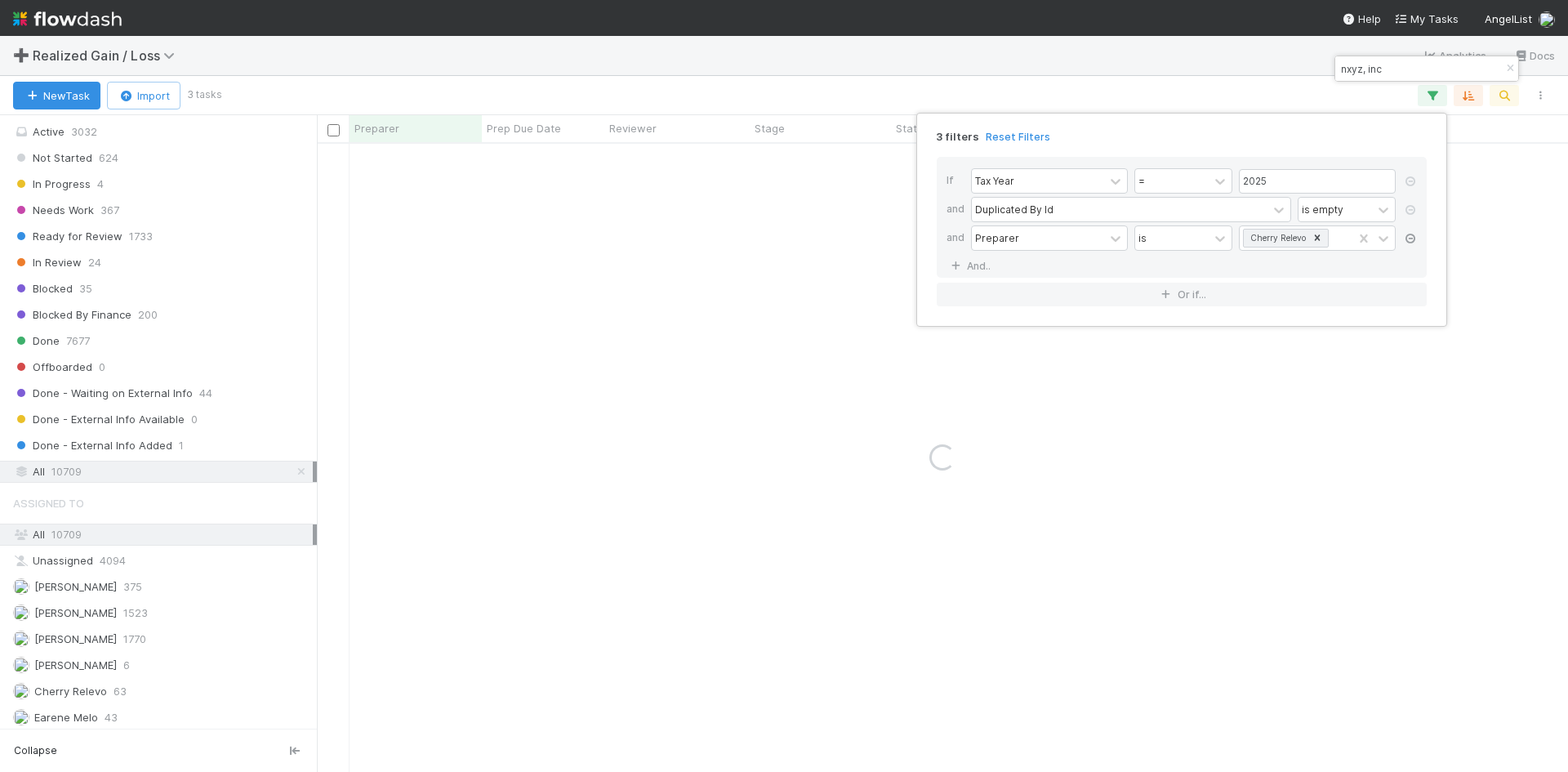
click at [1411, 244] on icon at bounding box center [1410, 239] width 16 height 10
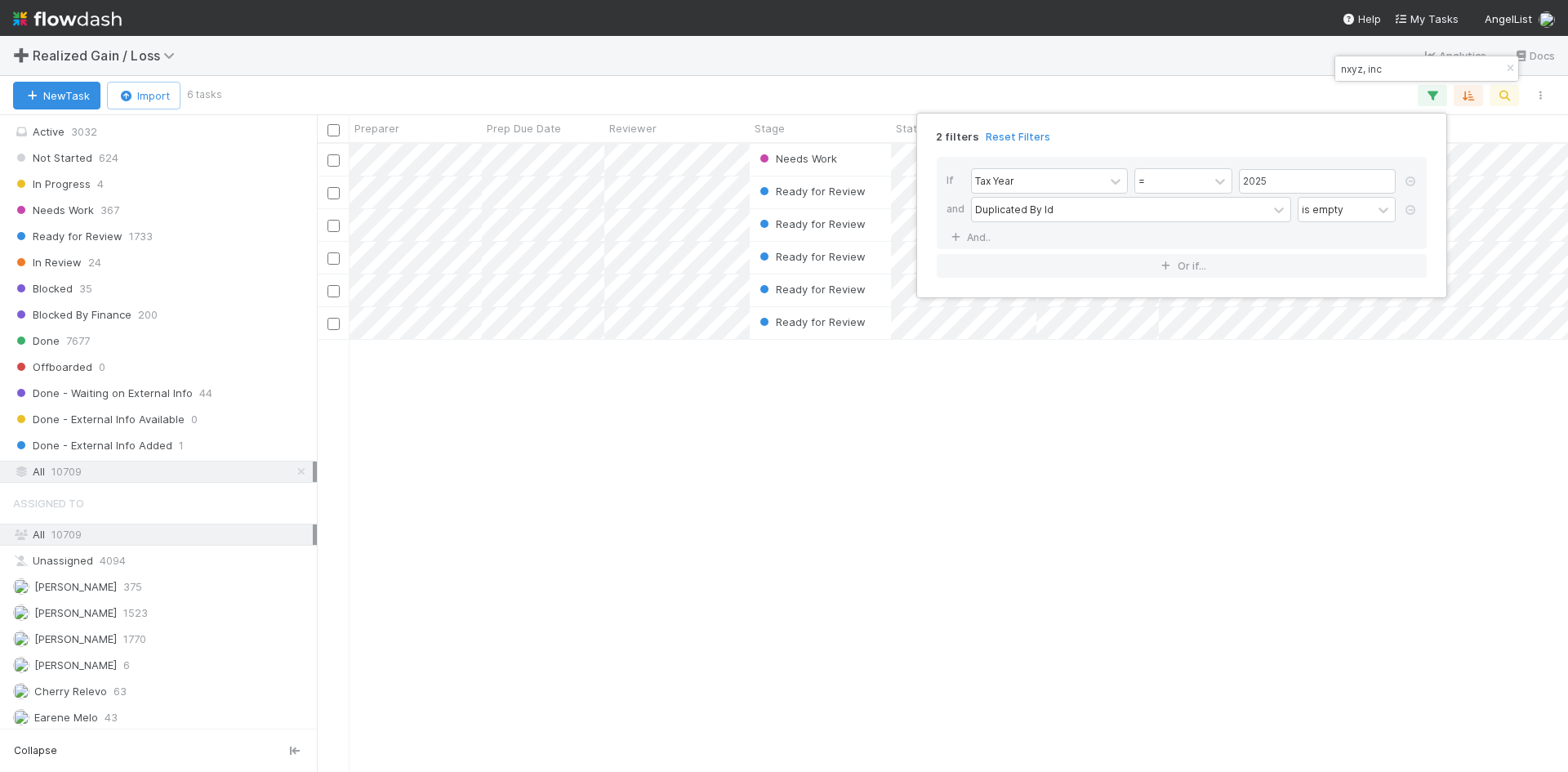
click at [1322, 606] on div "2 filters Reset Filters If Tax Year = 2025 and Duplicated By Id is empty And.. …" at bounding box center [784, 386] width 1568 height 772
click at [1158, 554] on div "2 filters Reset Filters If Tax Year = 2025 and Duplicated By Id is empty And.. …" at bounding box center [784, 386] width 1568 height 772
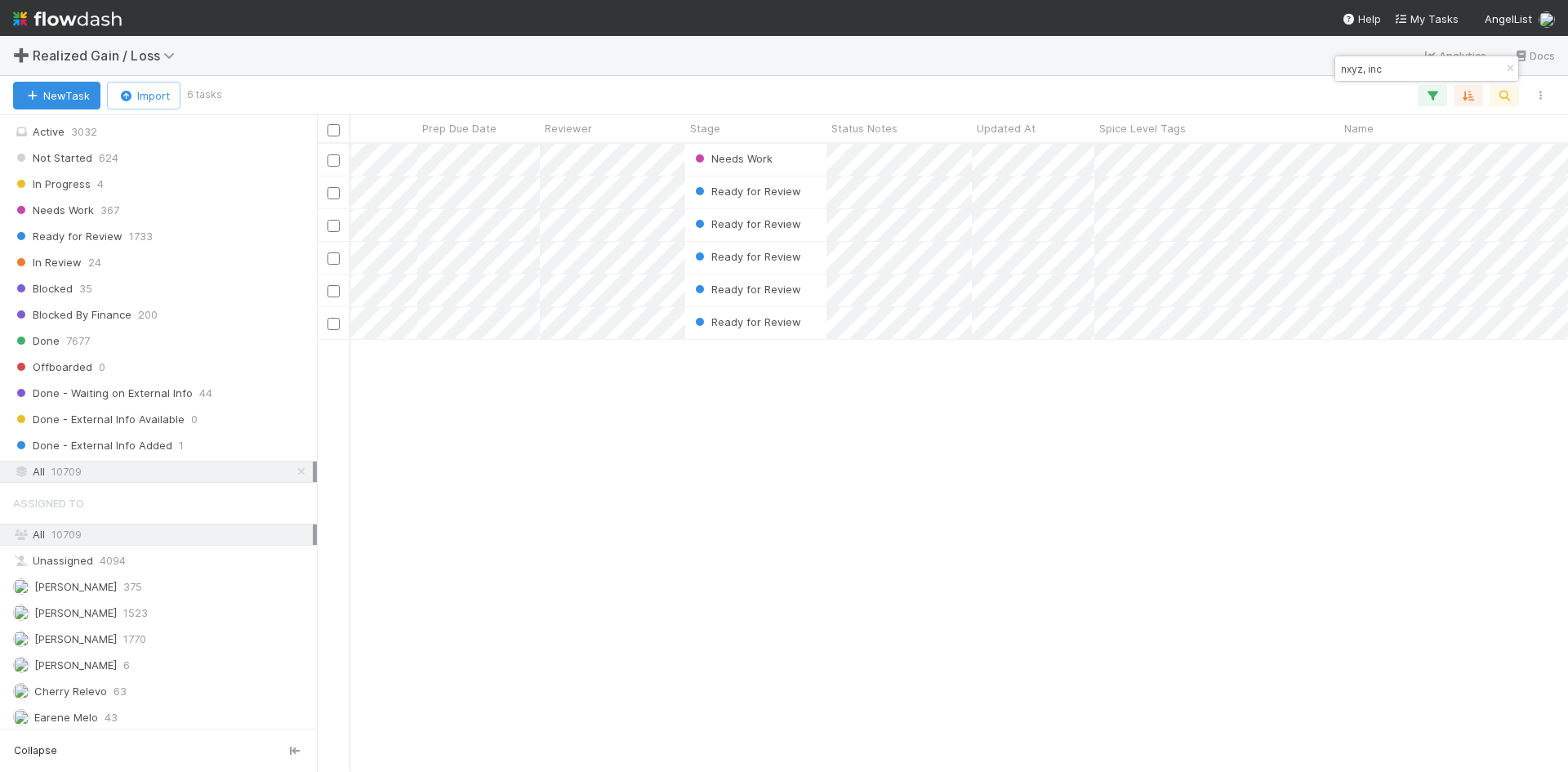
scroll to position [0, 0]
drag, startPoint x: 525, startPoint y: 274, endPoint x: 467, endPoint y: 543, distance: 275.2
click at [449, 596] on div "Needs Work Cherry Relevo 0 1 0 1 1 0 Ready for Review Assign 0 1 0 1 1 0 Ready …" at bounding box center [942, 457] width 1250 height 627
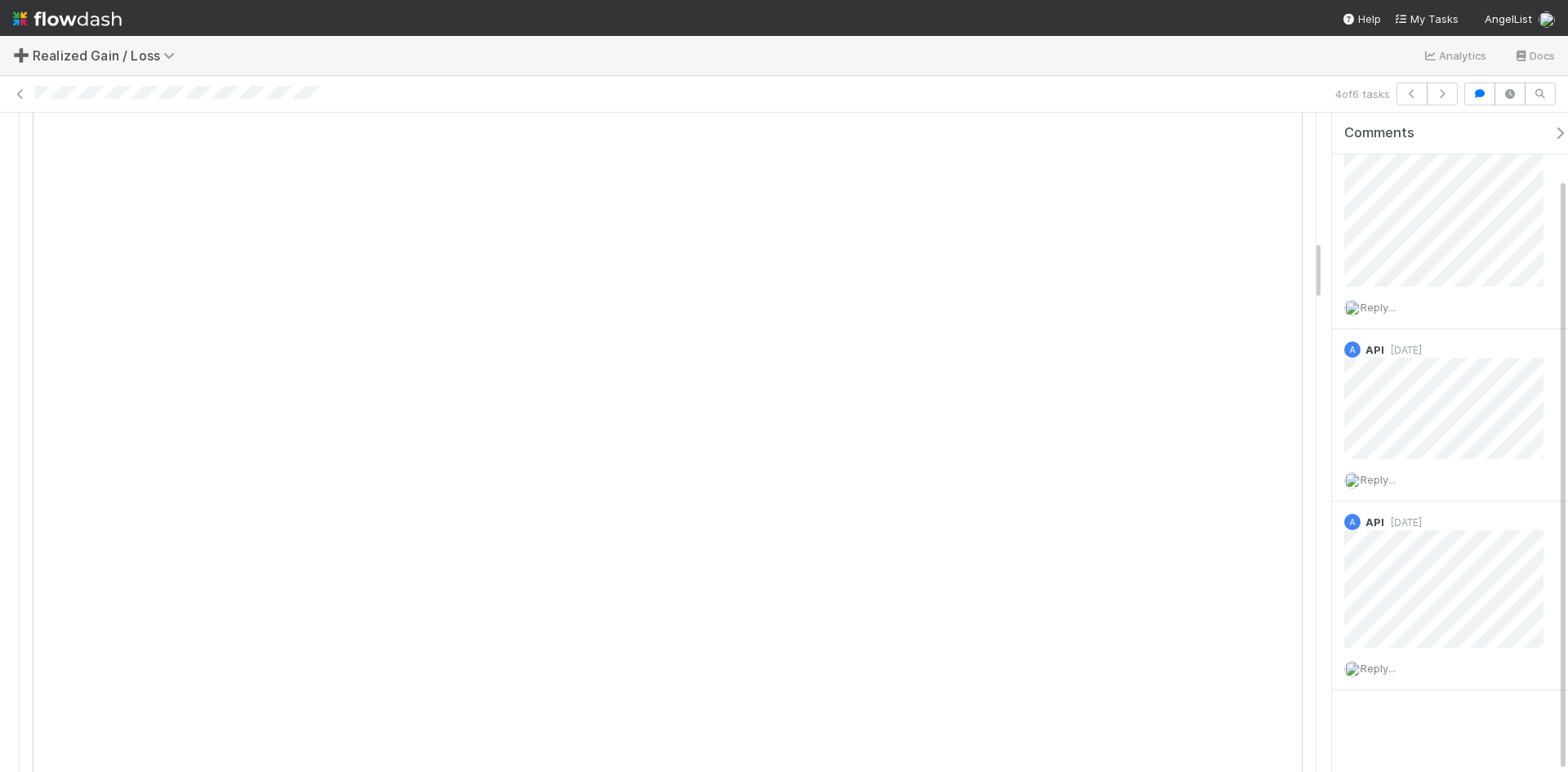
scroll to position [1470, 0]
click at [360, 90] on div at bounding box center [681, 94] width 1293 height 17
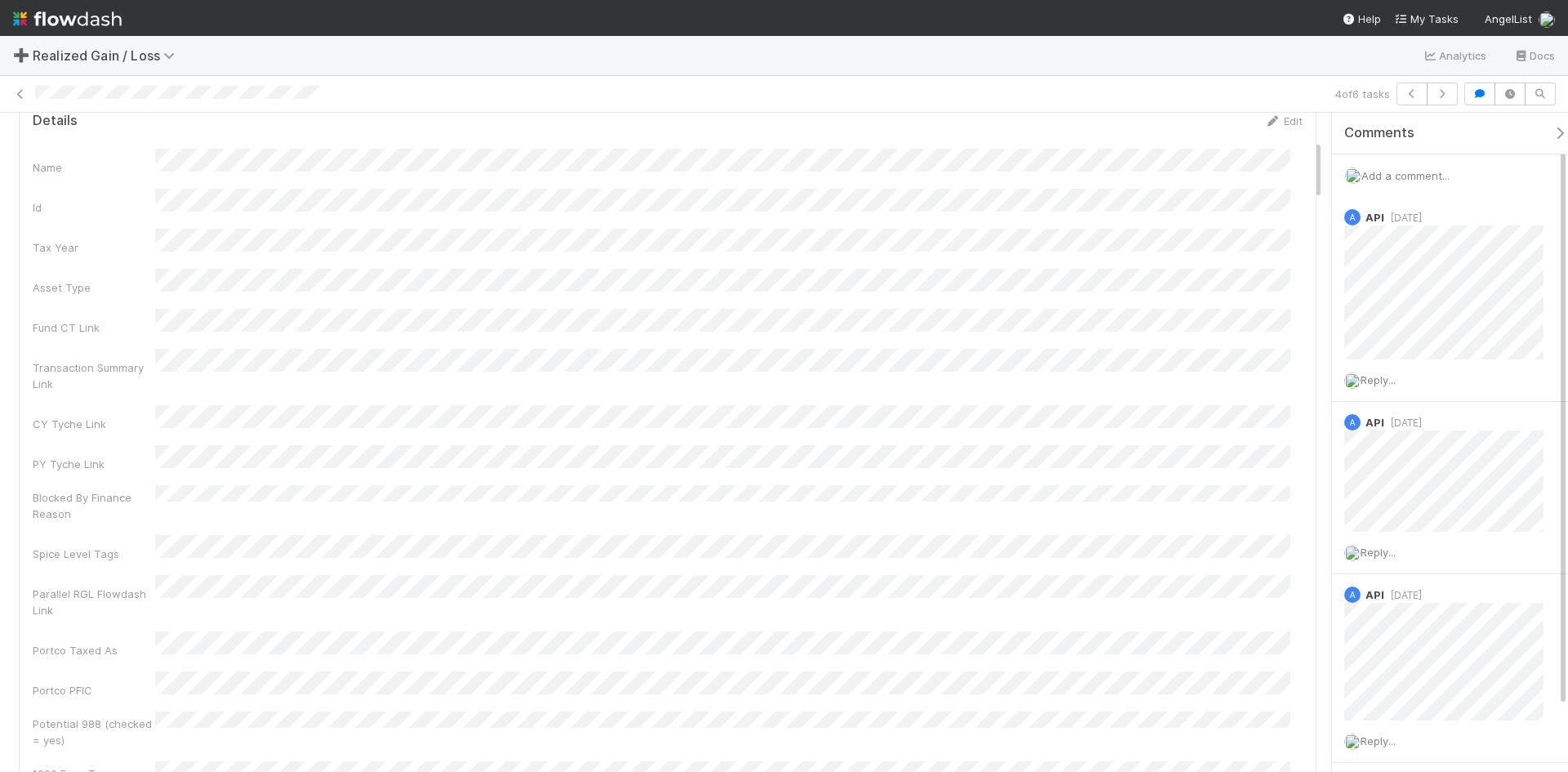
scroll to position [0, 0]
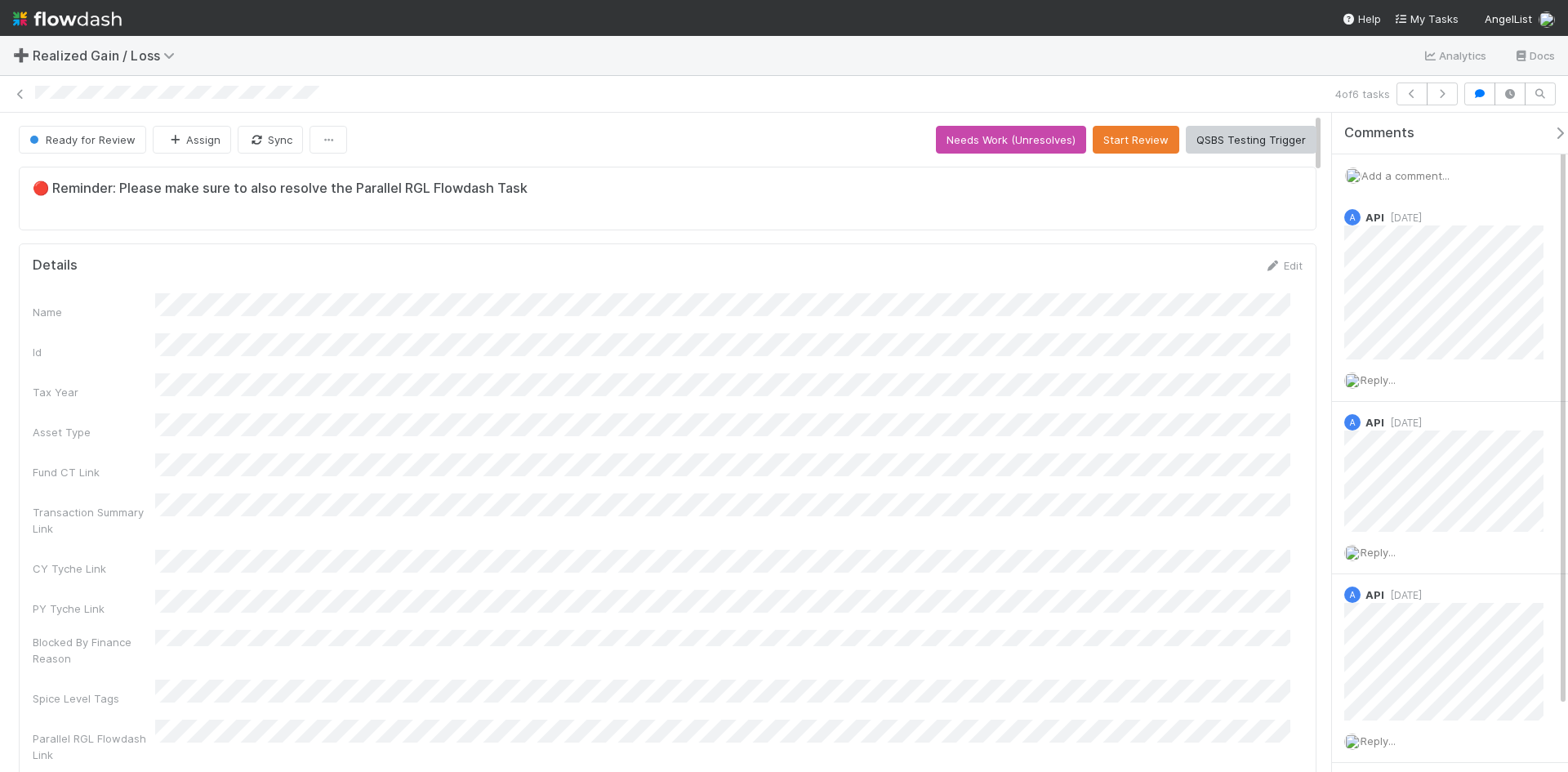
click at [1437, 177] on span "Add a comment..." at bounding box center [1405, 175] width 88 height 13
click at [1405, 511] on button "Add Comment" at bounding box center [1405, 512] width 95 height 28
click at [956, 400] on div "Name Id Tax Year Asset Type Fund CT Link Transaction Summary Link CY Tyche Link…" at bounding box center [667, 629] width 1269 height 673
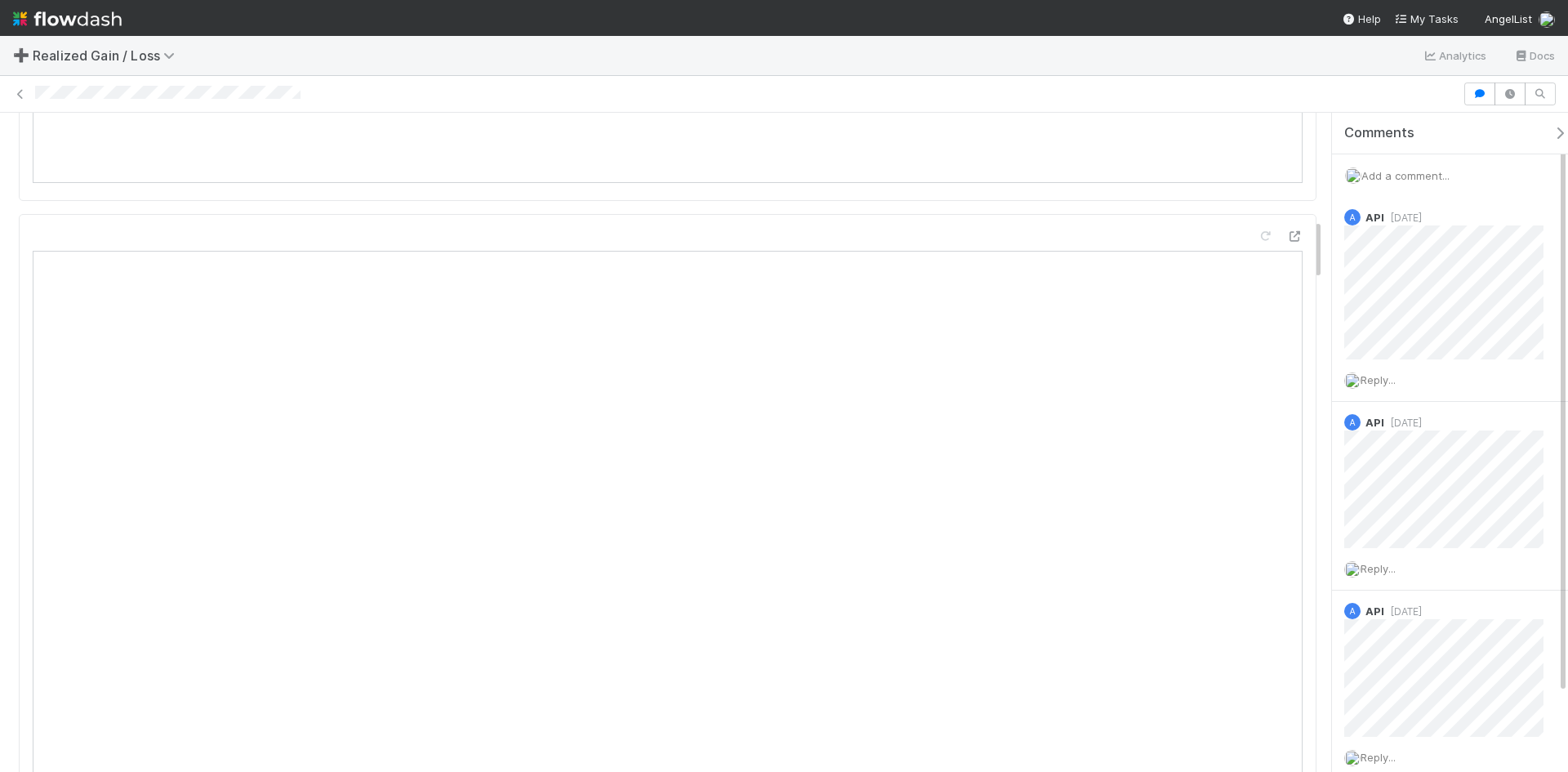
scroll to position [1144, 0]
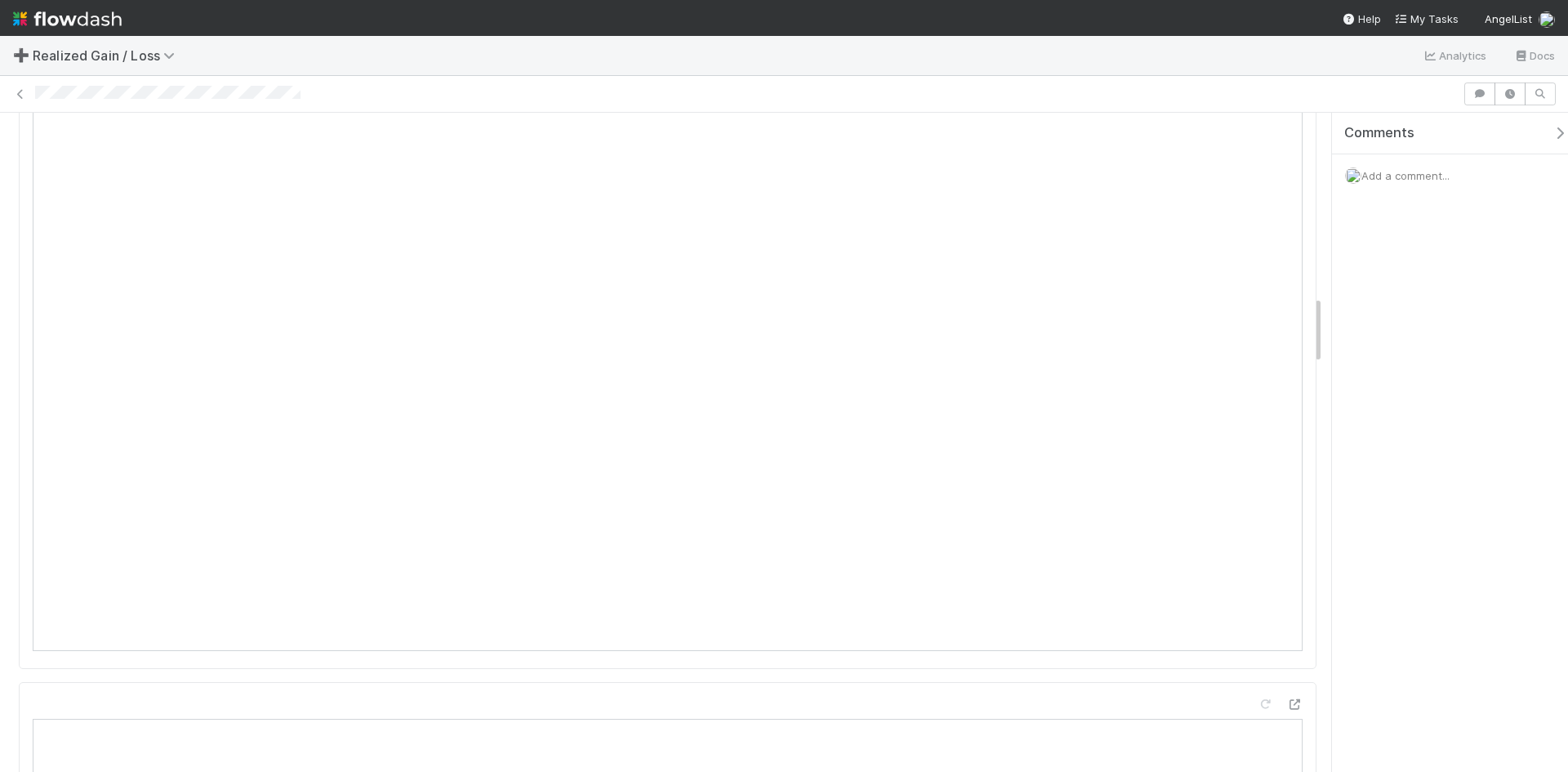
scroll to position [1551, 0]
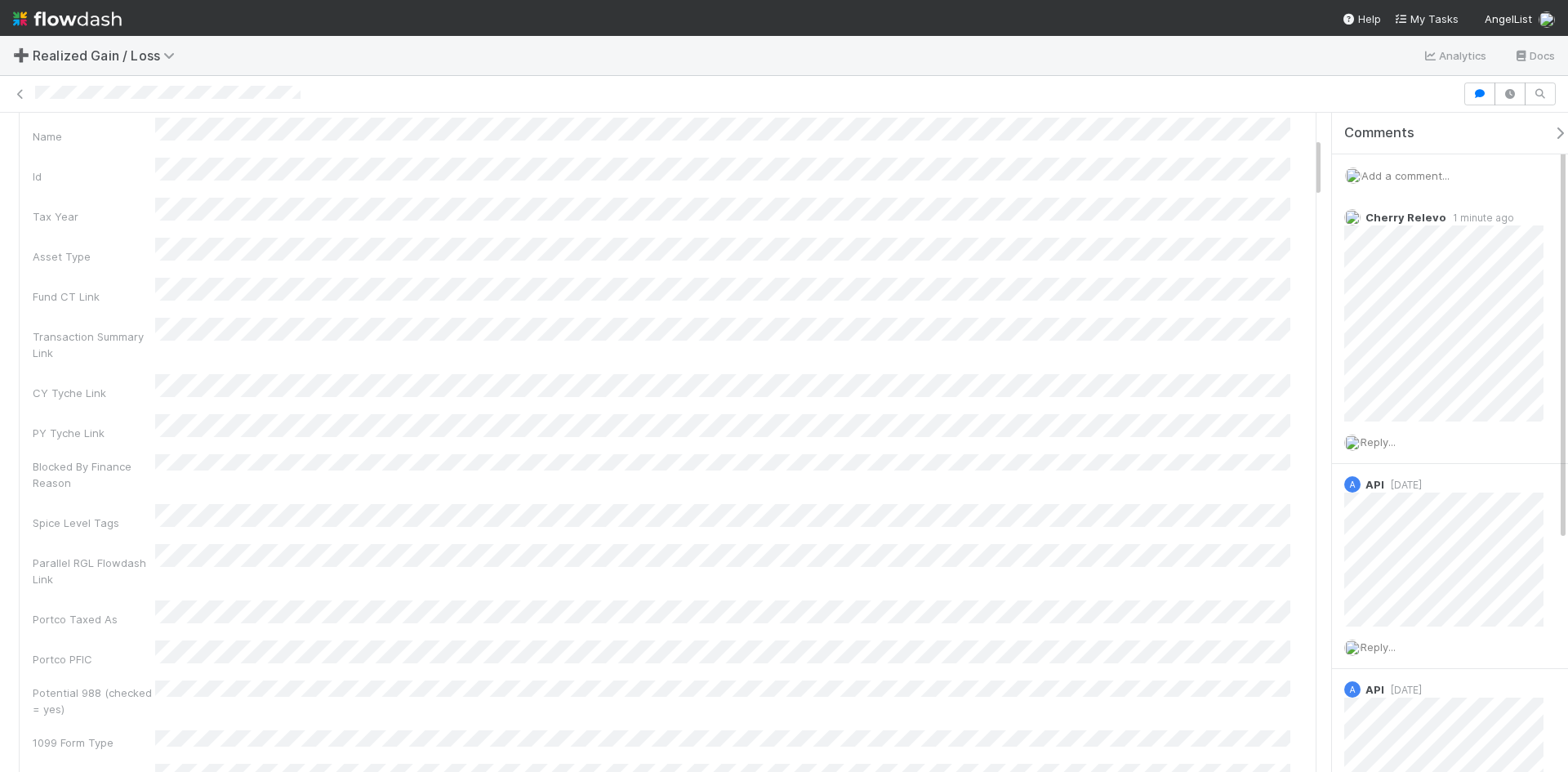
scroll to position [327, 0]
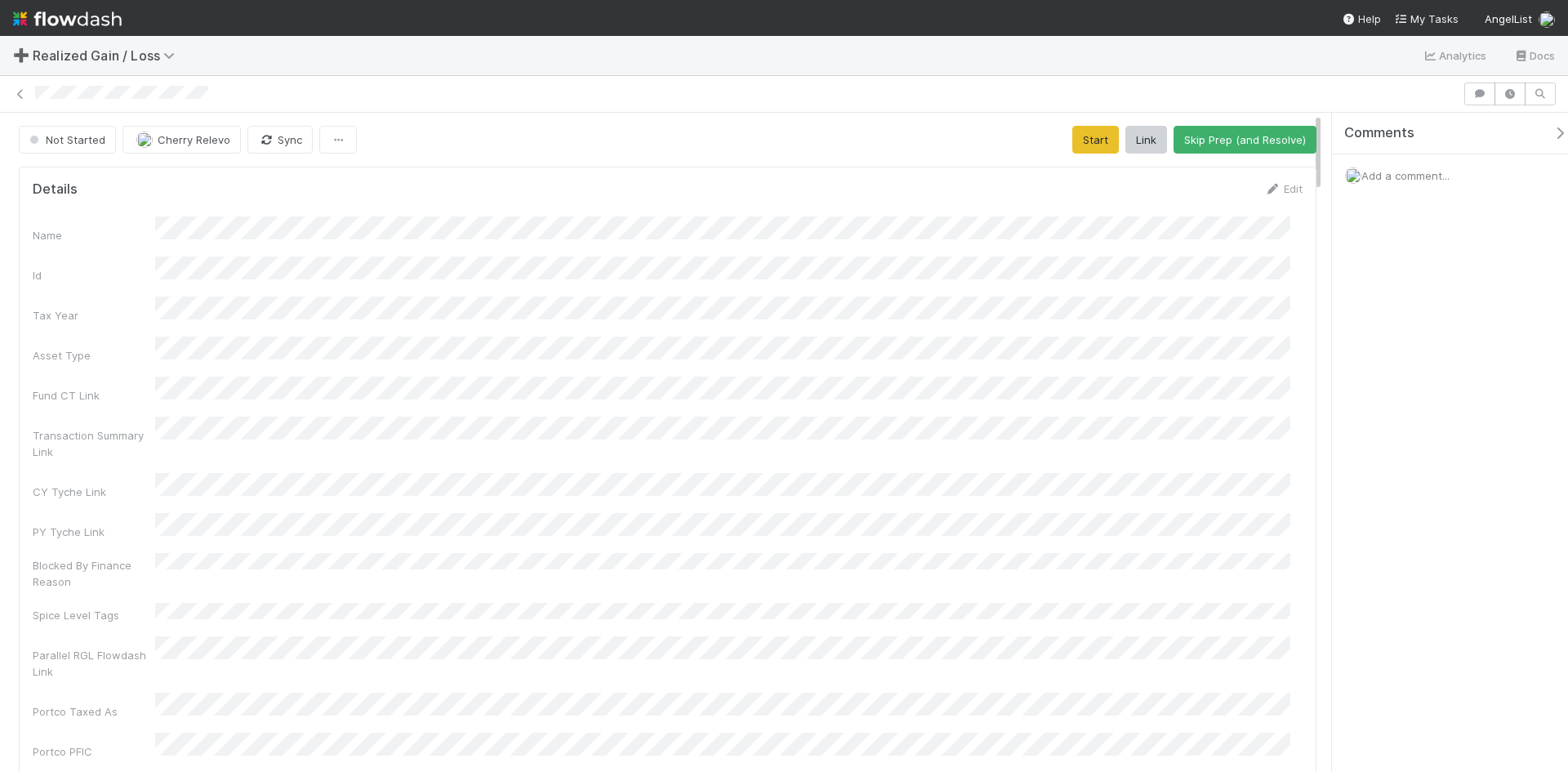
click at [1404, 470] on div "Comments Add a comment..." at bounding box center [1449, 442] width 236 height 659
click at [1422, 173] on span "Add a comment..." at bounding box center [1405, 175] width 88 height 13
click at [1422, 451] on button "Add Comment" at bounding box center [1405, 450] width 95 height 28
click at [1082, 142] on button "Start" at bounding box center [1095, 140] width 47 height 28
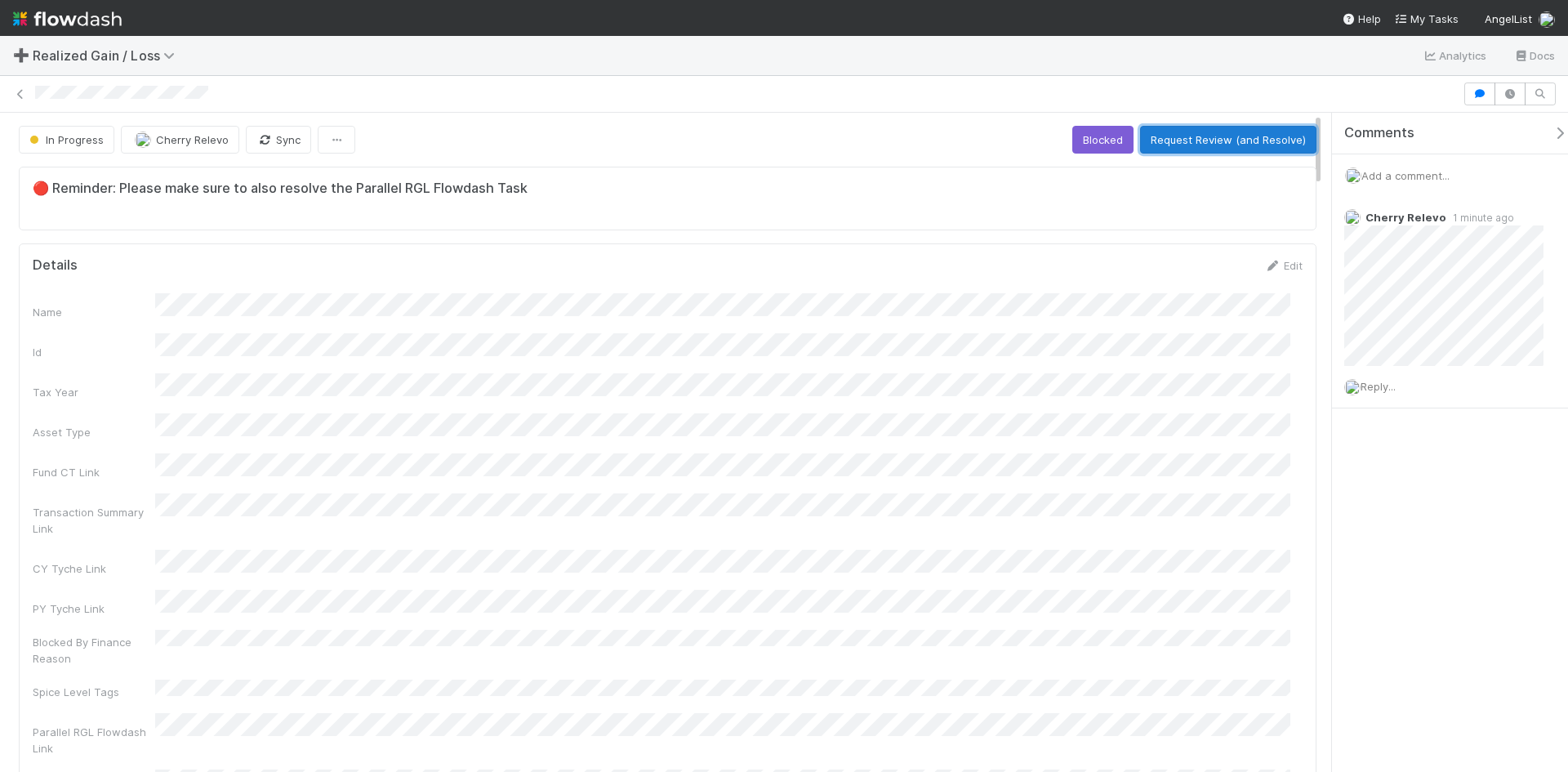
click at [1239, 146] on button "Request Review (and Resolve)" at bounding box center [1227, 140] width 177 height 28
